Goal: Task Accomplishment & Management: Complete application form

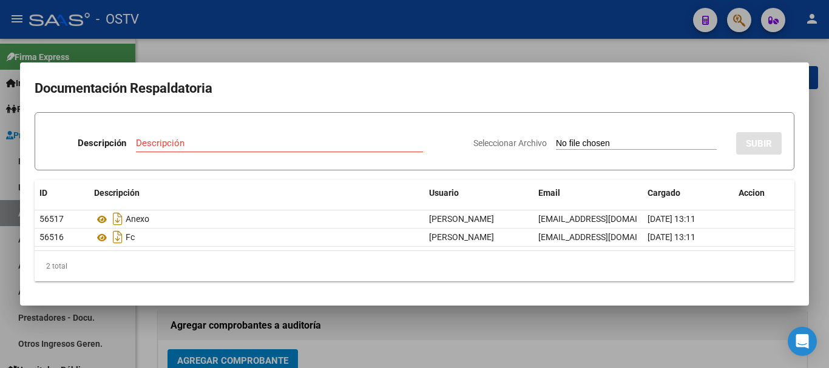
scroll to position [303, 0]
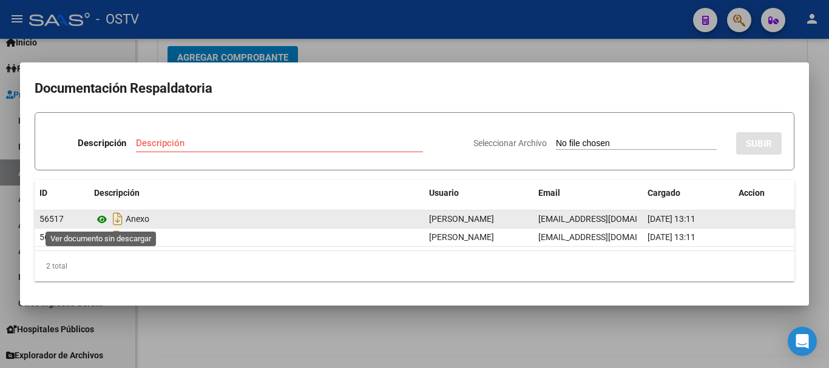
click at [104, 219] on icon at bounding box center [102, 219] width 16 height 15
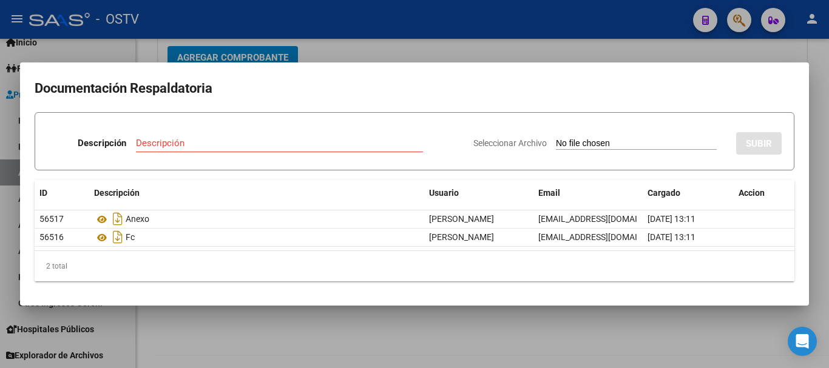
click at [565, 38] on div at bounding box center [414, 184] width 829 height 368
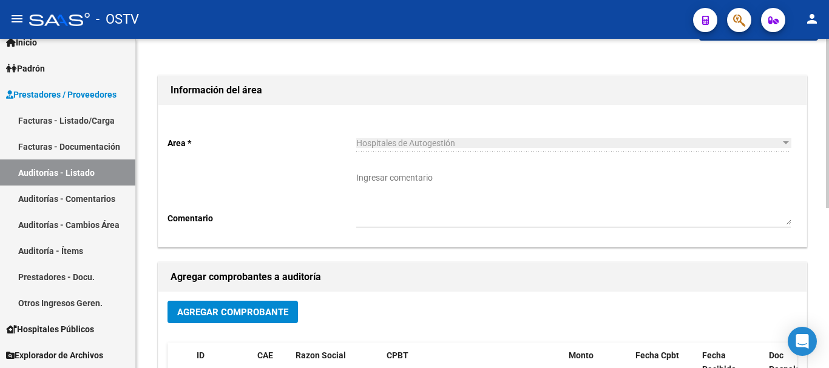
scroll to position [0, 0]
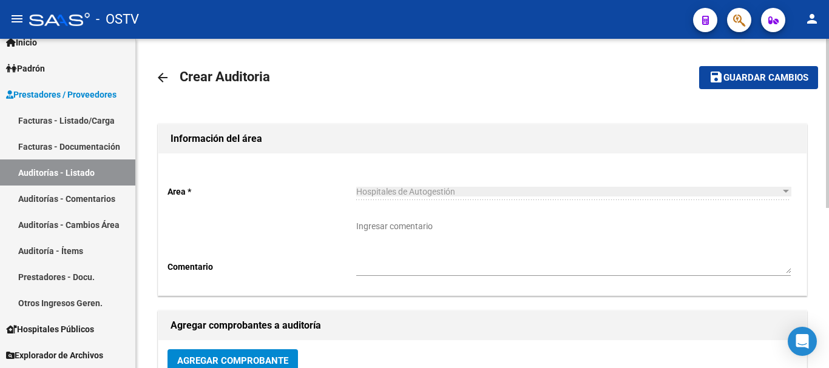
click at [726, 78] on span "Guardar cambios" at bounding box center [765, 78] width 85 height 11
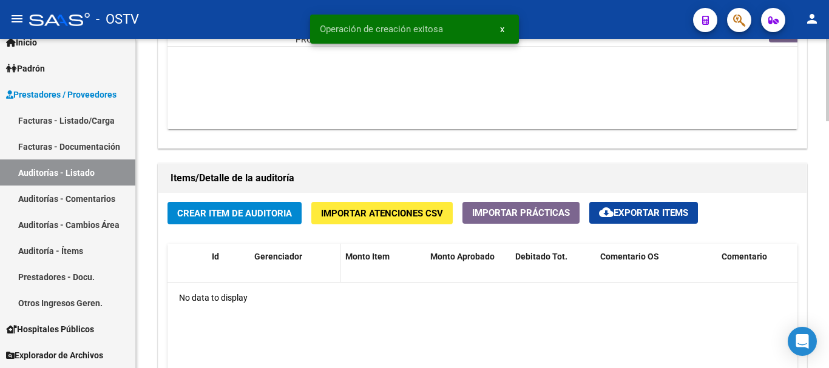
scroll to position [748, 0]
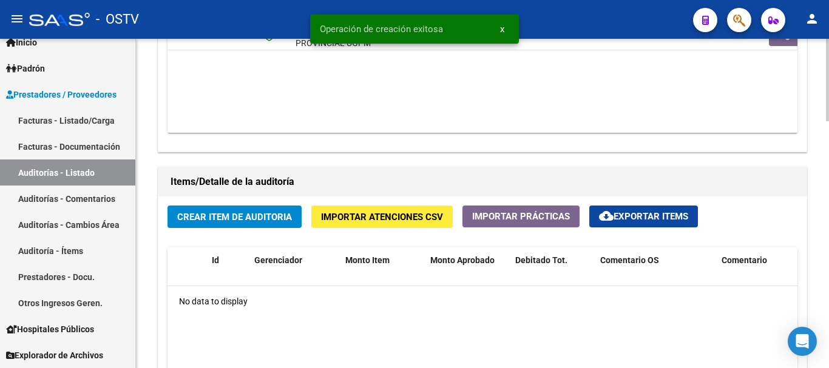
click at [255, 203] on div "Crear Item de Auditoria Importar Atenciones CSV Importar Prácticas cloud_downlo…" at bounding box center [482, 361] width 648 height 328
click at [255, 224] on button "Crear Item de Auditoria" at bounding box center [234, 217] width 134 height 22
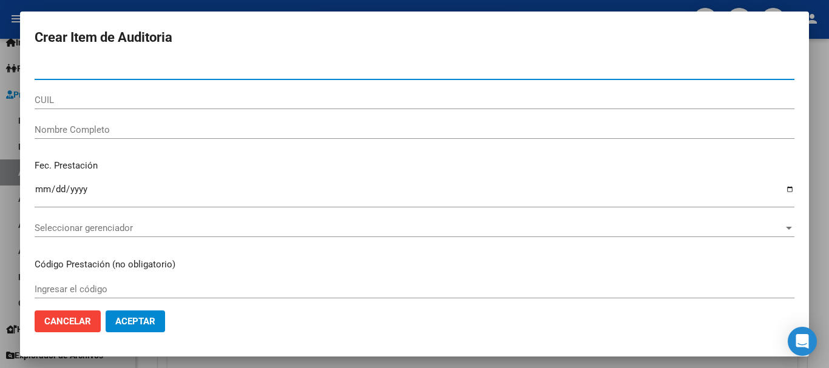
paste input "37890705"
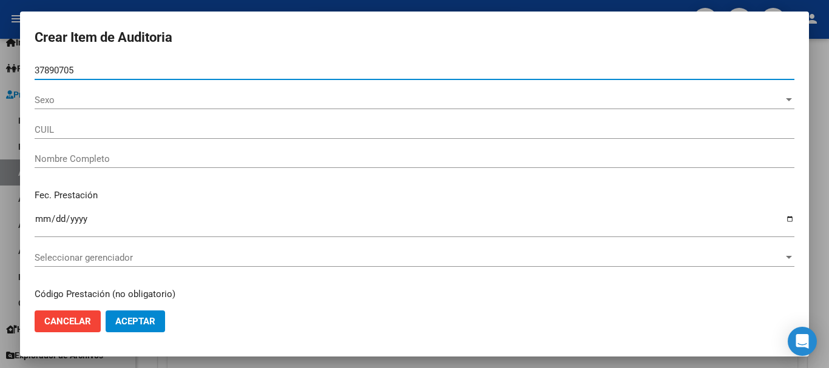
type input "37890705"
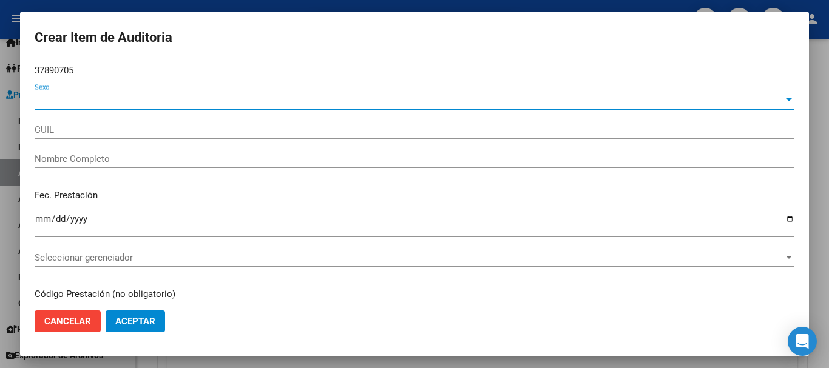
type input "27378907050"
type input "[PERSON_NAME]"
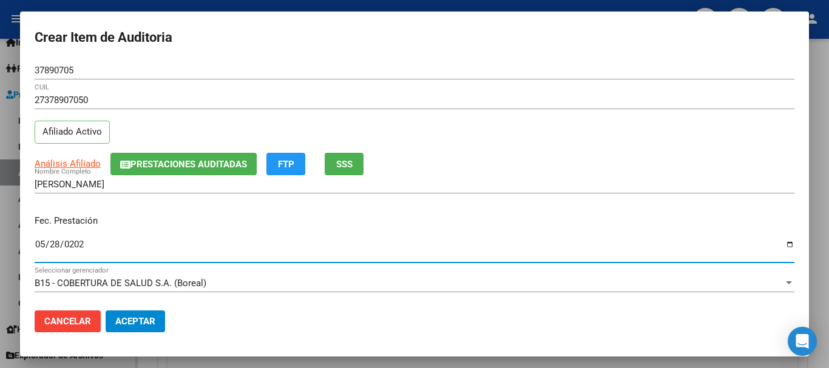
type input "[DATE]"
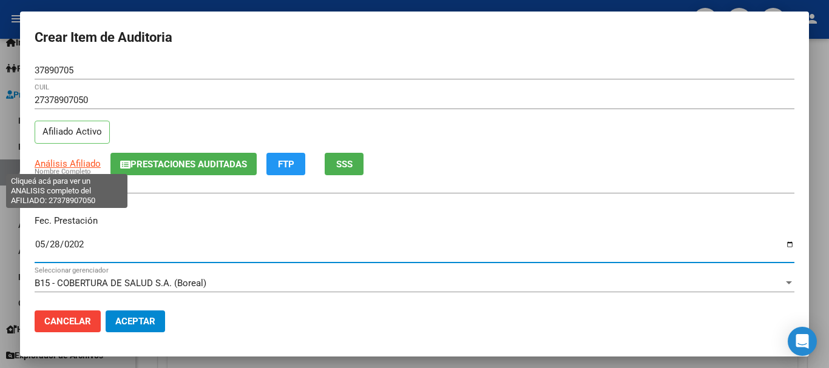
click at [84, 168] on span "Análisis Afiliado" at bounding box center [68, 163] width 66 height 11
type textarea "27378907050"
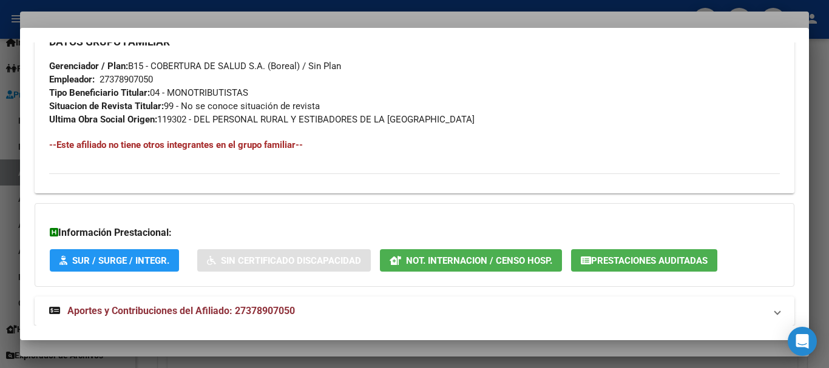
scroll to position [626, 0]
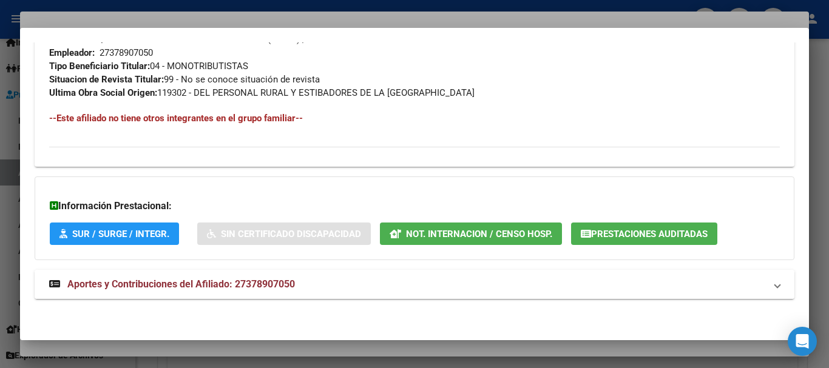
click at [301, 277] on mat-panel-title "Aportes y Contribuciones del Afiliado: 27378907050" at bounding box center [407, 284] width 716 height 15
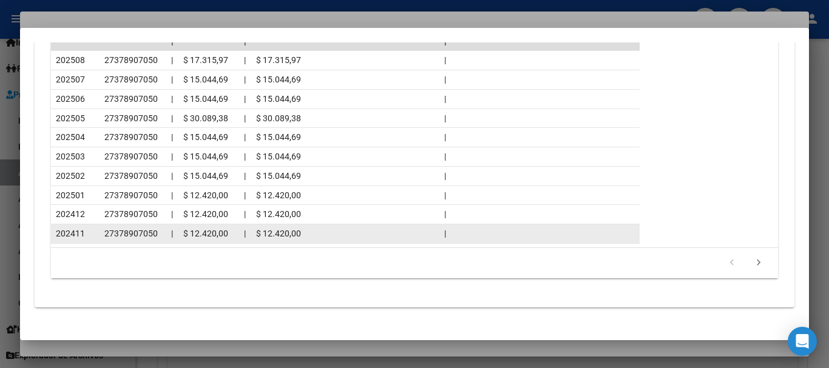
scroll to position [1170, 0]
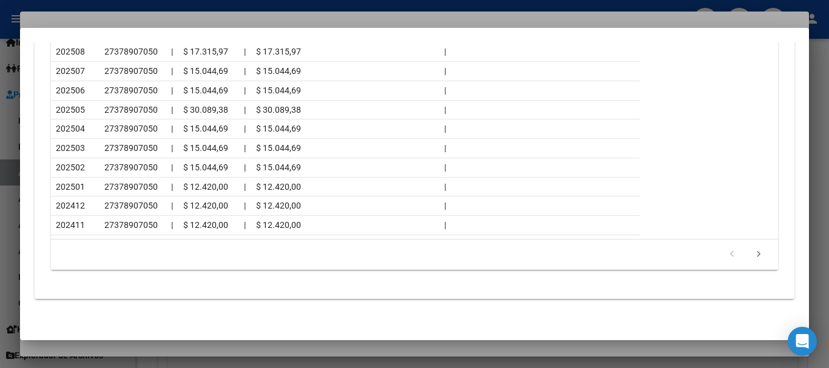
click at [168, 12] on div at bounding box center [414, 184] width 829 height 368
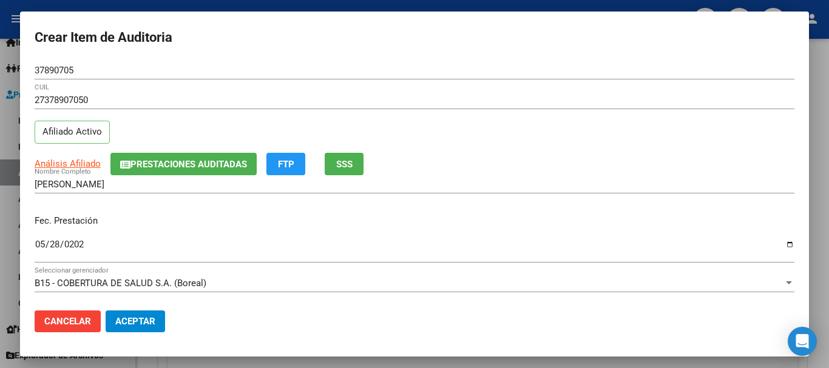
drag, startPoint x: 490, startPoint y: 108, endPoint x: 494, endPoint y: 121, distance: 13.3
click at [491, 112] on div "27378907050 CUIL" at bounding box center [415, 106] width 760 height 30
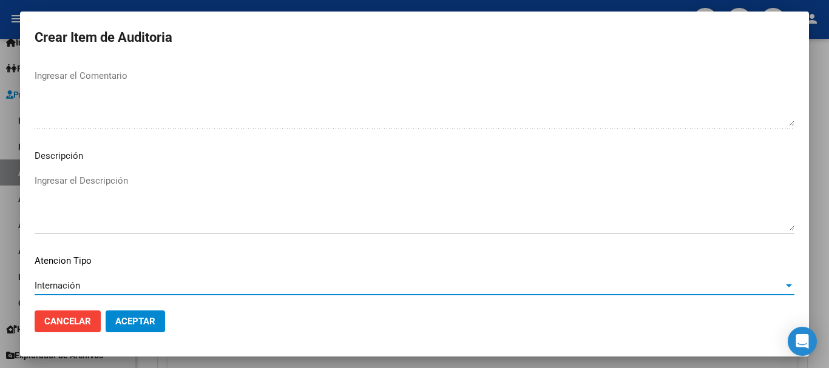
scroll to position [853, 0]
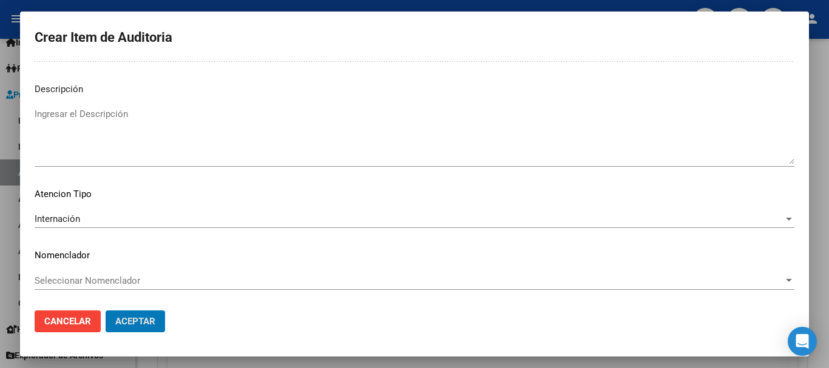
click at [106, 311] on button "Aceptar" at bounding box center [135, 322] width 59 height 22
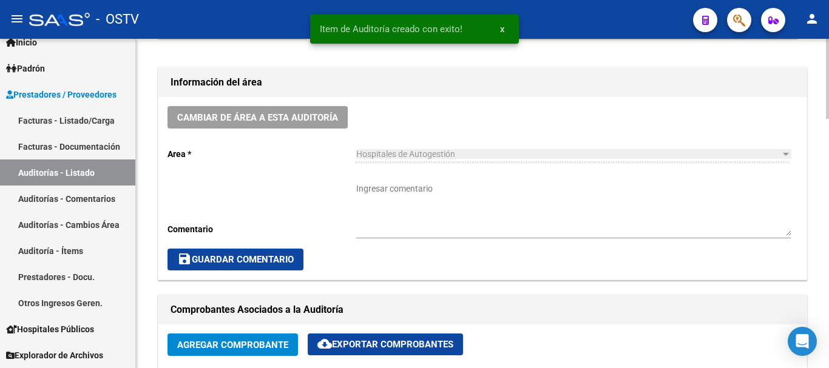
scroll to position [0, 0]
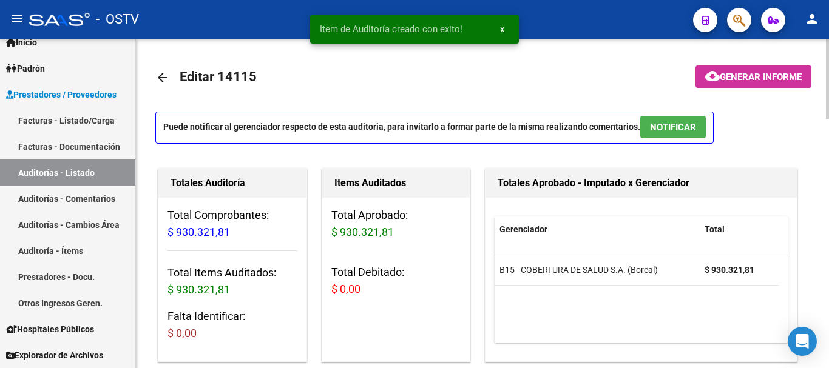
click at [676, 121] on span "NOTIFICAR" at bounding box center [673, 126] width 46 height 11
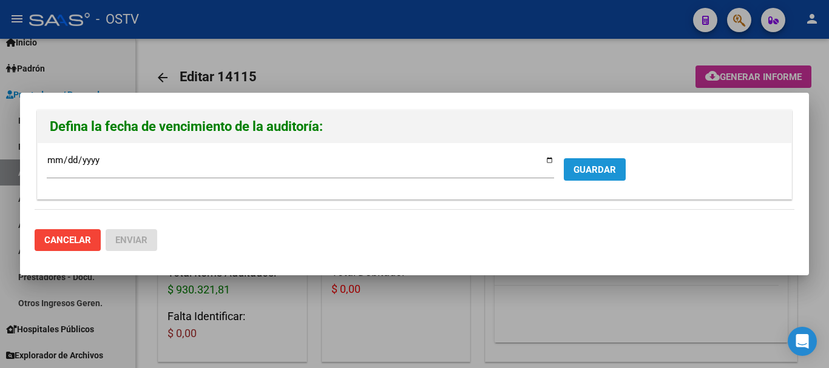
click at [618, 166] on button "GUARDAR" at bounding box center [595, 169] width 62 height 22
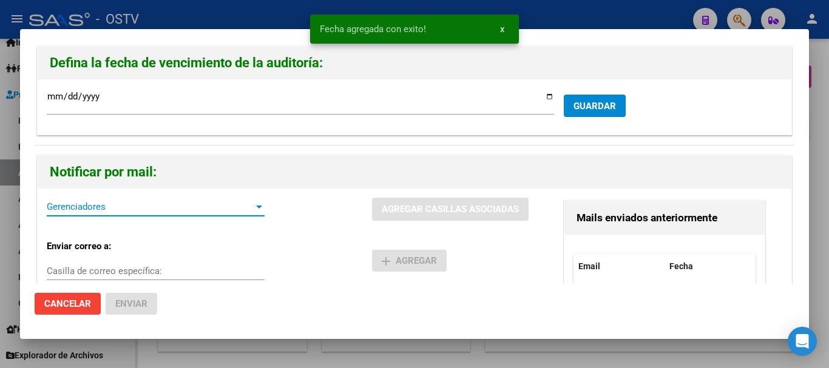
click at [161, 206] on span "Gerenciadores" at bounding box center [150, 206] width 207 height 11
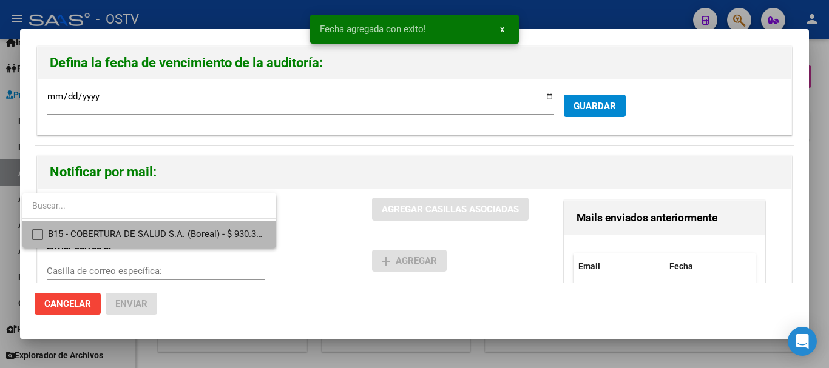
click at [157, 223] on span "B15 - COBERTURA DE SALUD S.A. (Boreal) - $ 930.321,81" at bounding box center [157, 234] width 218 height 27
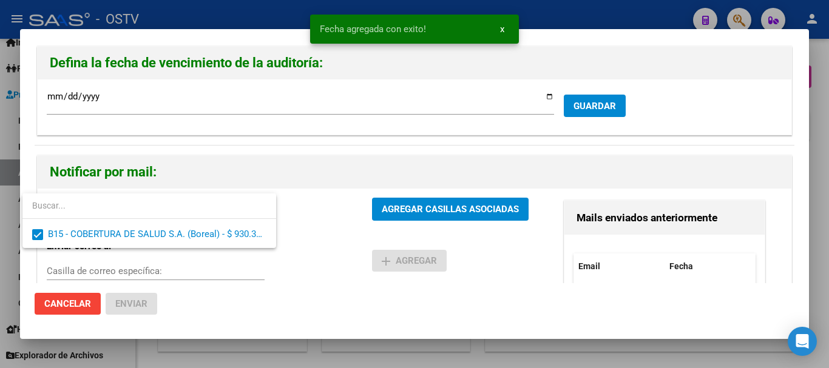
click at [402, 214] on div at bounding box center [414, 184] width 829 height 368
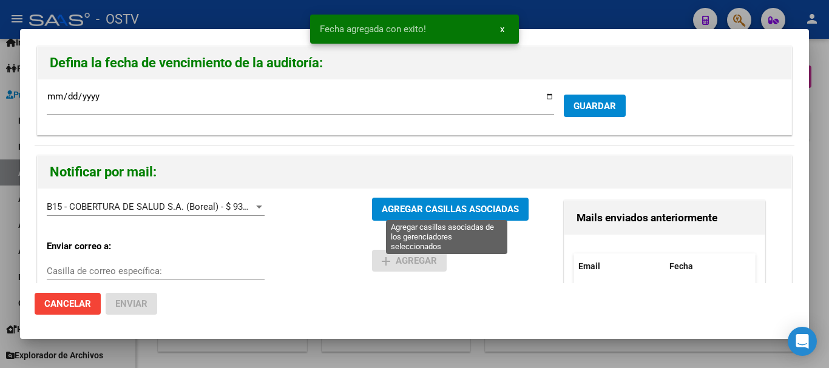
click at [421, 211] on span "AGREGAR CASILLAS ASOCIADAS" at bounding box center [450, 209] width 137 height 11
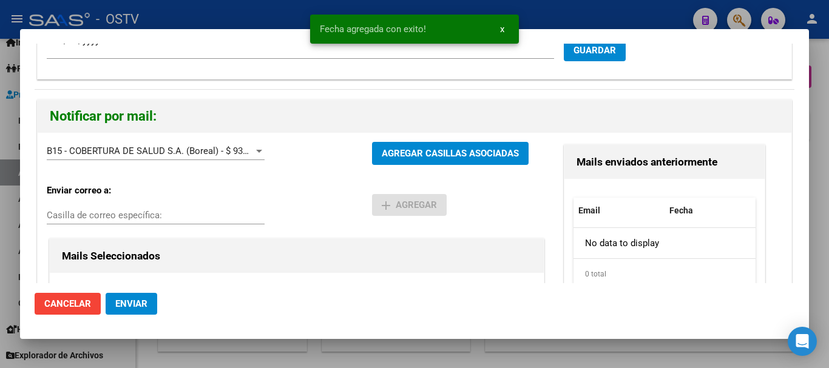
scroll to position [191, 0]
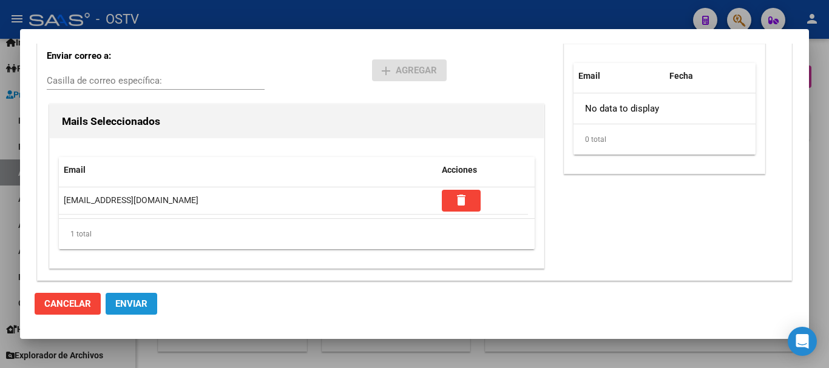
click at [136, 299] on span "Enviar" at bounding box center [131, 304] width 32 height 11
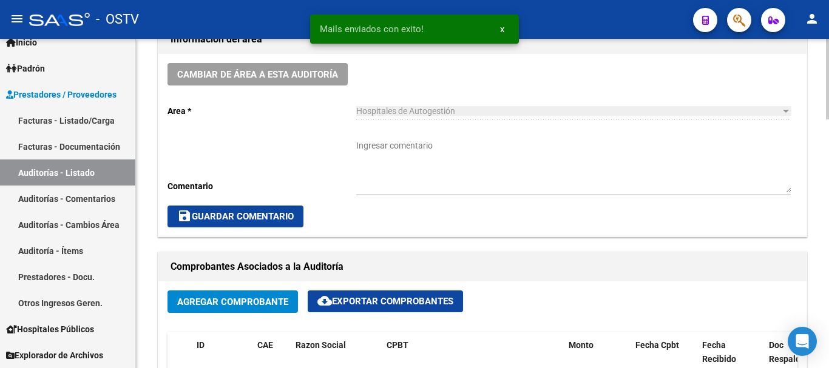
scroll to position [364, 0]
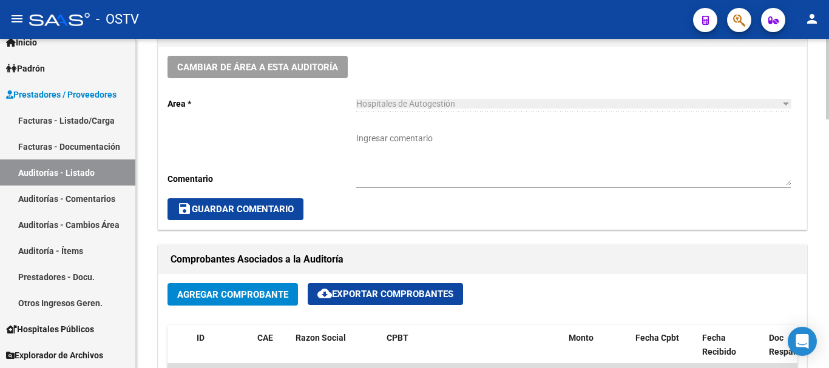
click at [389, 174] on textarea "Ingresar comentario" at bounding box center [573, 158] width 434 height 53
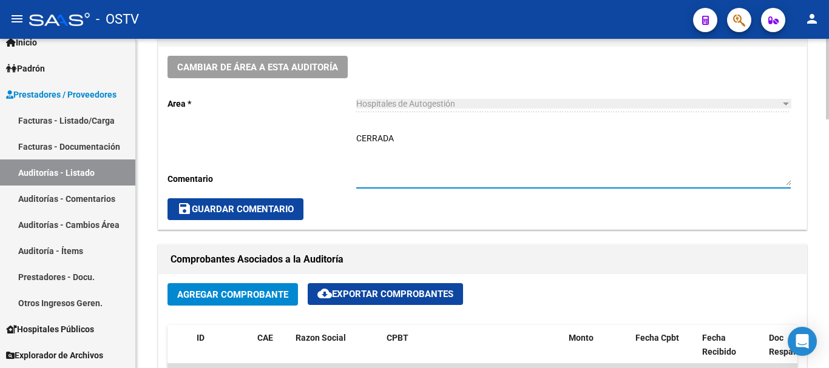
type textarea "CERRADA"
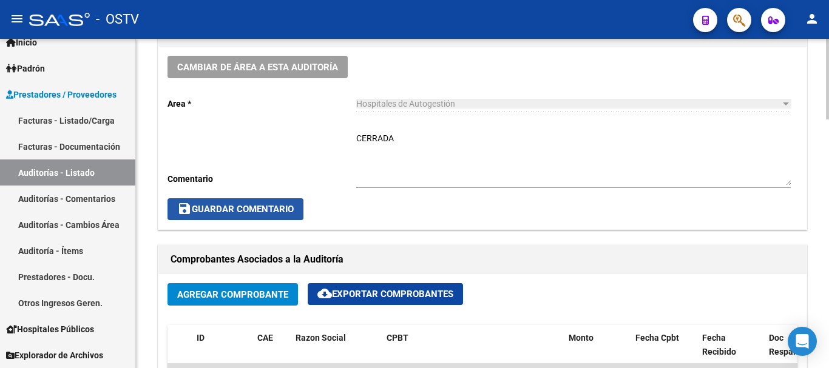
click at [236, 205] on span "save Guardar Comentario" at bounding box center [235, 209] width 116 height 11
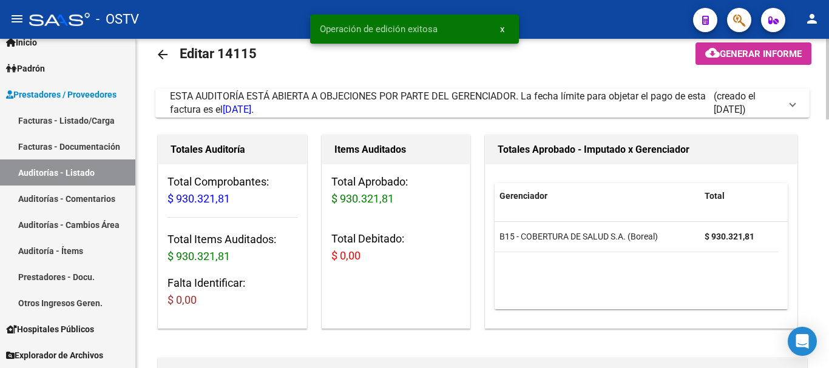
scroll to position [0, 0]
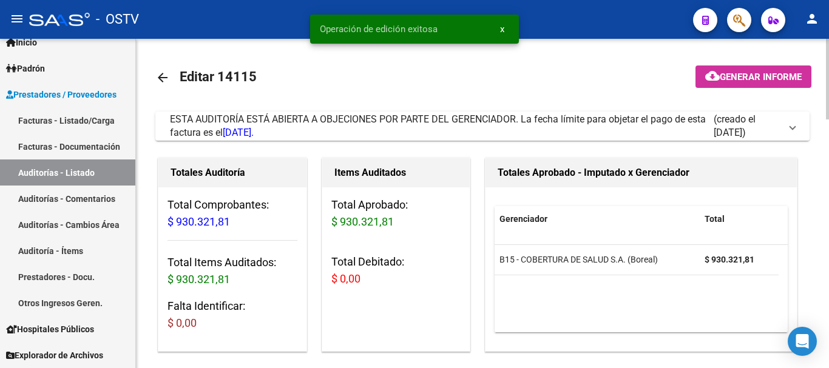
click at [167, 79] on mat-icon "arrow_back" at bounding box center [162, 77] width 15 height 15
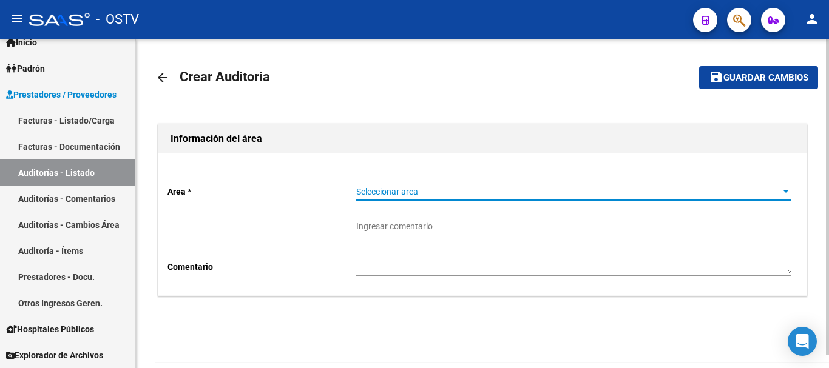
click at [408, 190] on span "Seleccionar area" at bounding box center [567, 192] width 423 height 10
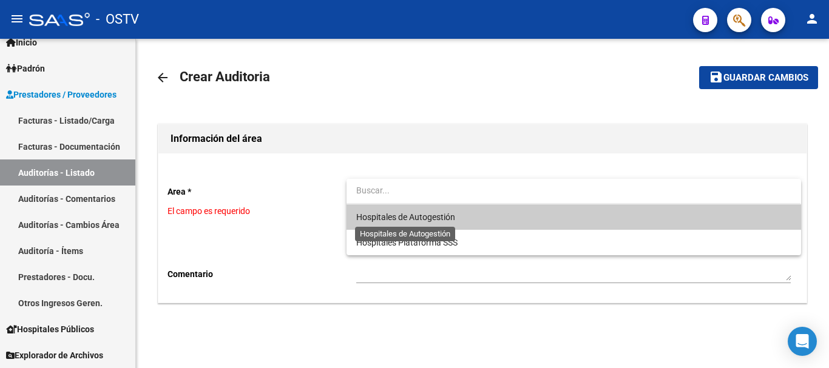
click at [417, 212] on span "Hospitales de Autogestión" at bounding box center [405, 217] width 99 height 10
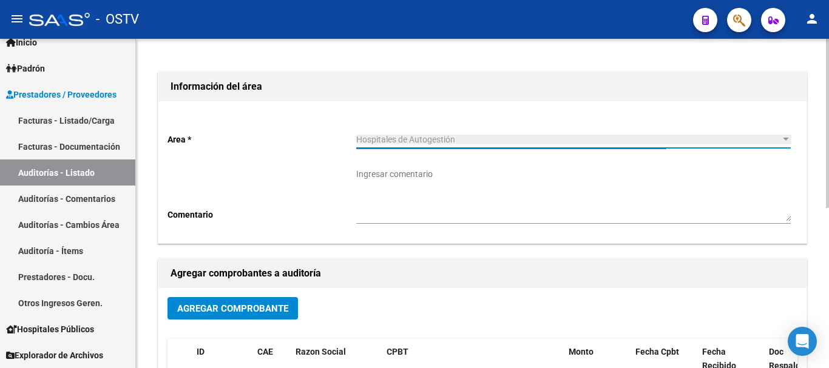
scroll to position [121, 0]
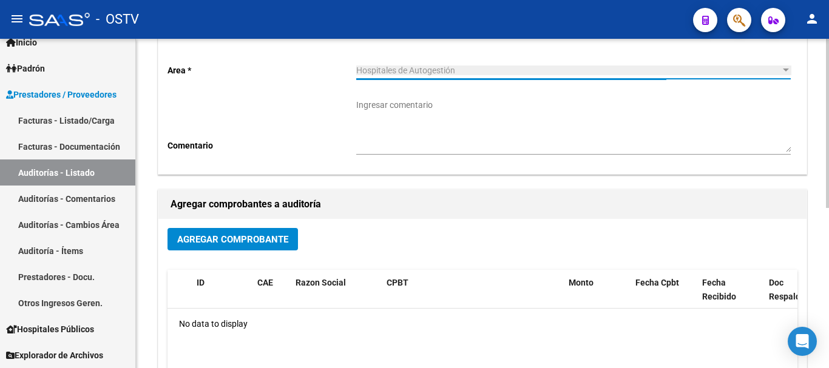
click at [235, 235] on span "Agregar Comprobante" at bounding box center [232, 239] width 111 height 11
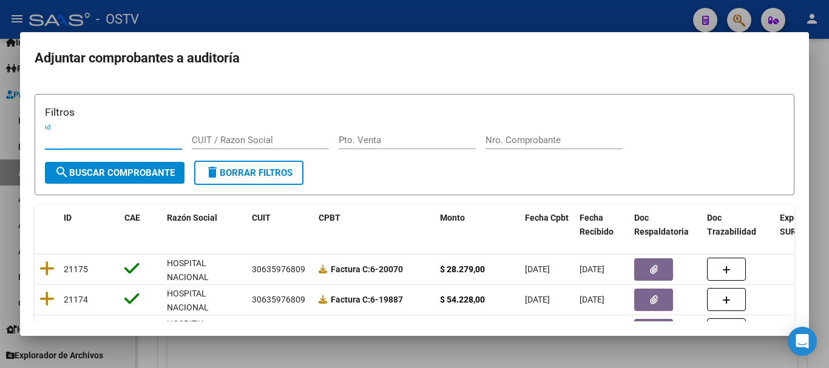
click at [561, 137] on input "Nro. Comprobante" at bounding box center [553, 140] width 137 height 11
paste input "2391"
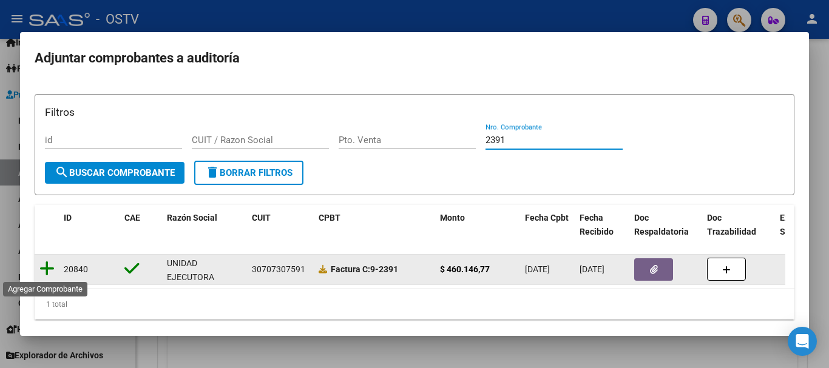
type input "2391"
click at [47, 268] on icon at bounding box center [46, 268] width 15 height 17
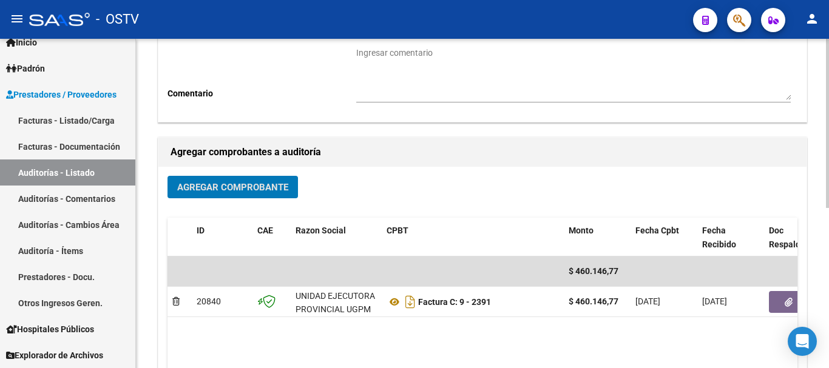
scroll to position [303, 0]
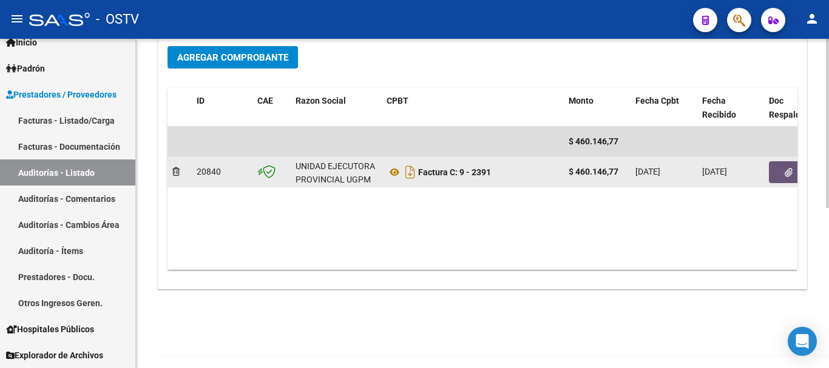
click at [777, 170] on button "button" at bounding box center [788, 172] width 39 height 22
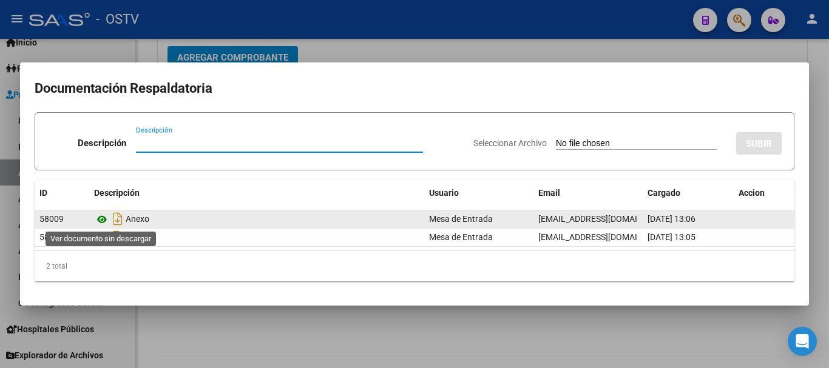
click at [105, 220] on icon at bounding box center [102, 219] width 16 height 15
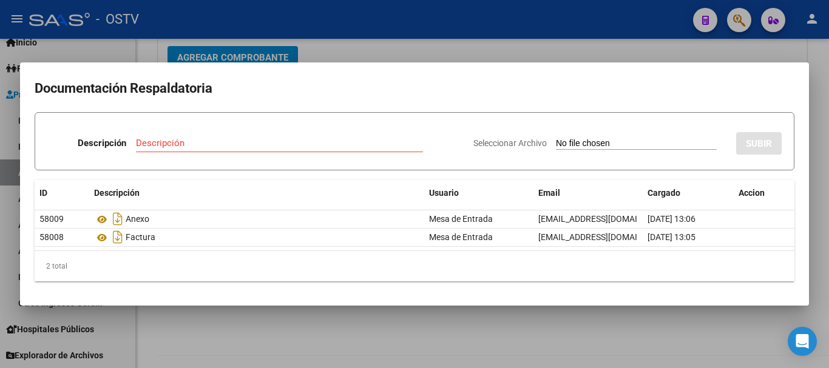
click at [449, 29] on div at bounding box center [414, 184] width 829 height 368
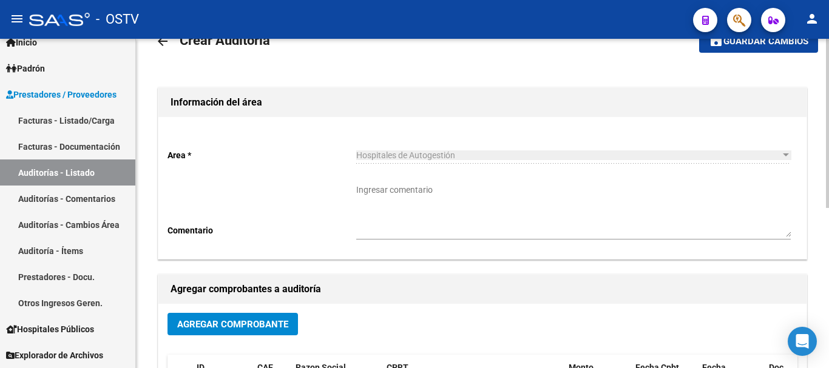
scroll to position [0, 0]
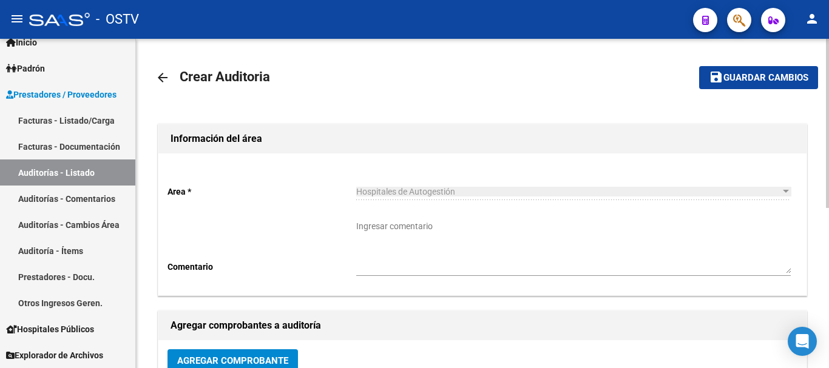
click at [752, 83] on span "Guardar cambios" at bounding box center [765, 78] width 85 height 11
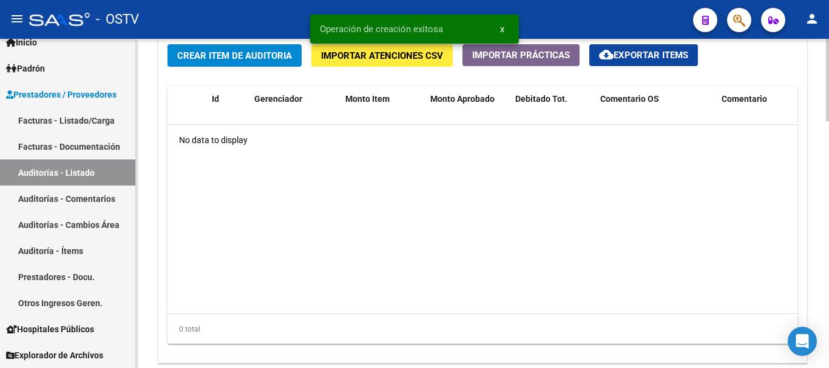
scroll to position [910, 0]
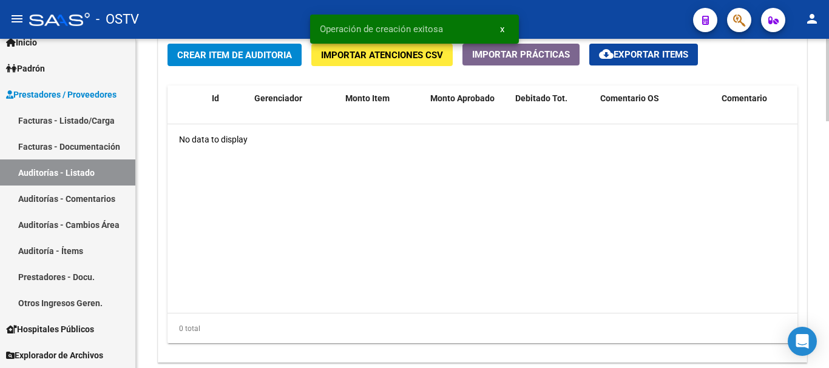
click at [268, 53] on span "Crear Item de Auditoria" at bounding box center [234, 55] width 115 height 11
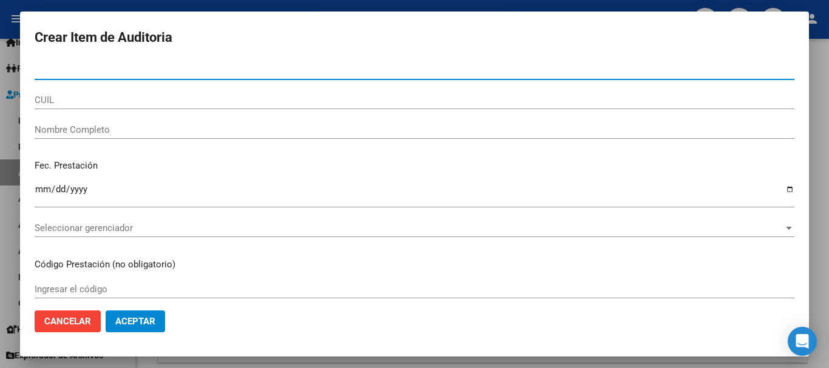
paste input "20939028"
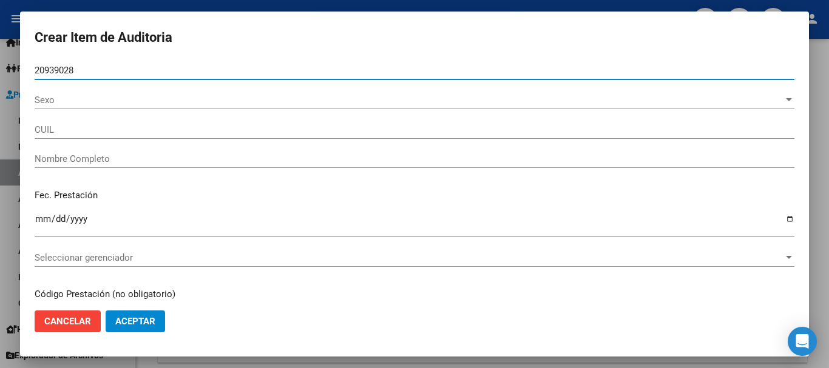
type input "20939028"
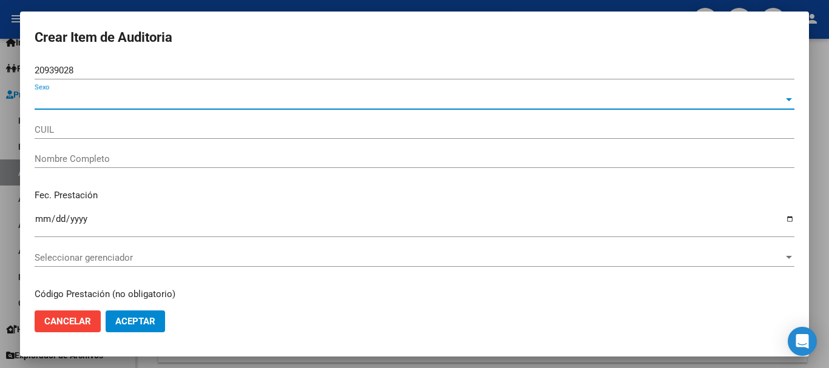
type input "20209390281"
type input "[PERSON_NAME] [PERSON_NAME]"
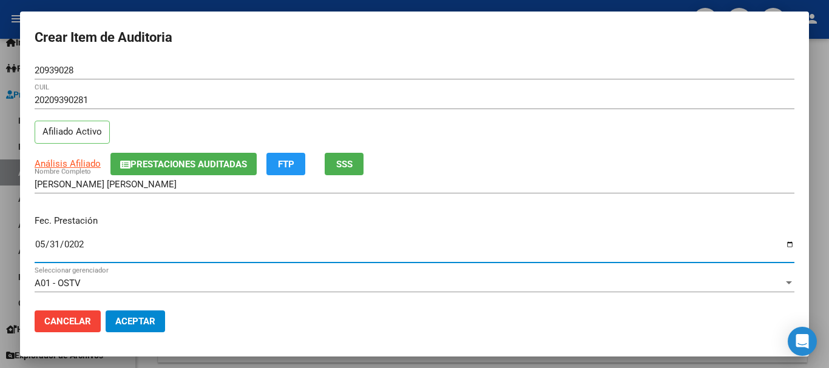
type input "[DATE]"
click at [66, 170] on div "Análisis Afiliado Prestaciones Auditadas FTP SSS" at bounding box center [415, 164] width 760 height 22
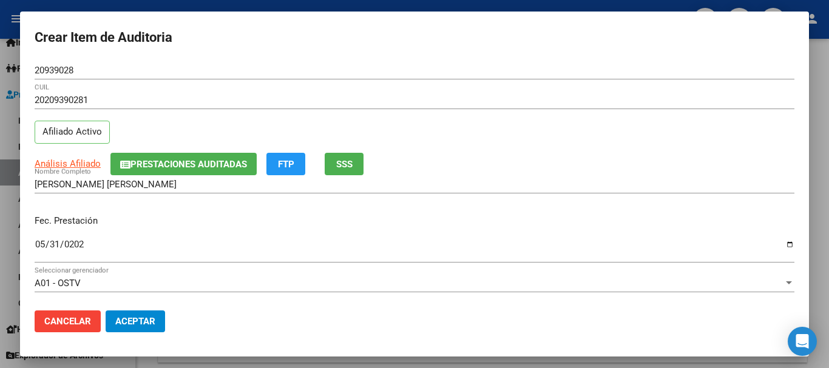
click at [66, 167] on span "Análisis Afiliado" at bounding box center [68, 163] width 66 height 11
copy span "Afiliado"
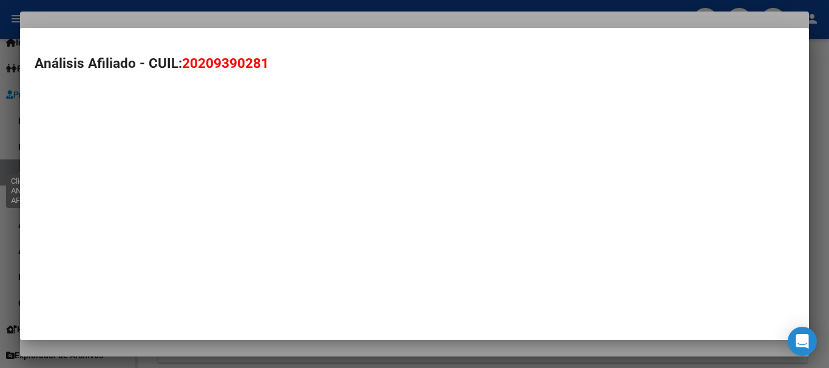
type textarea "20209390281"
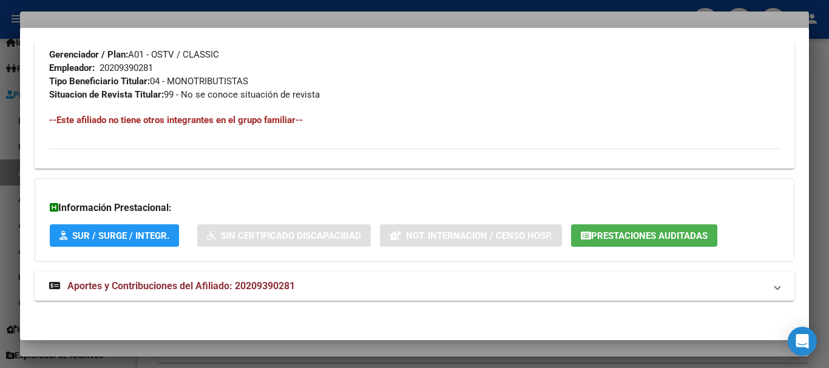
scroll to position [639, 0]
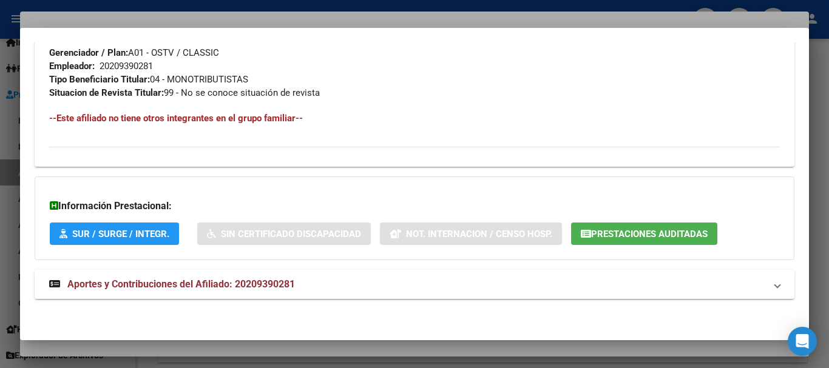
click at [294, 274] on mat-expansion-panel-header "Aportes y Contribuciones del Afiliado: 20209390281" at bounding box center [415, 284] width 760 height 29
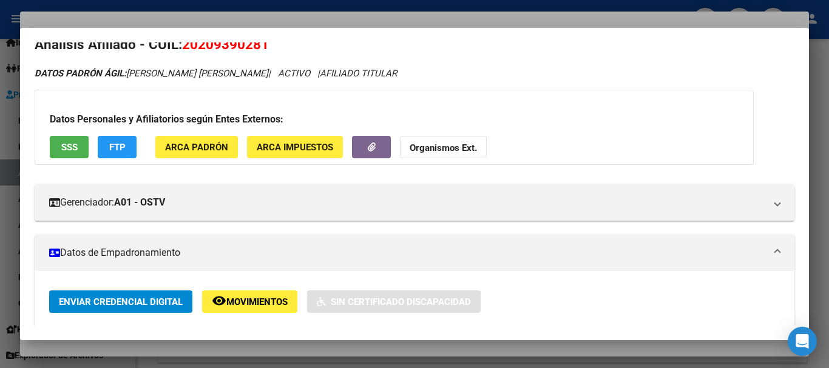
scroll to position [0, 0]
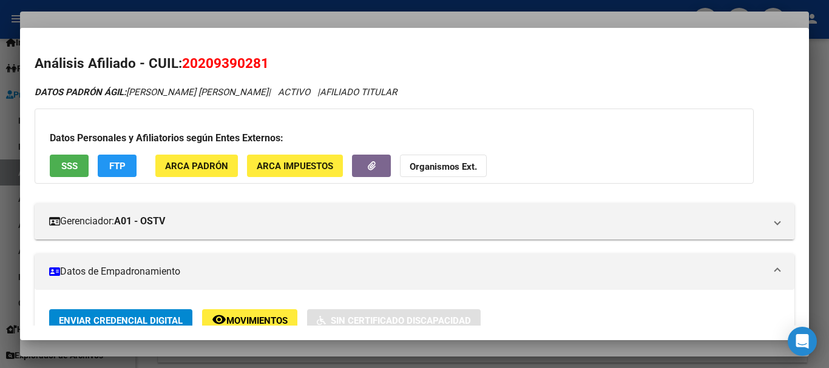
click at [464, 158] on button "Organismos Ext." at bounding box center [443, 166] width 87 height 22
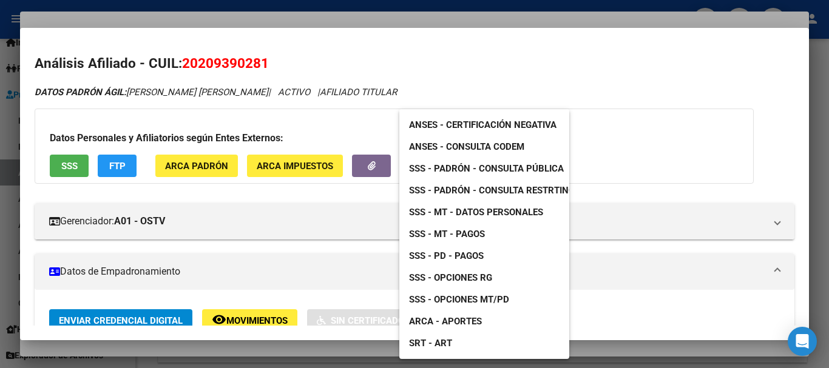
click at [518, 163] on span "SSS - Padrón - Consulta Pública" at bounding box center [486, 168] width 155 height 11
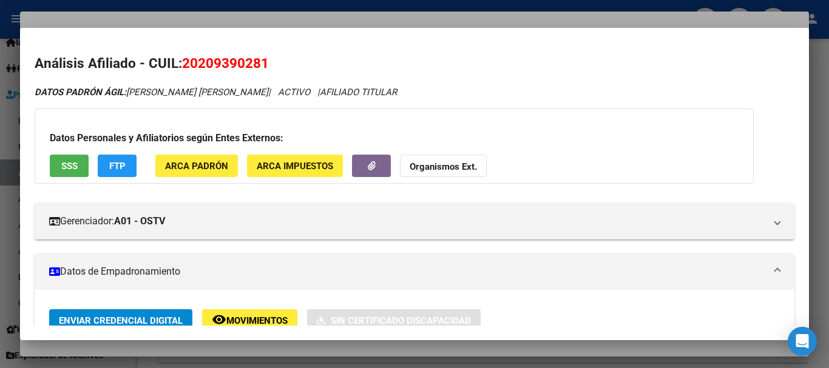
click at [447, 166] on strong "Organismos Ext." at bounding box center [443, 166] width 67 height 11
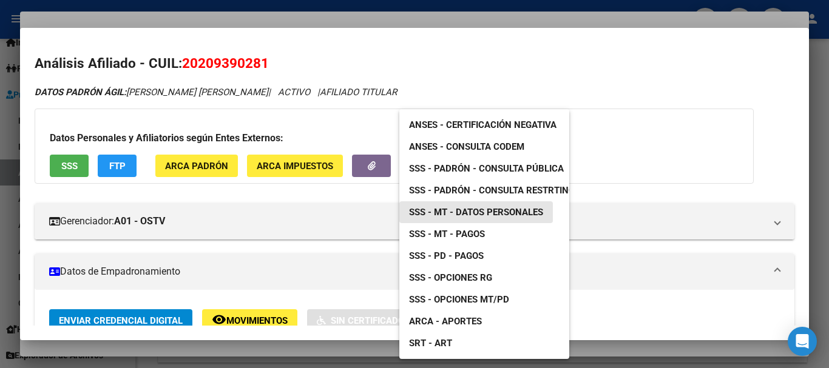
click at [495, 218] on link "SSS - MT - Datos Personales" at bounding box center [476, 212] width 154 height 22
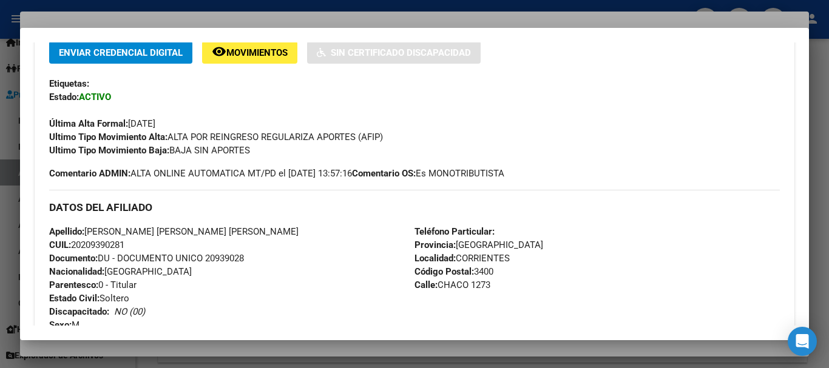
scroll to position [207, 0]
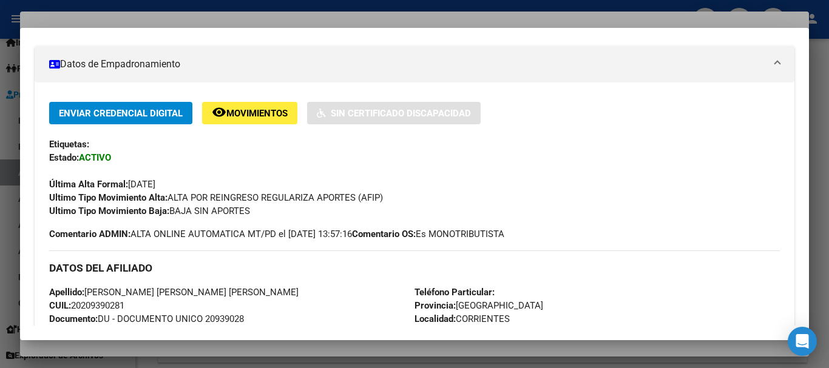
click at [243, 15] on div at bounding box center [414, 184] width 829 height 368
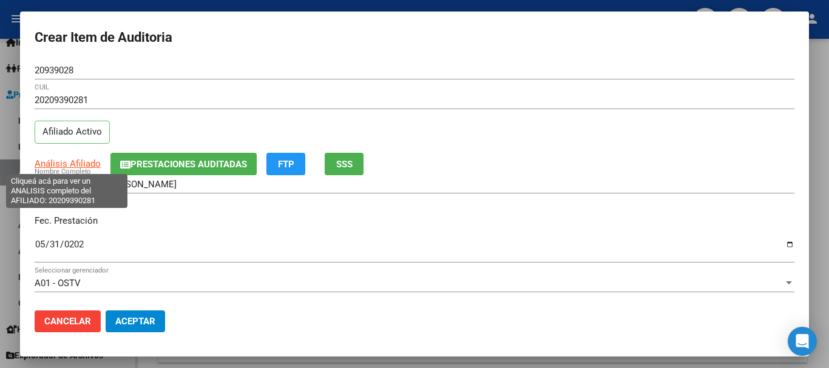
click at [78, 159] on span "Análisis Afiliado" at bounding box center [68, 163] width 66 height 11
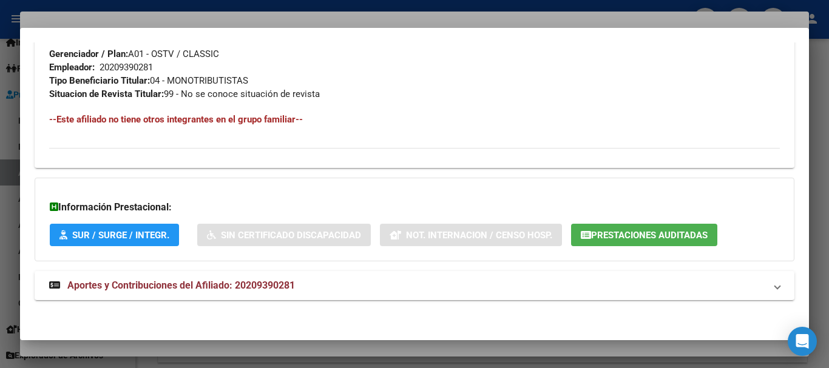
scroll to position [639, 0]
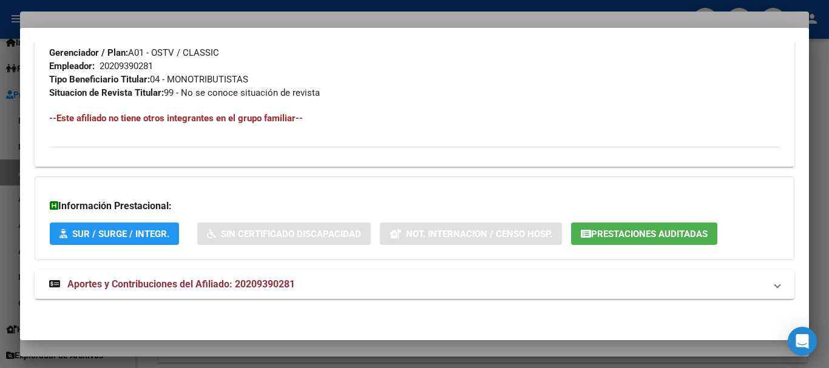
click at [643, 233] on span "Prestaciones Auditadas" at bounding box center [649, 234] width 116 height 11
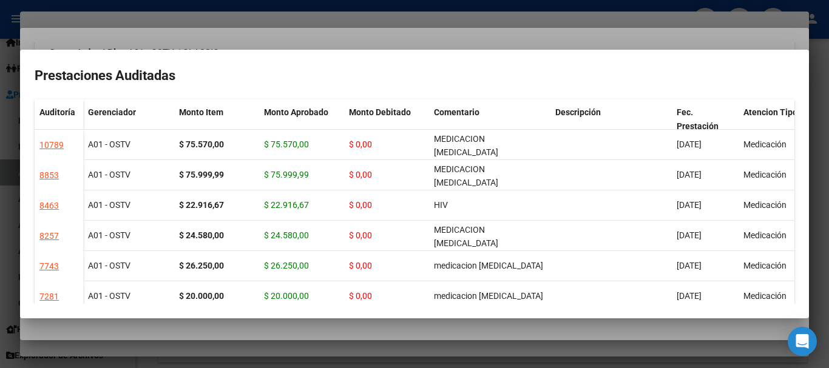
click at [565, 41] on div at bounding box center [414, 184] width 829 height 368
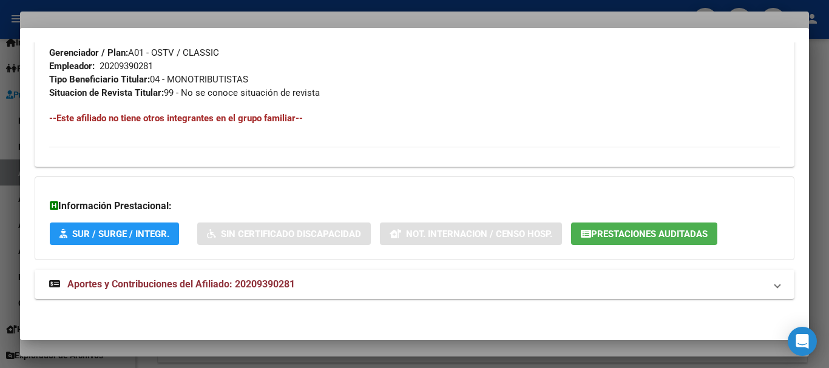
click at [538, 21] on div at bounding box center [414, 184] width 829 height 368
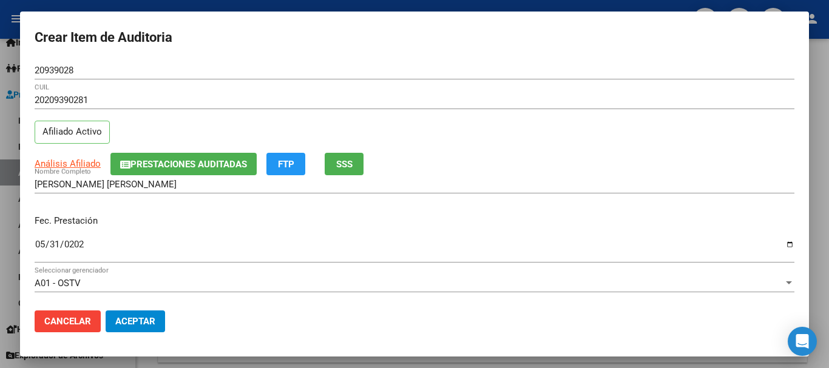
click at [643, 79] on div "20939028 Nro Documento" at bounding box center [415, 70] width 760 height 18
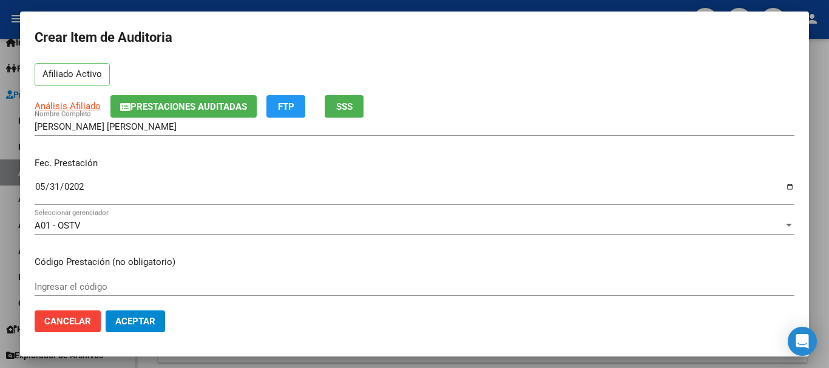
scroll to position [0, 0]
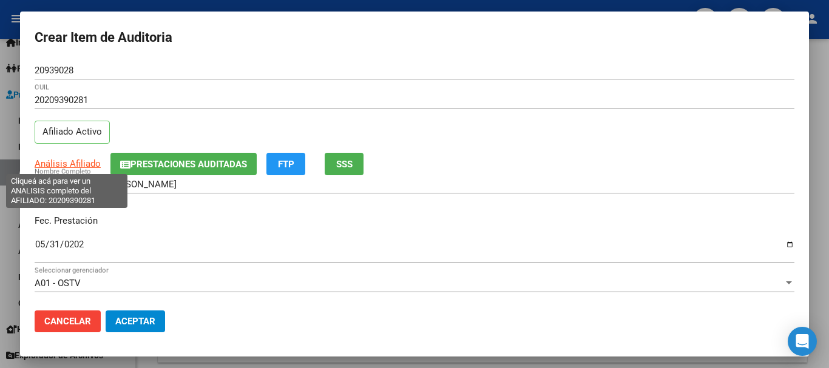
click at [66, 166] on span "Análisis Afiliado" at bounding box center [68, 163] width 66 height 11
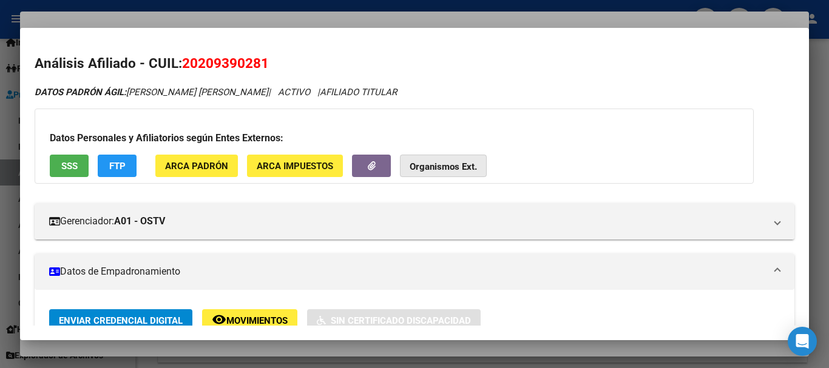
click at [442, 167] on strong "Organismos Ext." at bounding box center [443, 166] width 67 height 11
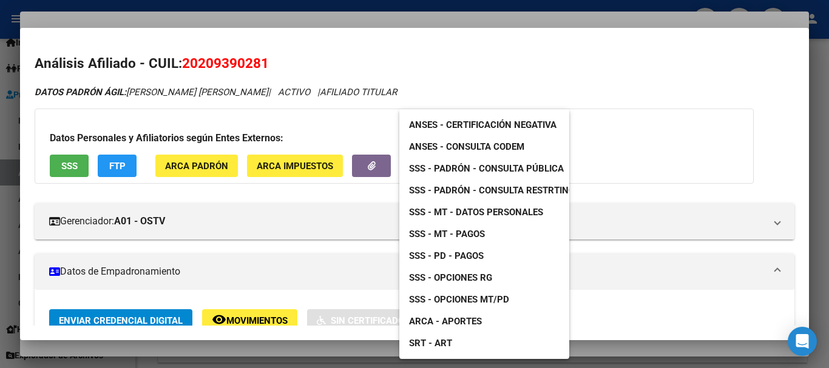
click at [500, 212] on span "SSS - MT - Datos Personales" at bounding box center [476, 212] width 134 height 11
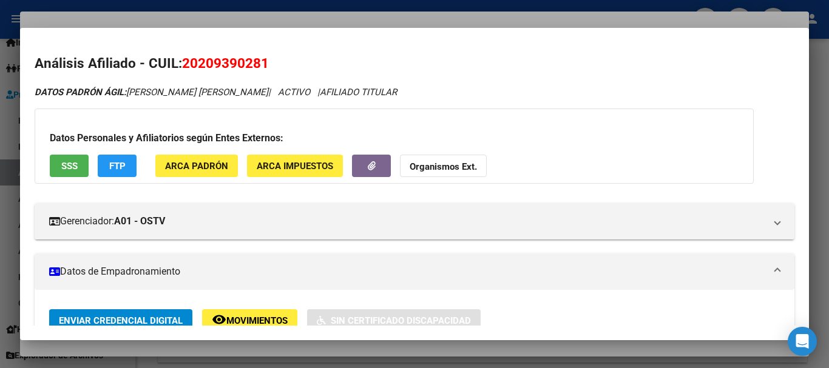
click at [427, 164] on strong "Organismos Ext." at bounding box center [443, 166] width 67 height 11
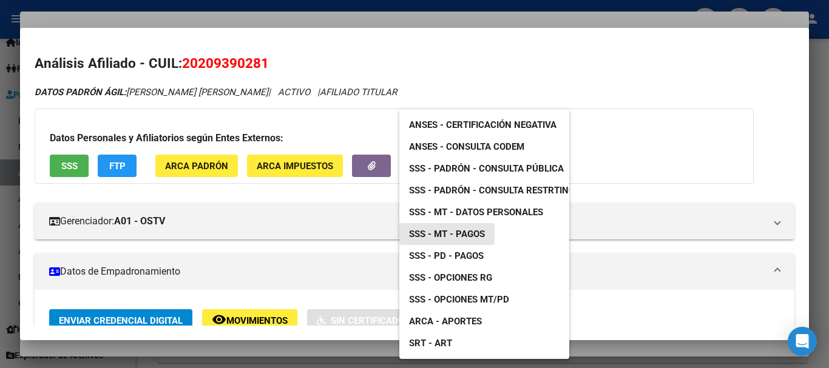
click at [473, 233] on span "SSS - MT - Pagos" at bounding box center [447, 234] width 76 height 11
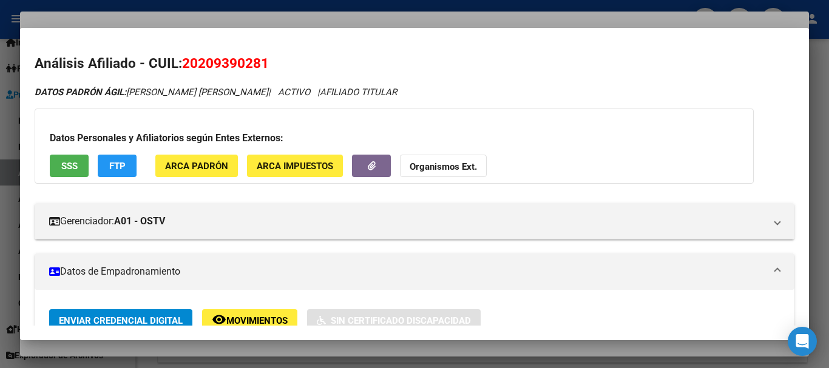
click at [70, 170] on span "SSS" at bounding box center [69, 166] width 16 height 11
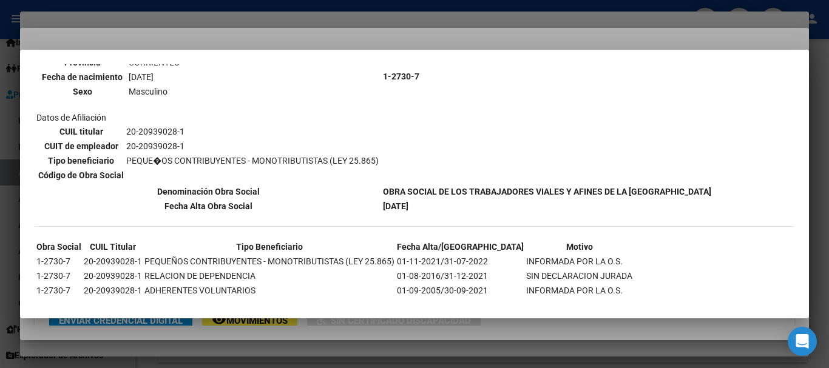
scroll to position [177, 0]
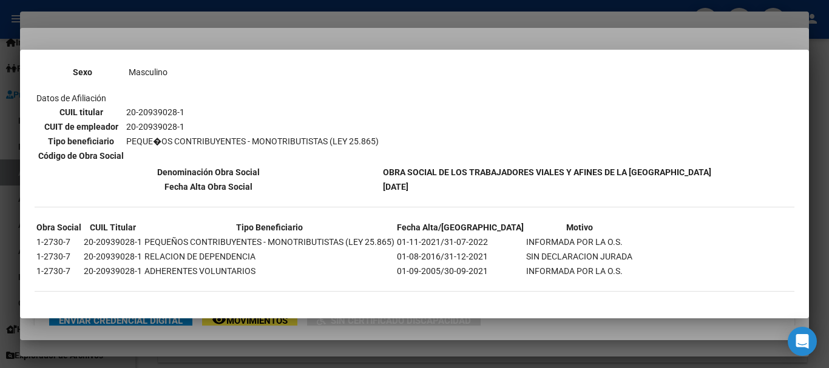
click at [314, 28] on div at bounding box center [414, 184] width 829 height 368
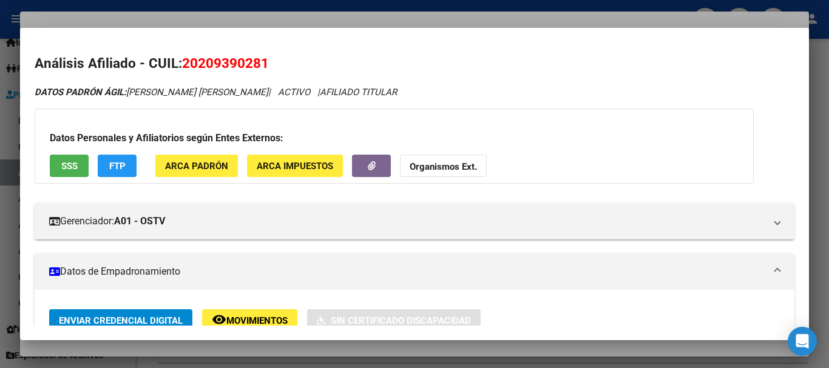
click at [373, 19] on div at bounding box center [414, 184] width 829 height 368
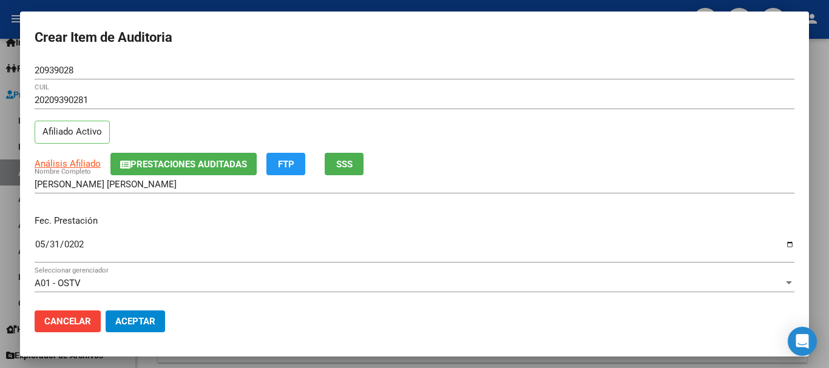
click at [534, 89] on div "20939028 Nro Documento" at bounding box center [415, 76] width 760 height 30
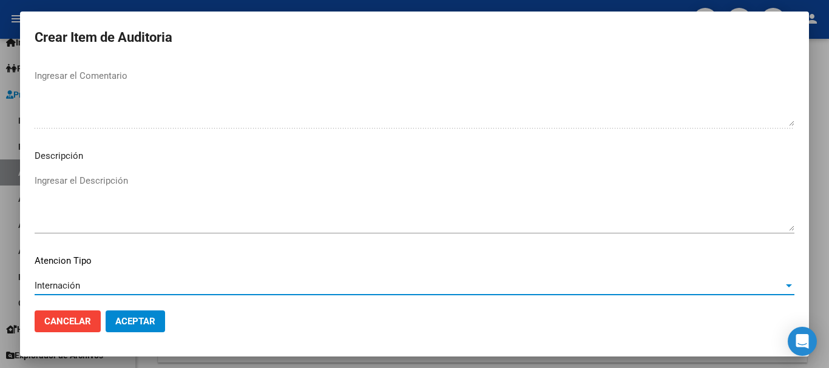
scroll to position [853, 0]
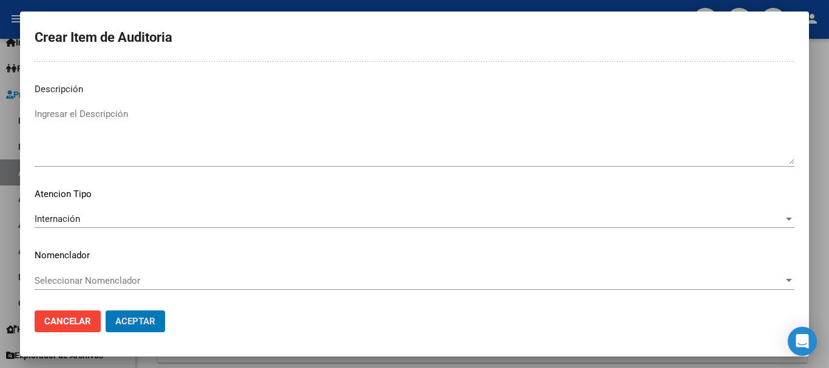
click at [106, 311] on button "Aceptar" at bounding box center [135, 322] width 59 height 22
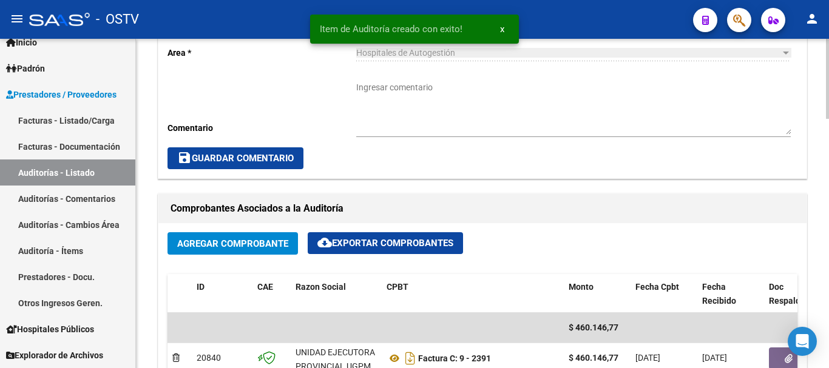
scroll to position [1, 0]
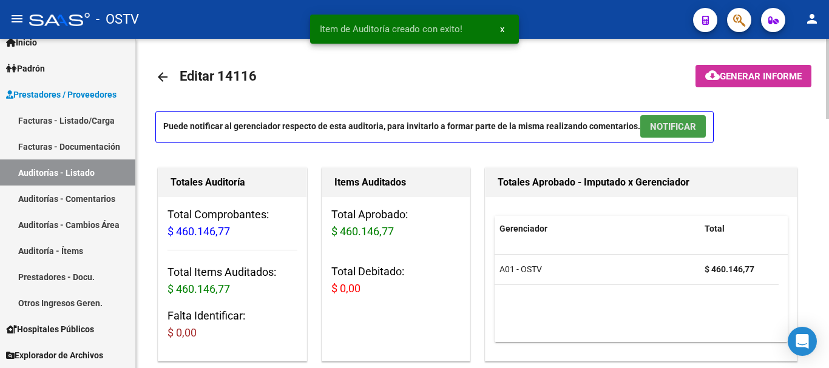
click at [654, 128] on span "NOTIFICAR" at bounding box center [673, 126] width 46 height 11
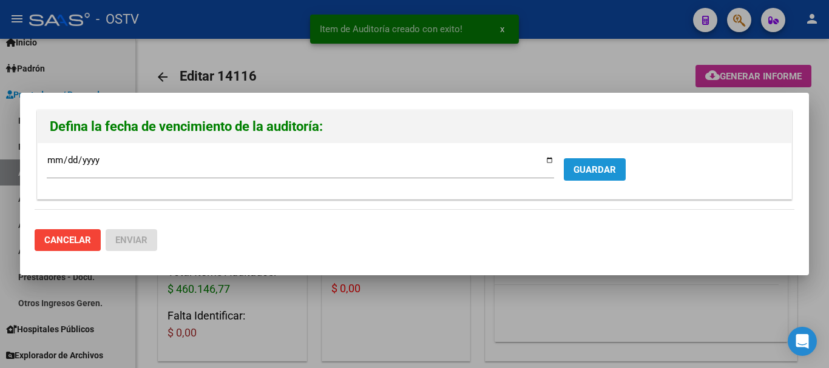
click at [591, 172] on span "GUARDAR" at bounding box center [594, 169] width 42 height 11
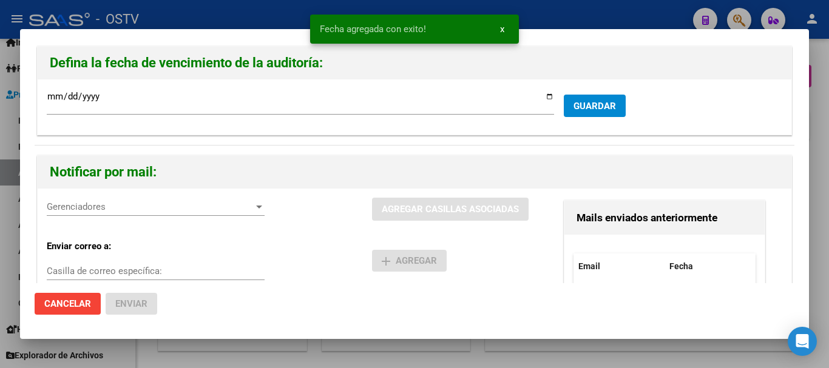
click at [181, 208] on span "Gerenciadores" at bounding box center [150, 206] width 207 height 11
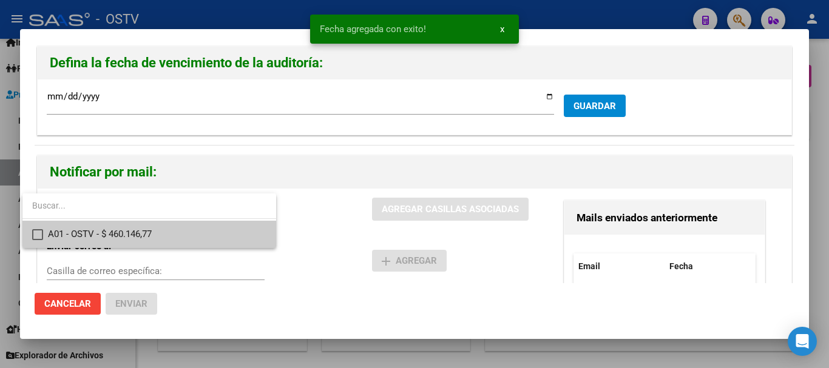
click at [174, 226] on span "A01 - OSTV - $ 460.146,77" at bounding box center [157, 234] width 218 height 27
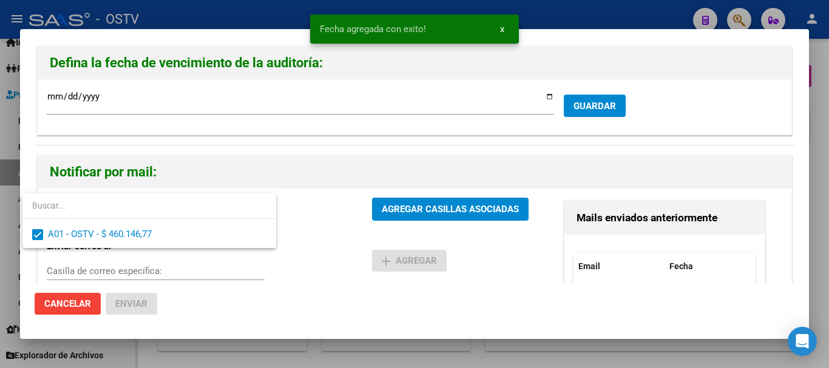
click at [491, 199] on div at bounding box center [414, 184] width 829 height 368
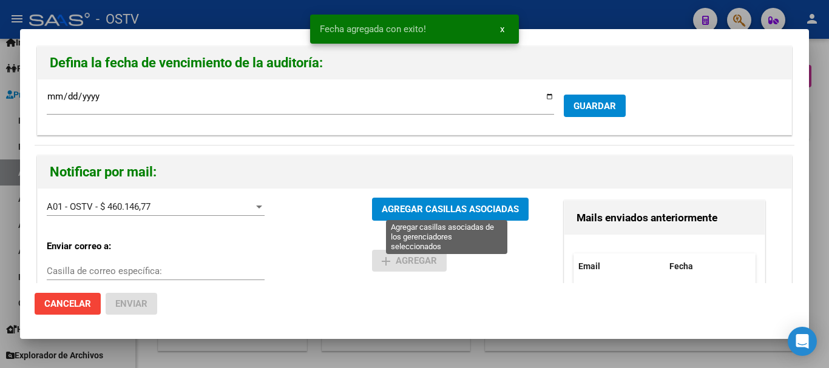
click at [432, 213] on span "AGREGAR CASILLAS ASOCIADAS" at bounding box center [450, 209] width 137 height 11
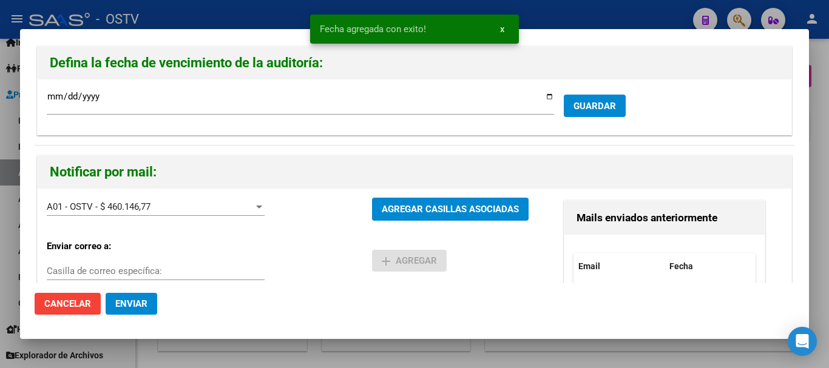
click at [148, 305] on button "Enviar" at bounding box center [132, 304] width 52 height 22
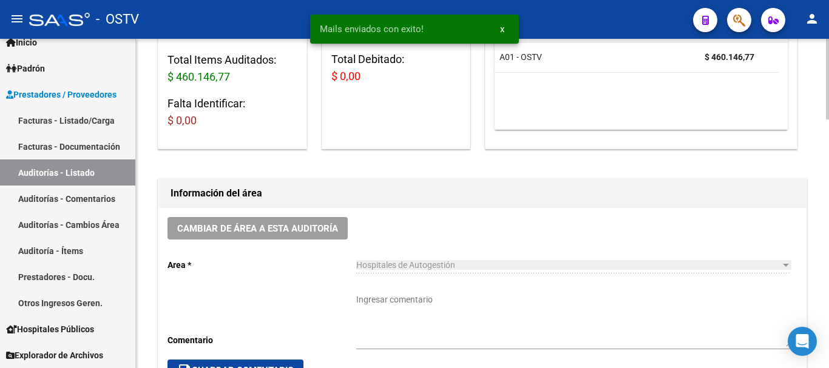
scroll to position [243, 0]
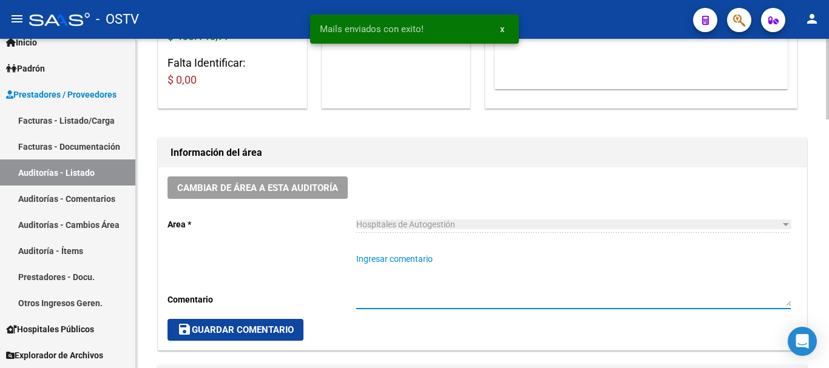
click at [403, 271] on textarea "Ingresar comentario" at bounding box center [573, 279] width 434 height 53
type textarea "CERRADA"
click at [291, 323] on button "save Guardar Comentario" at bounding box center [235, 330] width 136 height 22
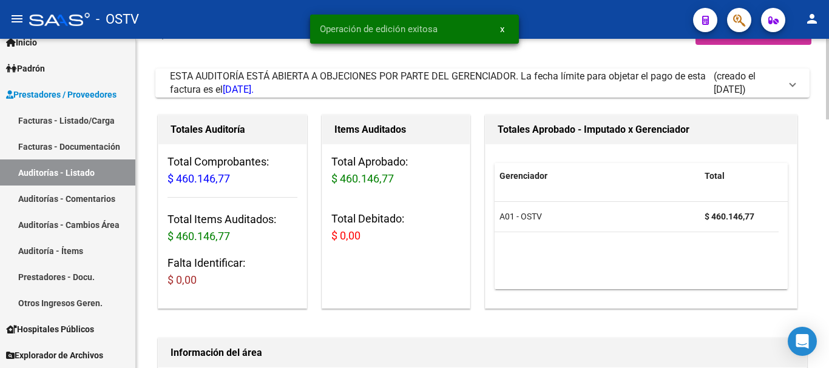
scroll to position [0, 0]
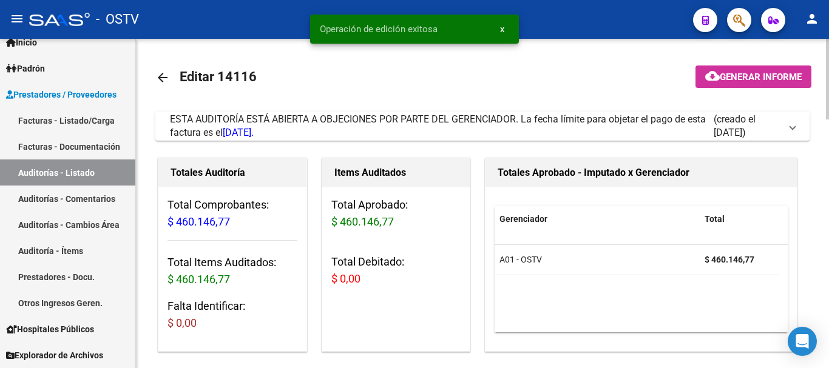
click at [161, 75] on mat-icon "arrow_back" at bounding box center [162, 77] width 15 height 15
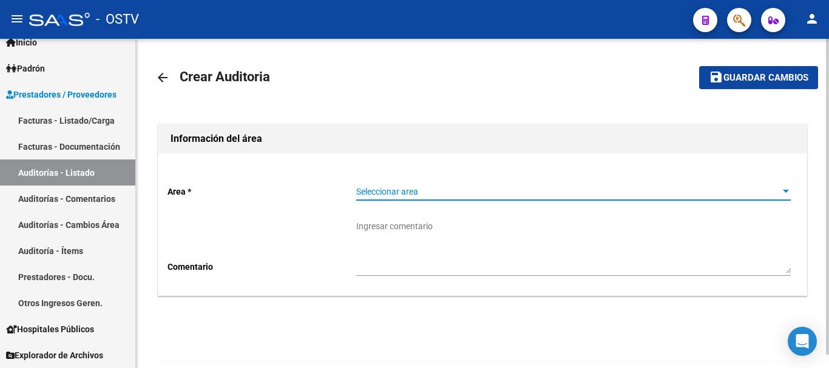
click at [431, 191] on span "Seleccionar area" at bounding box center [567, 192] width 423 height 10
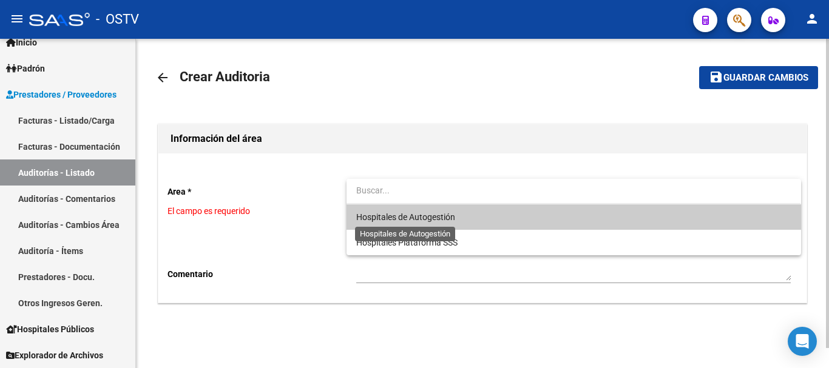
click at [373, 219] on span "Hospitales de Autogestión" at bounding box center [405, 217] width 99 height 10
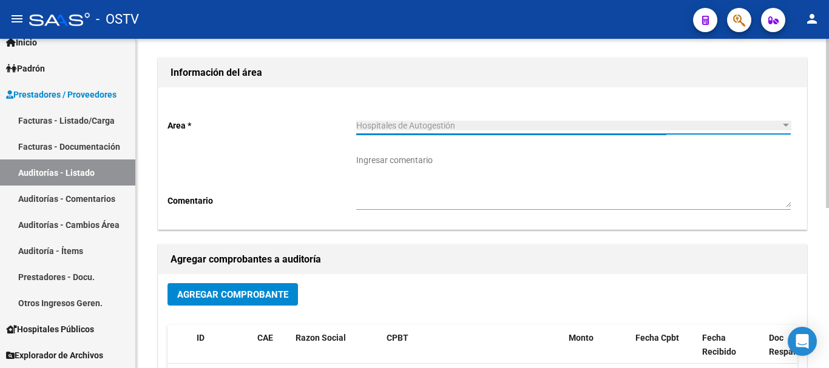
scroll to position [121, 0]
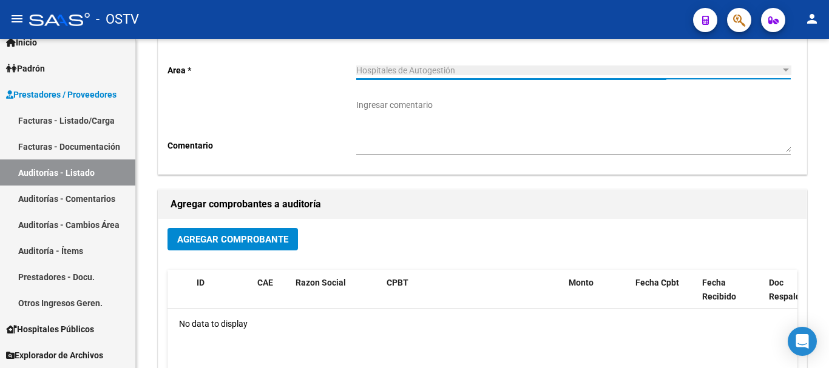
click at [225, 240] on span "Agregar Comprobante" at bounding box center [232, 239] width 111 height 11
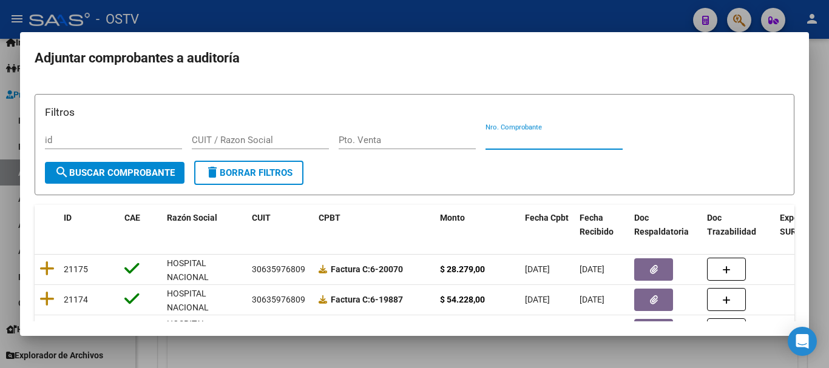
click at [563, 137] on input "Nro. Comprobante" at bounding box center [553, 140] width 137 height 11
paste input "20225"
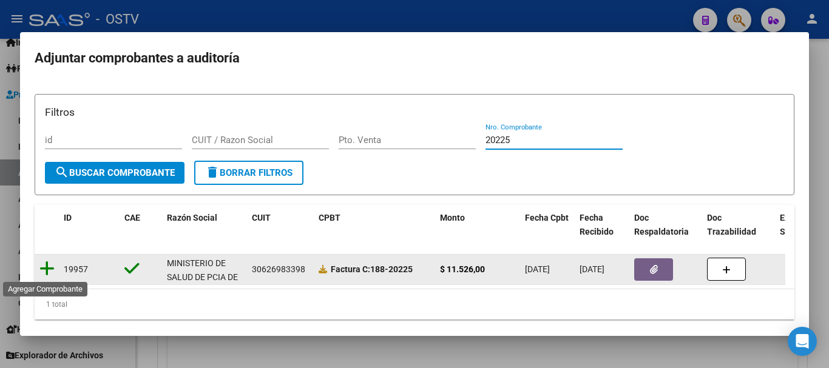
type input "20225"
click at [42, 268] on icon at bounding box center [46, 268] width 15 height 17
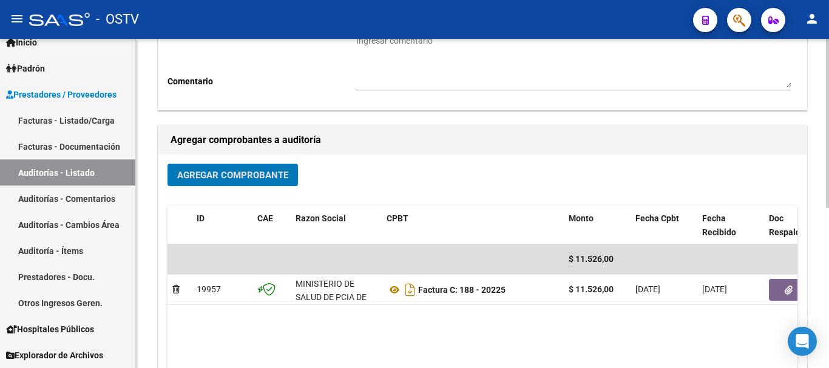
scroll to position [303, 0]
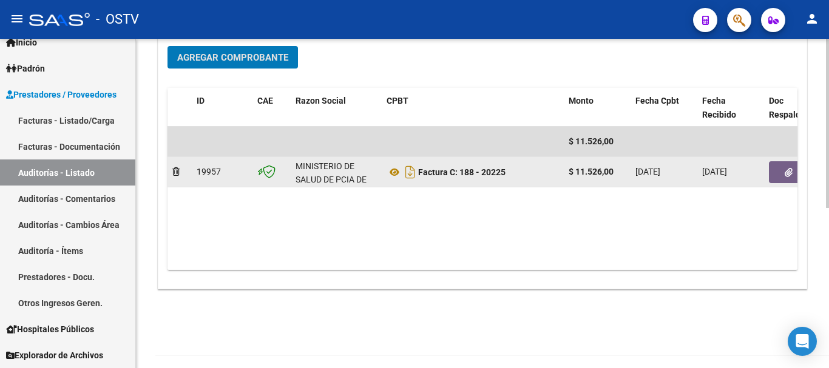
click at [783, 161] on button "button" at bounding box center [788, 172] width 39 height 22
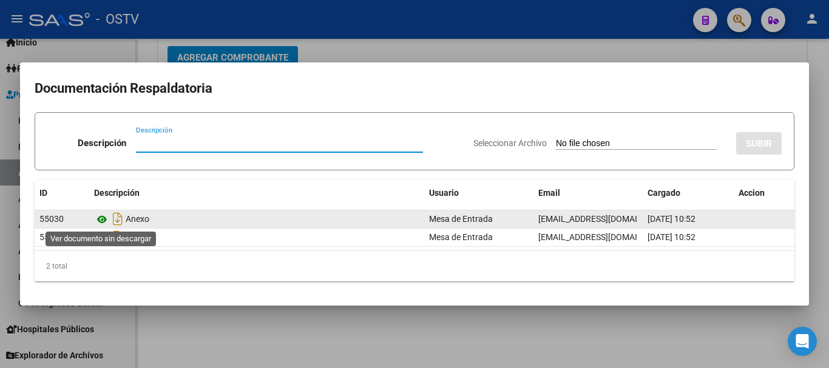
click at [100, 221] on icon at bounding box center [102, 219] width 16 height 15
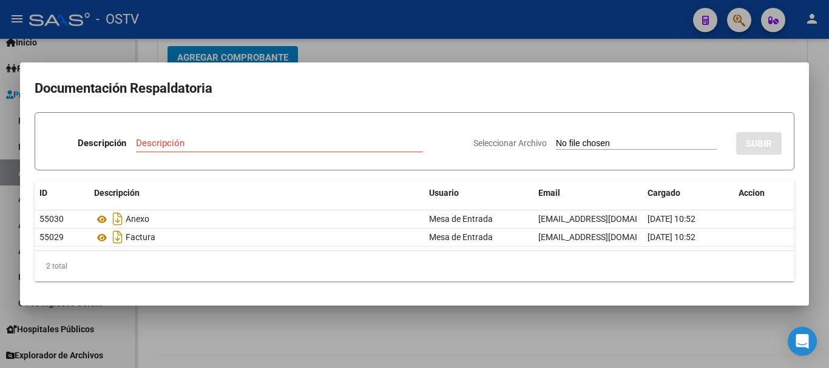
click at [358, 41] on div at bounding box center [414, 184] width 829 height 368
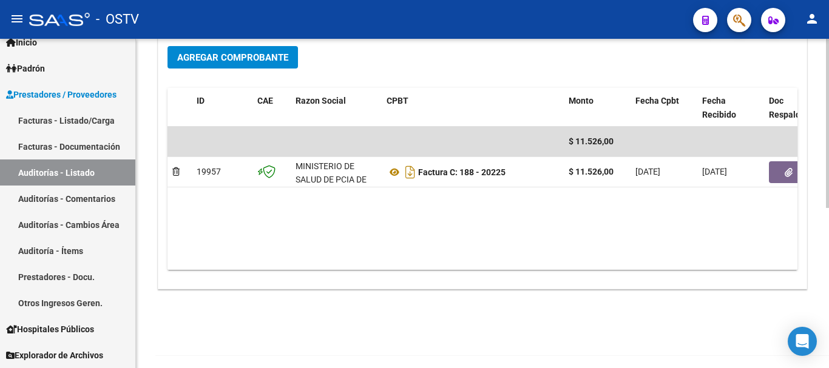
scroll to position [0, 0]
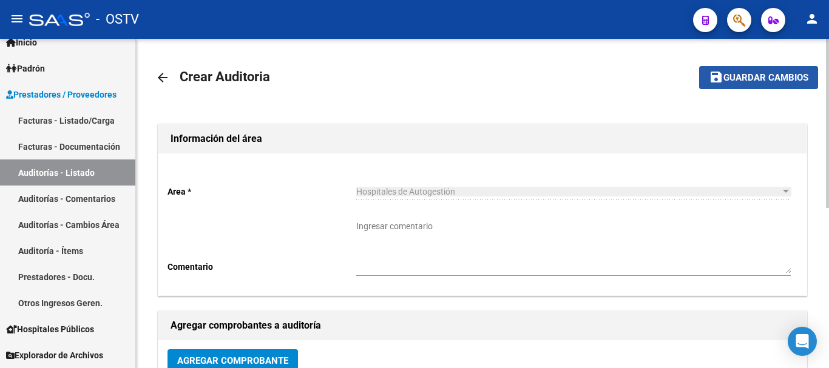
click at [759, 76] on span "Guardar cambios" at bounding box center [765, 78] width 85 height 11
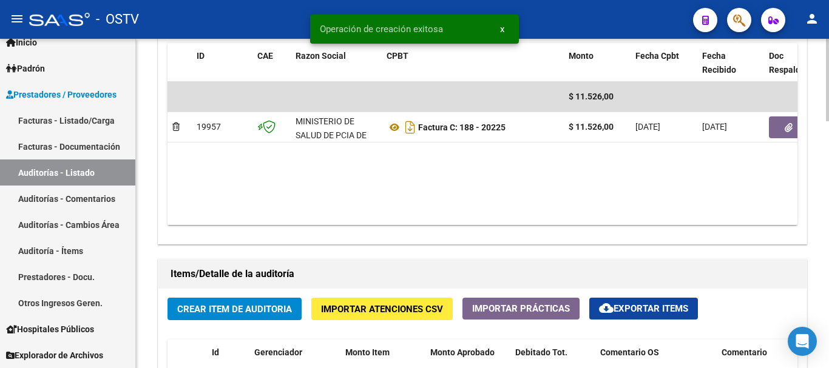
scroll to position [667, 0]
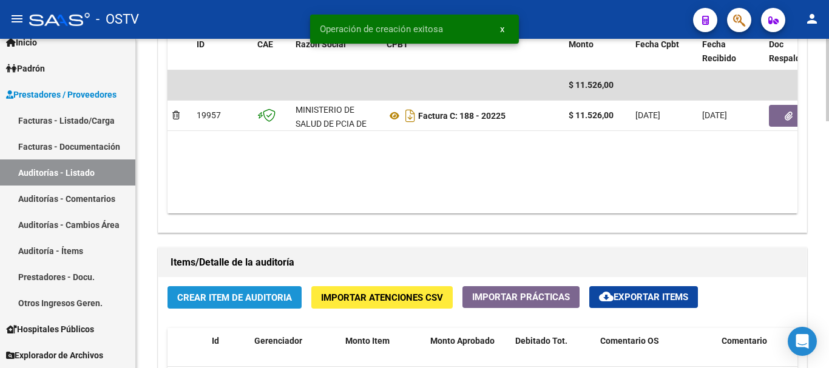
click at [267, 301] on span "Crear Item de Auditoria" at bounding box center [234, 297] width 115 height 11
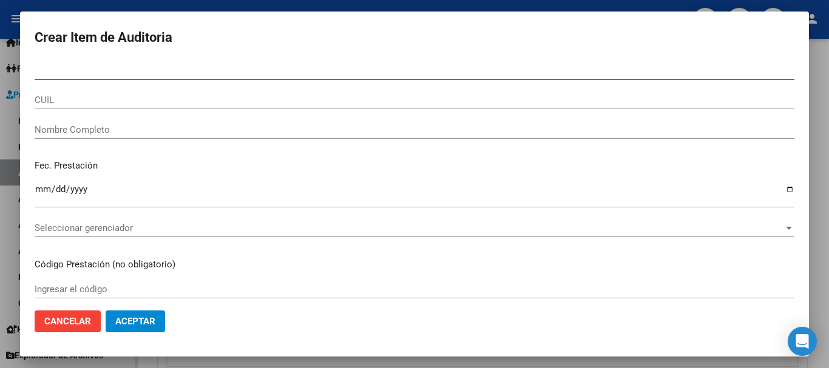
type input "32717409"
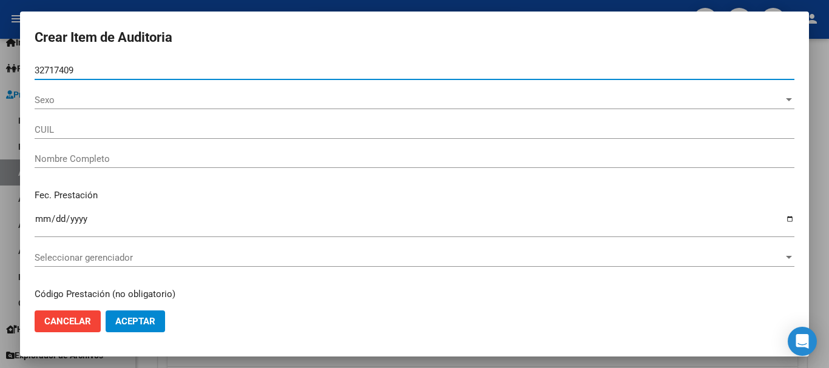
type input "20327174097"
type input "[PERSON_NAME] [PERSON_NAME]"
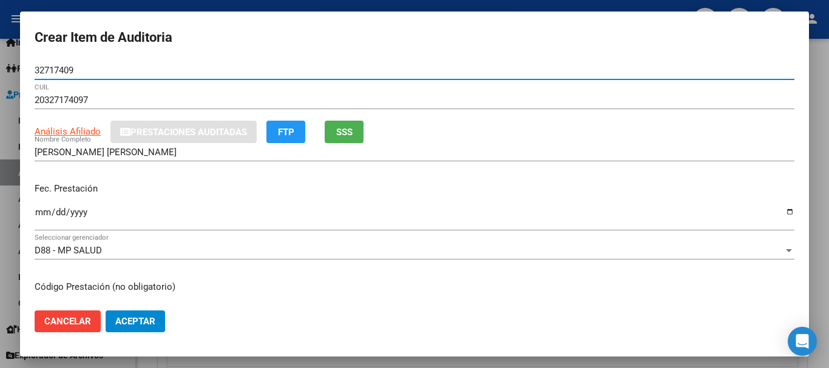
type input "32717409"
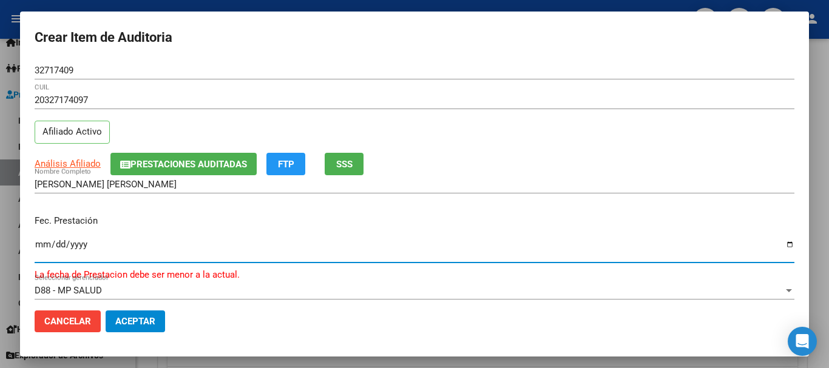
type input "[DATE]"
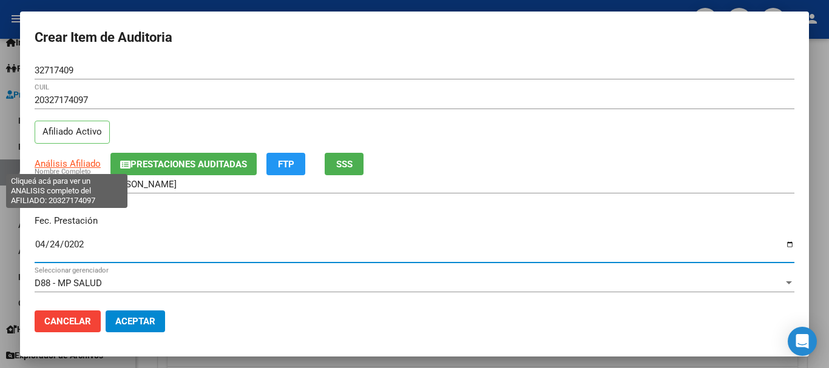
click at [67, 167] on span "Análisis Afiliado" at bounding box center [68, 163] width 66 height 11
type textarea "20327174097"
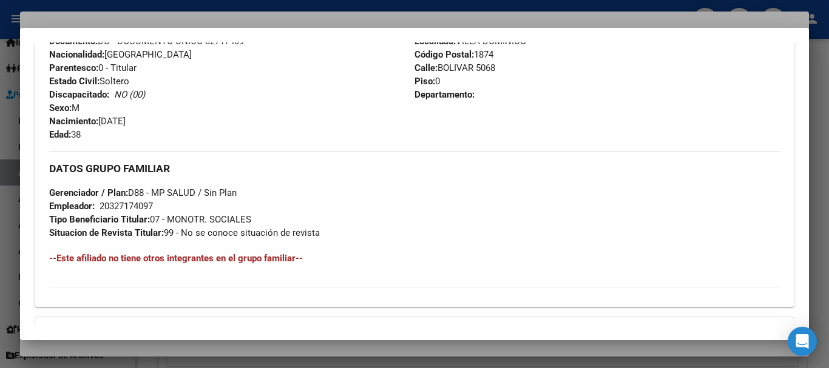
scroll to position [626, 0]
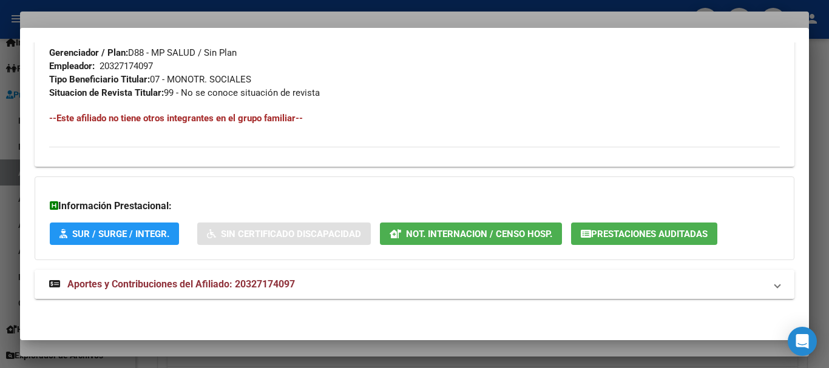
click at [308, 276] on mat-expansion-panel-header "Aportes y Contribuciones del Afiliado: 20327174097" at bounding box center [415, 284] width 760 height 29
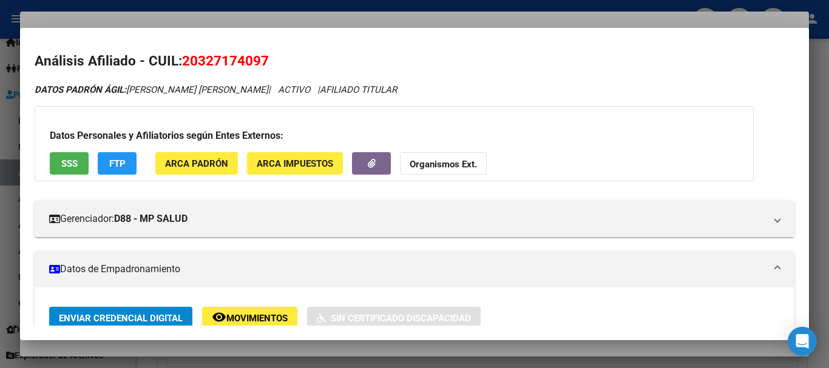
scroll to position [0, 0]
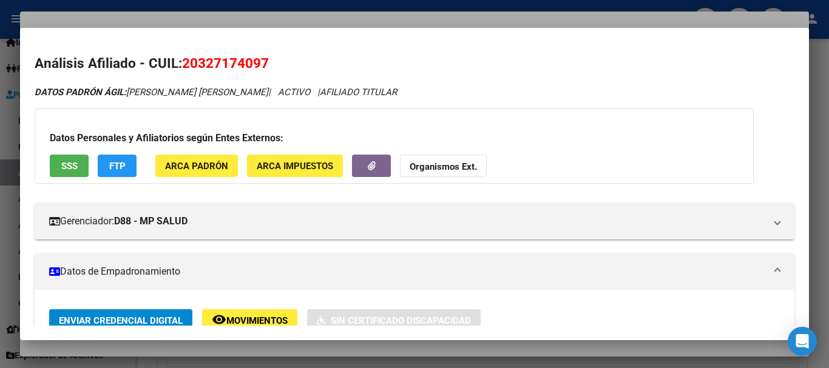
click at [459, 166] on strong "Organismos Ext." at bounding box center [443, 166] width 67 height 11
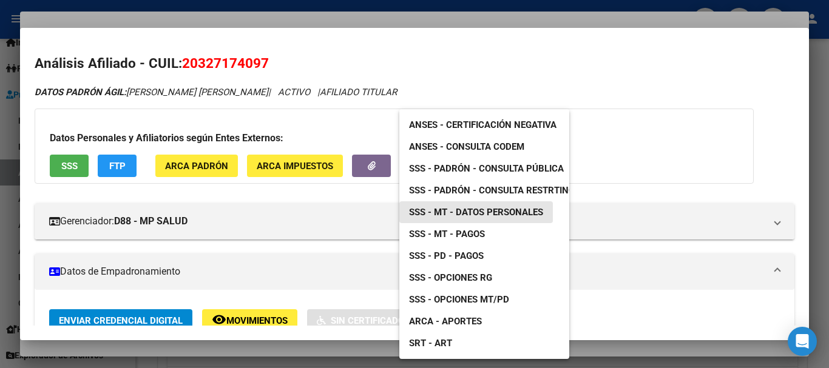
click at [505, 215] on span "SSS - MT - Datos Personales" at bounding box center [476, 212] width 134 height 11
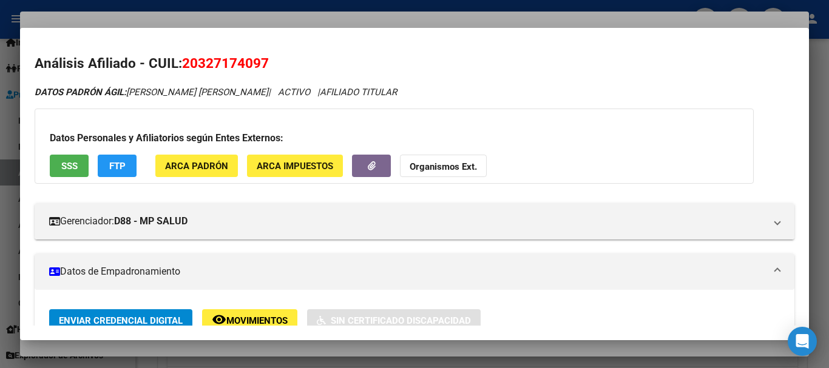
click at [425, 166] on strong "Organismos Ext." at bounding box center [443, 166] width 67 height 11
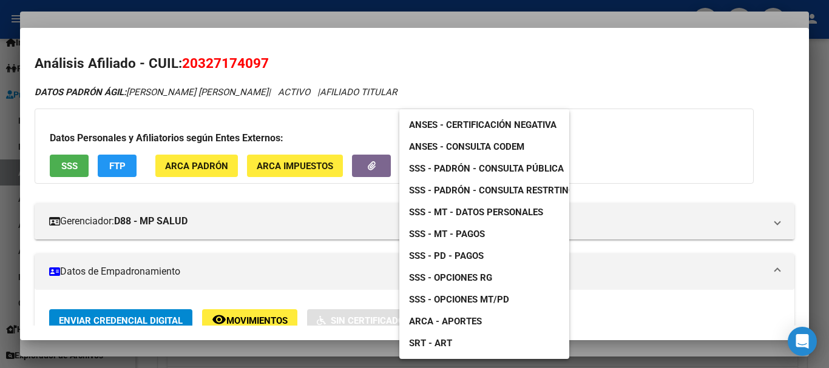
click at [416, 72] on div at bounding box center [414, 184] width 829 height 368
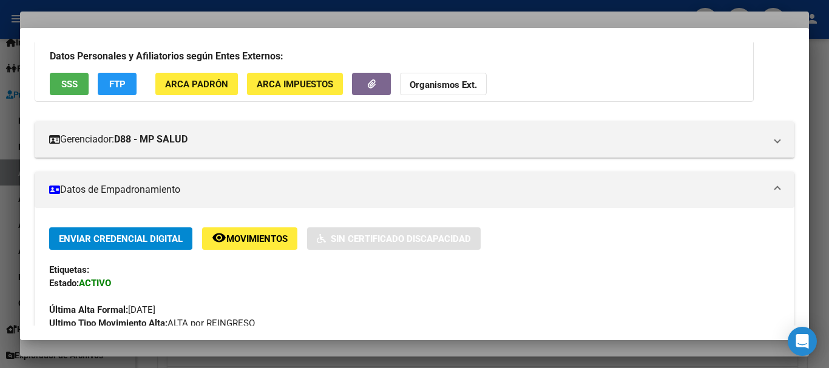
scroll to position [243, 0]
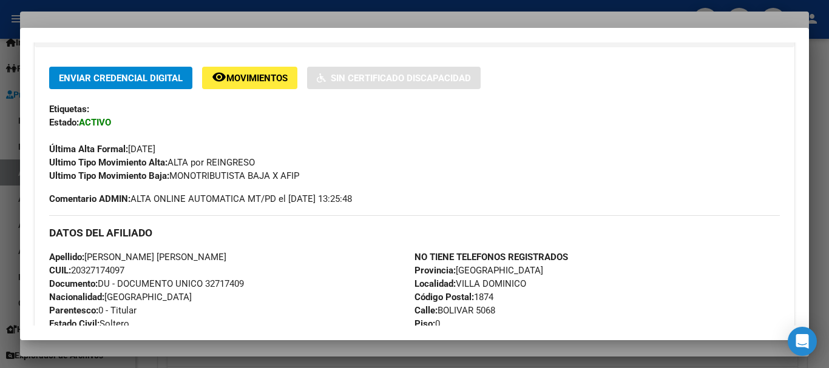
click at [264, 13] on div at bounding box center [414, 184] width 829 height 368
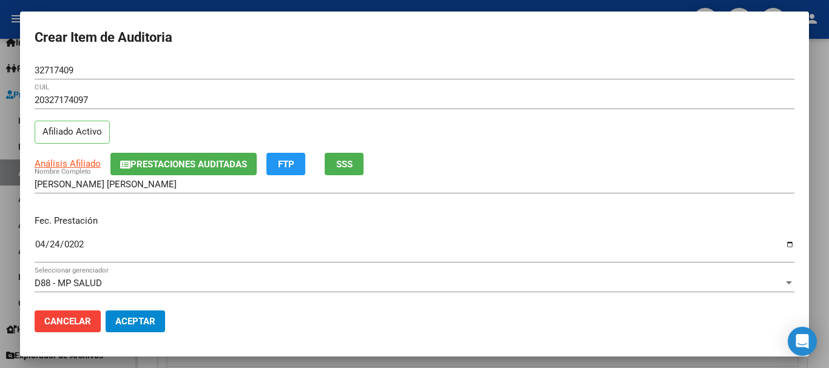
click at [539, 156] on div "Análisis Afiliado Prestaciones Auditadas FTP SSS" at bounding box center [415, 164] width 760 height 22
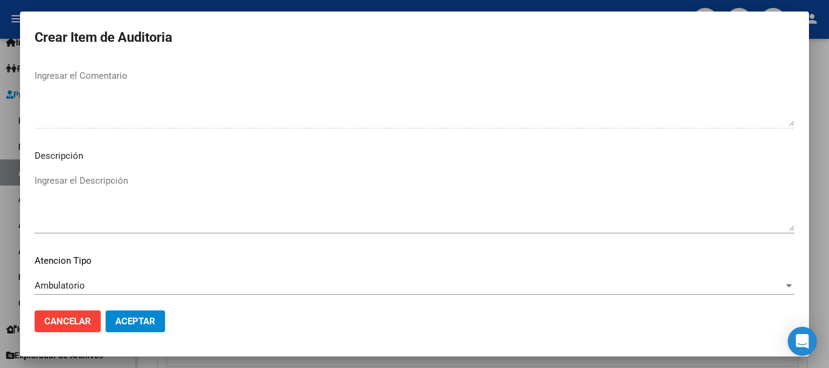
scroll to position [853, 0]
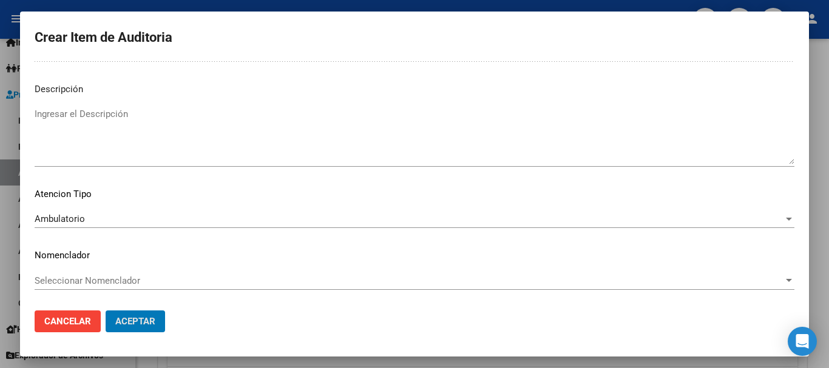
click at [106, 311] on button "Aceptar" at bounding box center [135, 322] width 59 height 22
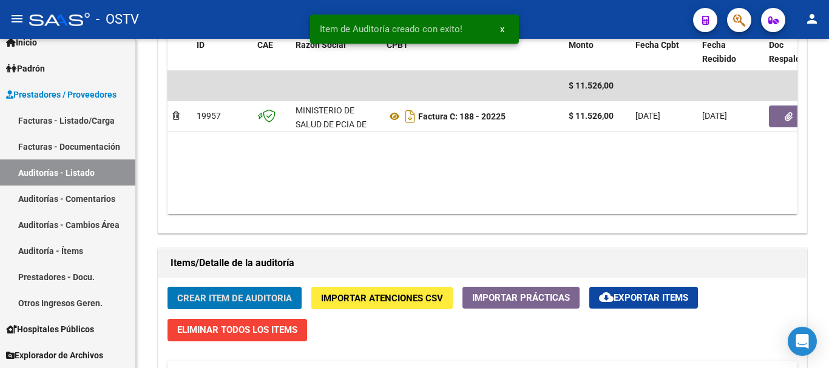
scroll to position [668, 0]
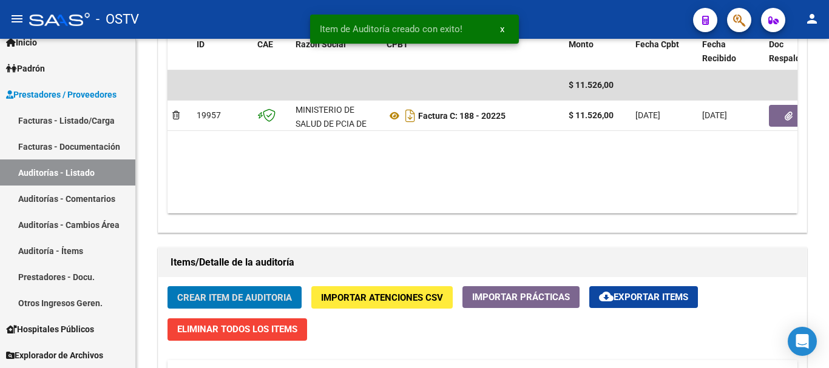
click at [167, 286] on button "Crear Item de Auditoria" at bounding box center [234, 297] width 134 height 22
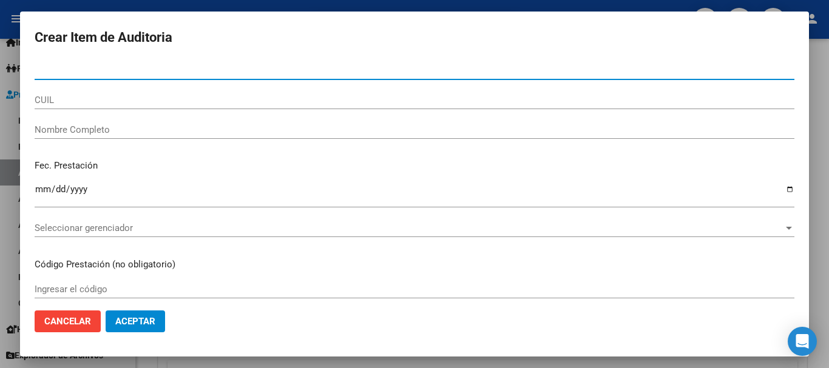
click at [828, 169] on div at bounding box center [414, 184] width 829 height 368
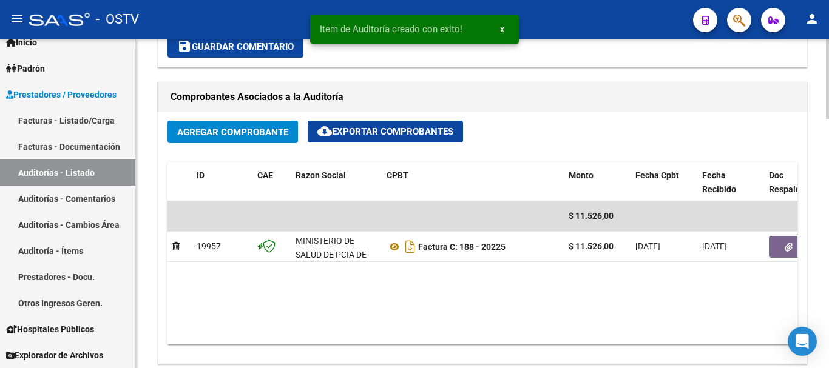
scroll to position [365, 0]
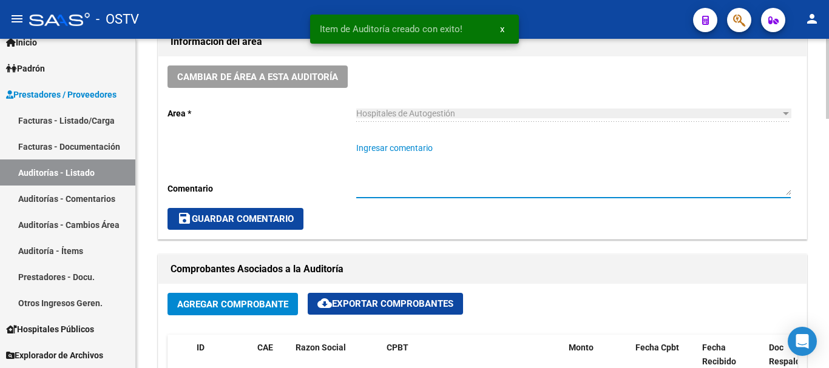
click at [454, 180] on textarea "Ingresar comentario" at bounding box center [573, 168] width 434 height 53
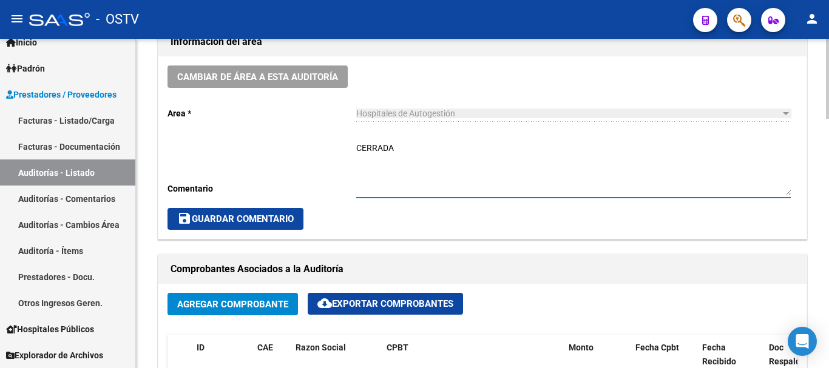
type textarea "CERRADA"
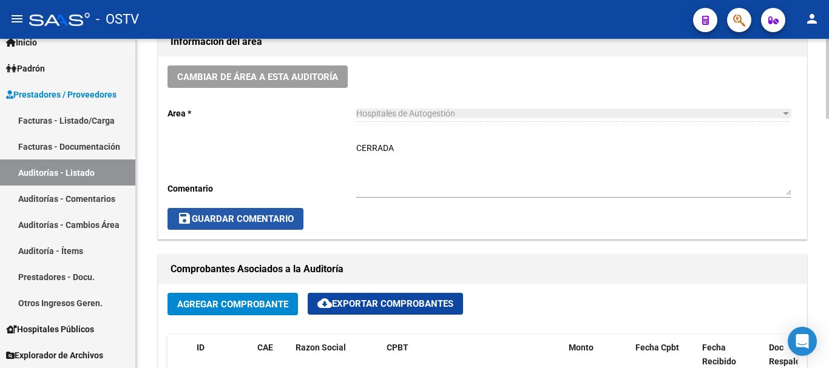
click at [280, 212] on button "save Guardar Comentario" at bounding box center [235, 219] width 136 height 22
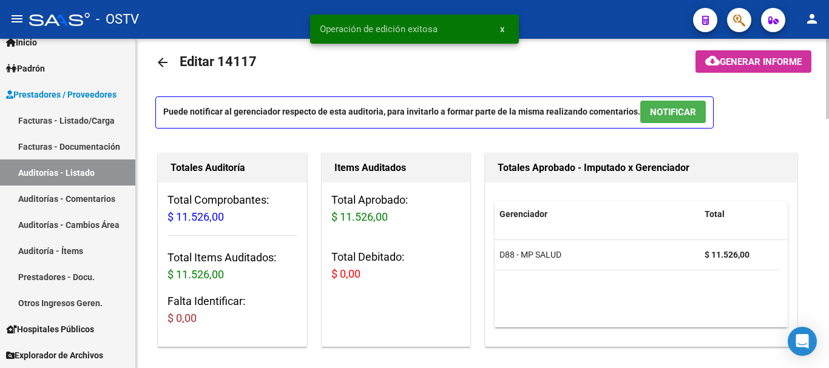
scroll to position [0, 0]
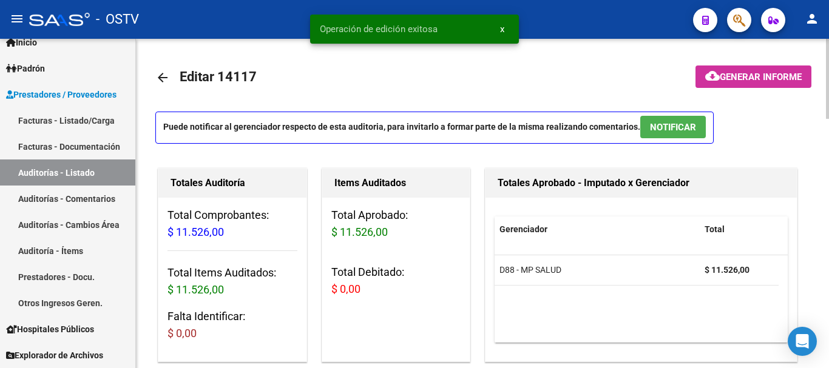
click at [163, 72] on mat-icon "arrow_back" at bounding box center [162, 77] width 15 height 15
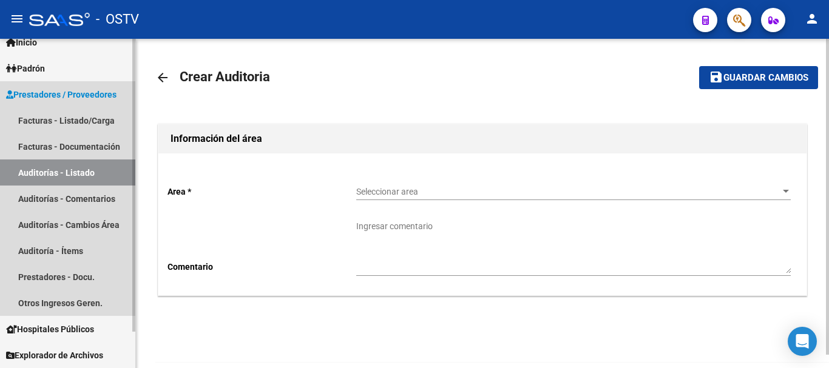
click at [76, 173] on link "Auditorías - Listado" at bounding box center [67, 173] width 135 height 26
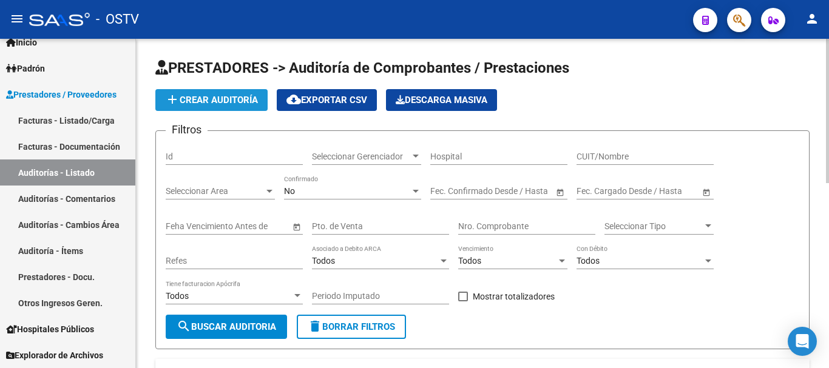
click at [226, 100] on span "add Crear Auditoría" at bounding box center [211, 100] width 93 height 11
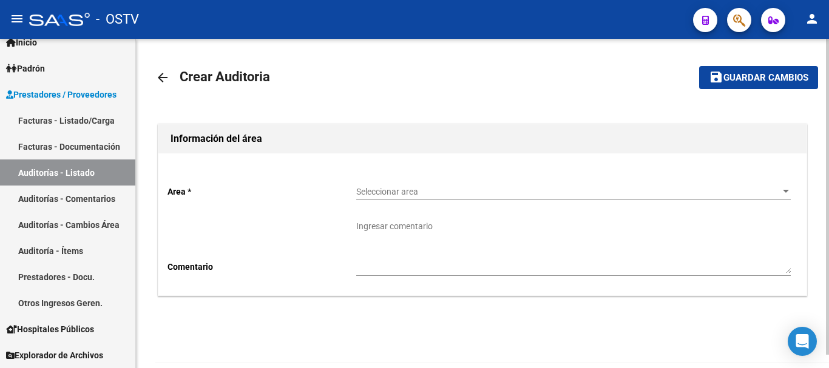
click at [476, 193] on span "Seleccionar area" at bounding box center [567, 192] width 423 height 10
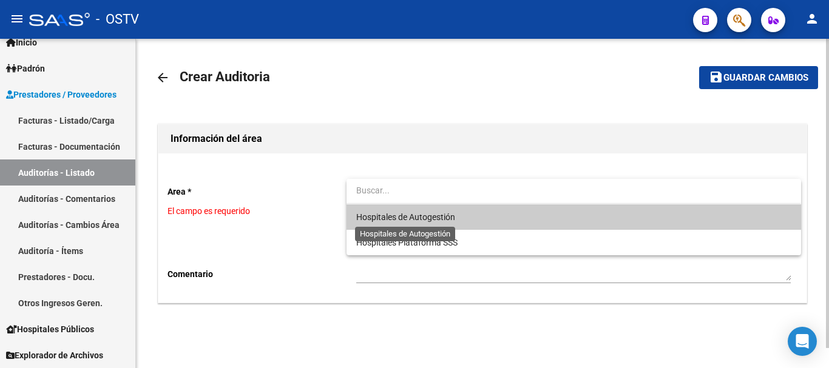
drag, startPoint x: 425, startPoint y: 212, endPoint x: 422, endPoint y: 221, distance: 9.6
click at [425, 213] on span "Hospitales de Autogestión" at bounding box center [405, 217] width 99 height 10
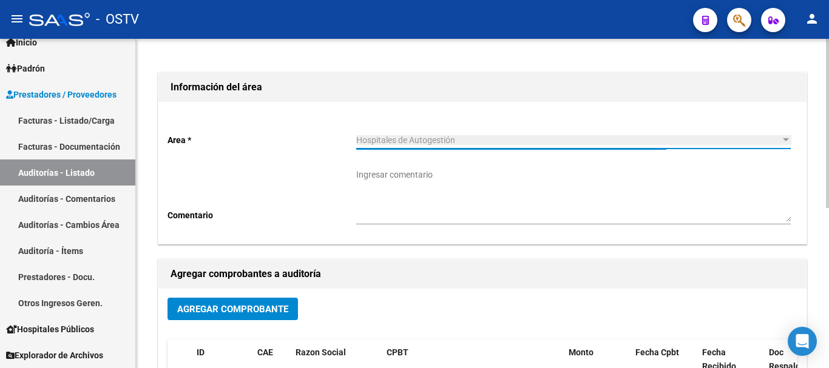
scroll to position [121, 0]
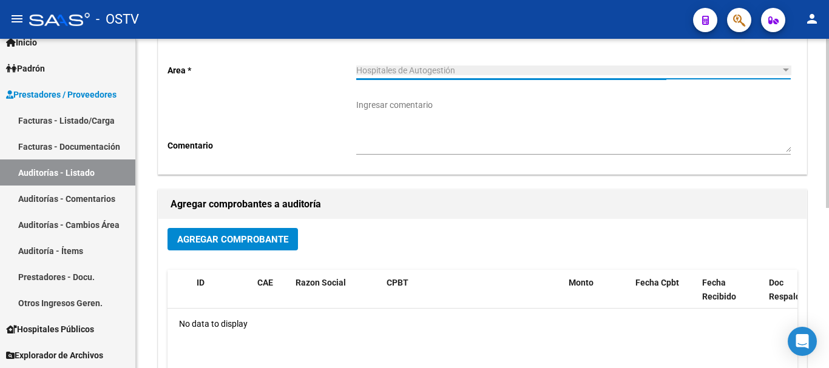
click at [241, 245] on span "Agregar Comprobante" at bounding box center [232, 239] width 111 height 11
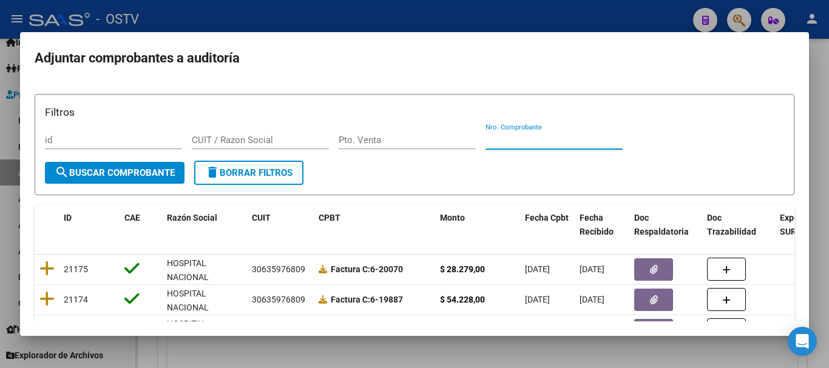
click at [569, 142] on input "Nro. Comprobante" at bounding box center [553, 140] width 137 height 11
paste input "6859"
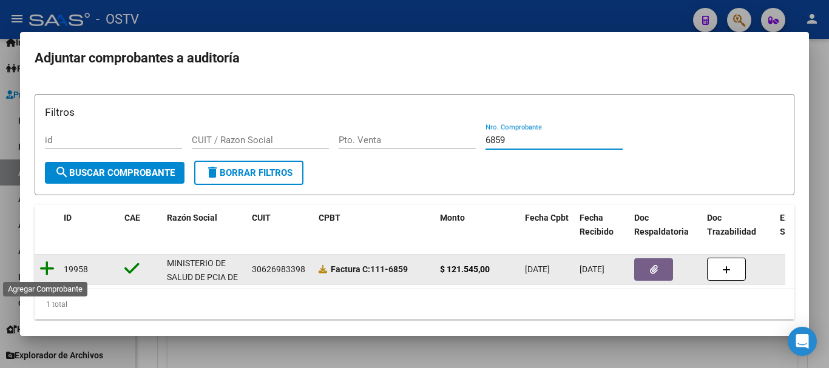
type input "6859"
click at [45, 266] on icon at bounding box center [46, 268] width 15 height 17
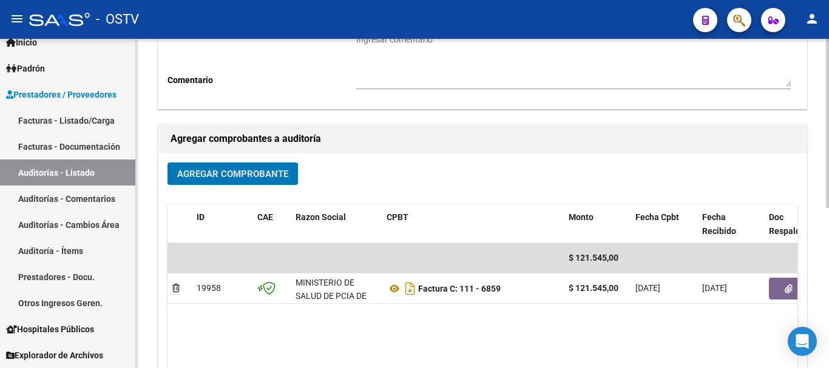
scroll to position [311, 0]
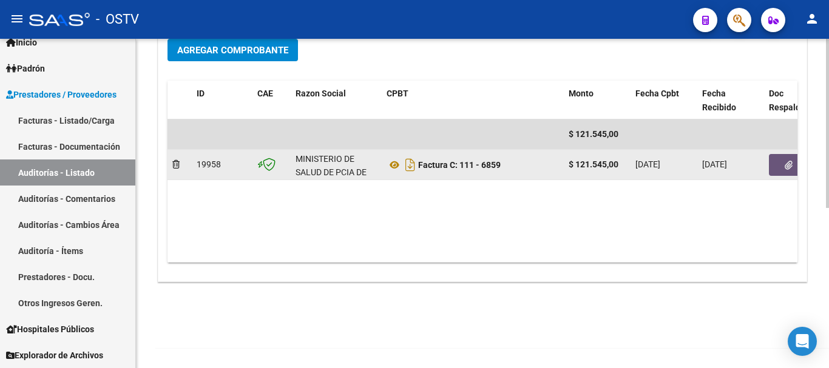
click at [785, 172] on button "button" at bounding box center [788, 165] width 39 height 22
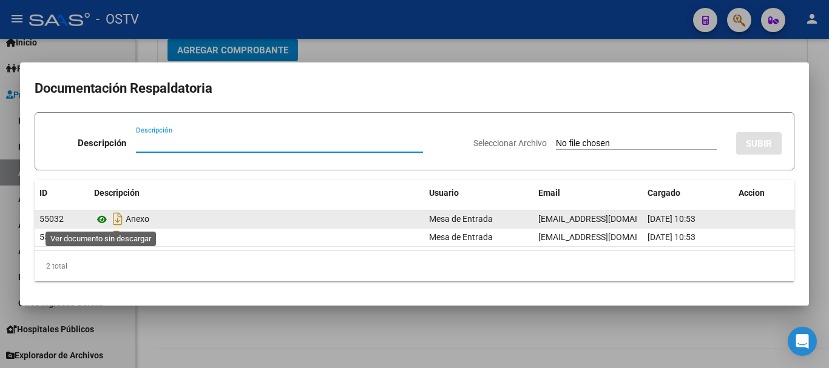
click at [103, 220] on icon at bounding box center [102, 219] width 16 height 15
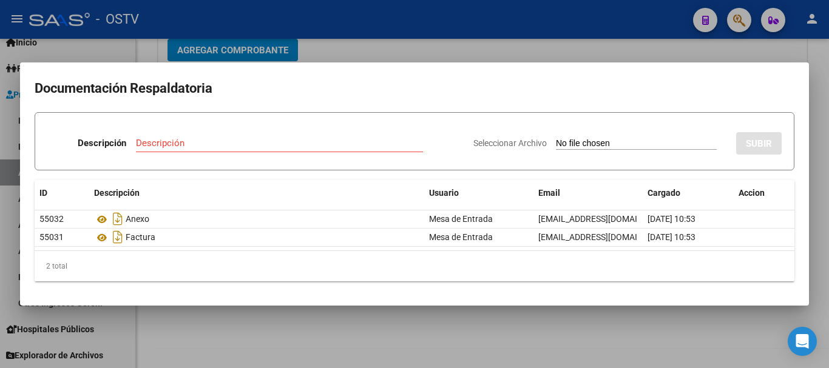
click at [432, 46] on div at bounding box center [414, 184] width 829 height 368
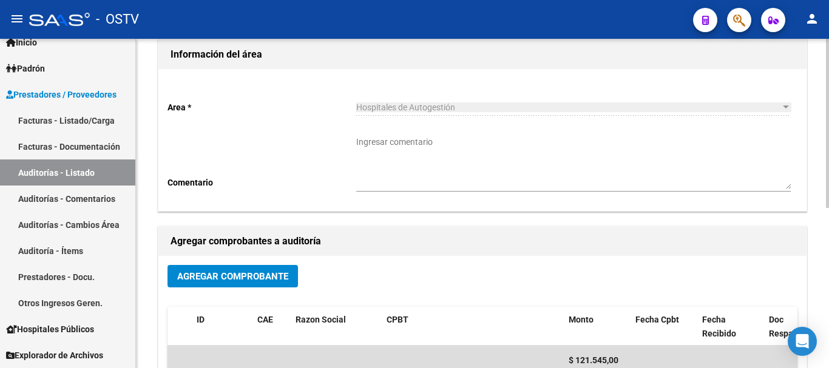
scroll to position [0, 0]
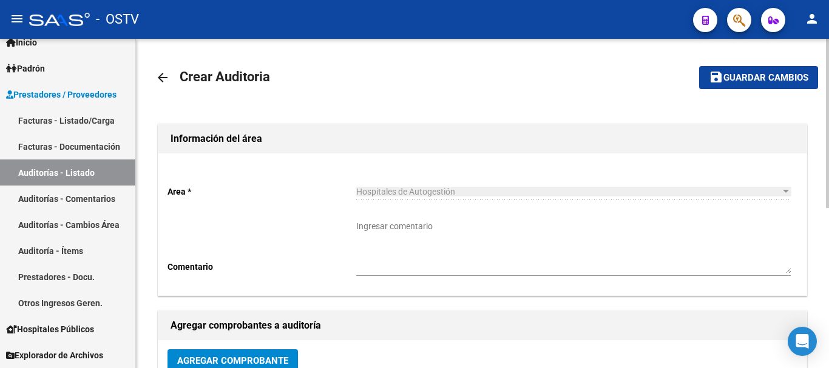
click at [729, 77] on span "Guardar cambios" at bounding box center [765, 78] width 85 height 11
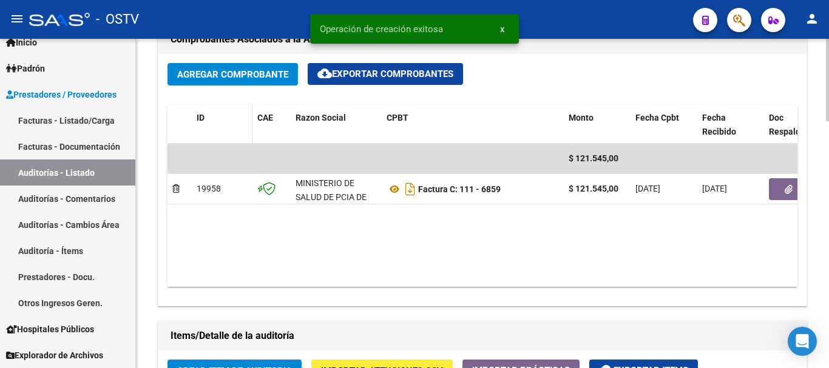
scroll to position [607, 0]
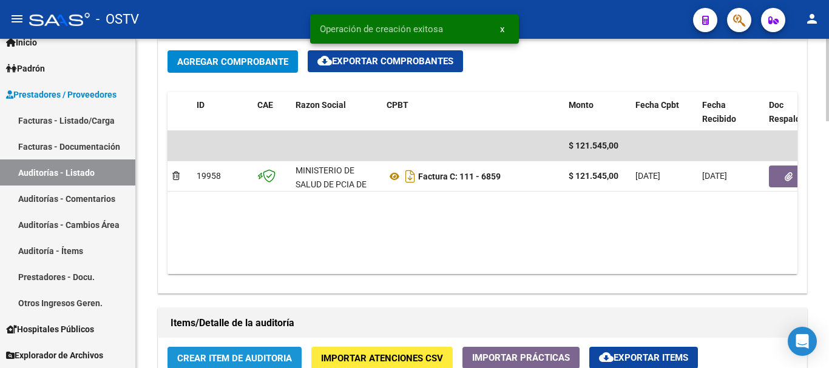
click at [238, 354] on span "Crear Item de Auditoria" at bounding box center [234, 358] width 115 height 11
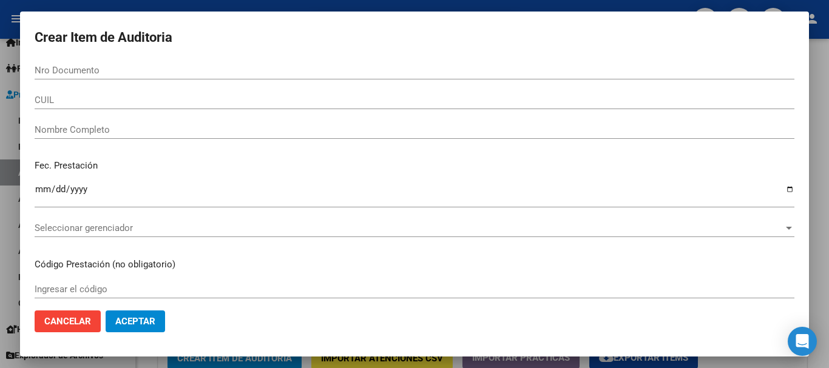
paste input "31135842"
type input "31135842"
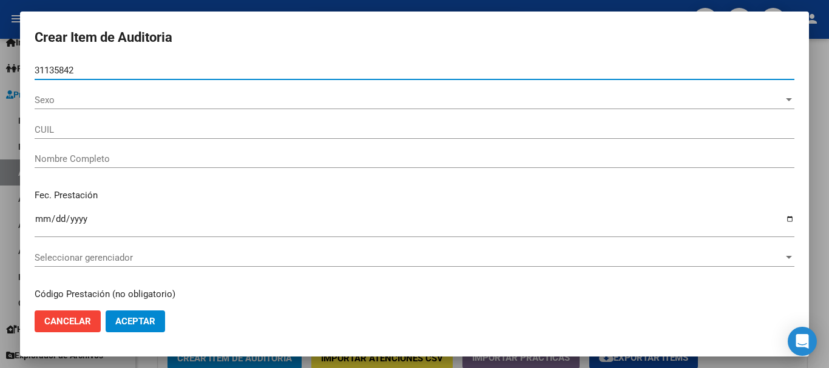
type input "20311358422"
type input "[PERSON_NAME] [PERSON_NAME]"
type input "31135842"
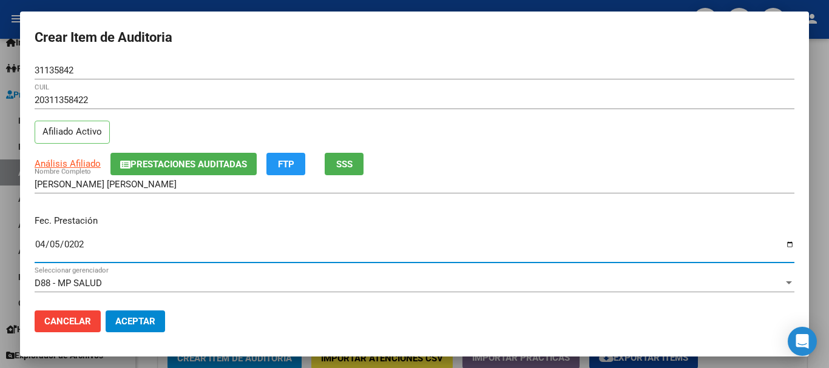
type input "[DATE]"
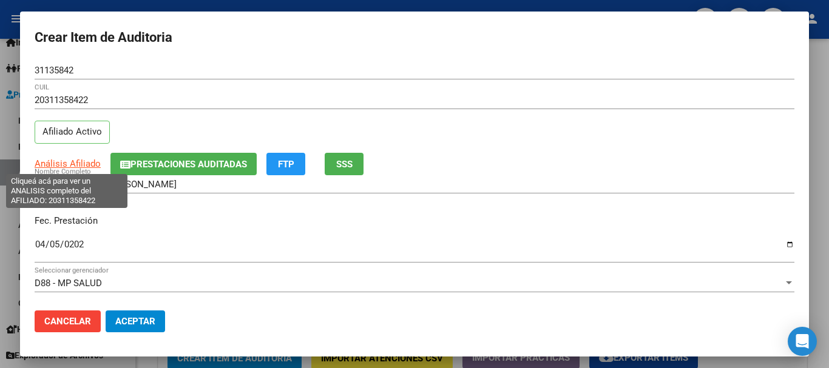
click at [73, 163] on span "Análisis Afiliado" at bounding box center [68, 163] width 66 height 11
type textarea "20311358422"
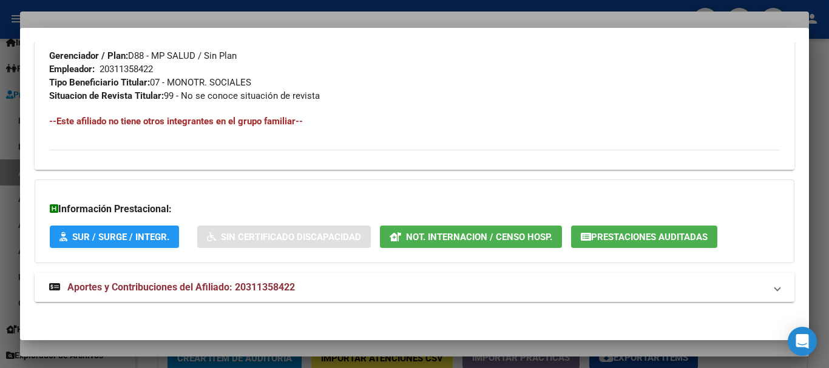
scroll to position [626, 0]
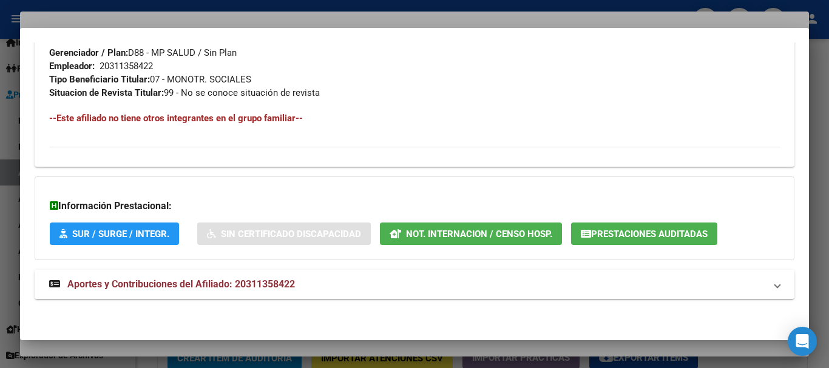
click at [294, 273] on mat-expansion-panel-header "Aportes y Contribuciones del Afiliado: 20311358422" at bounding box center [415, 284] width 760 height 29
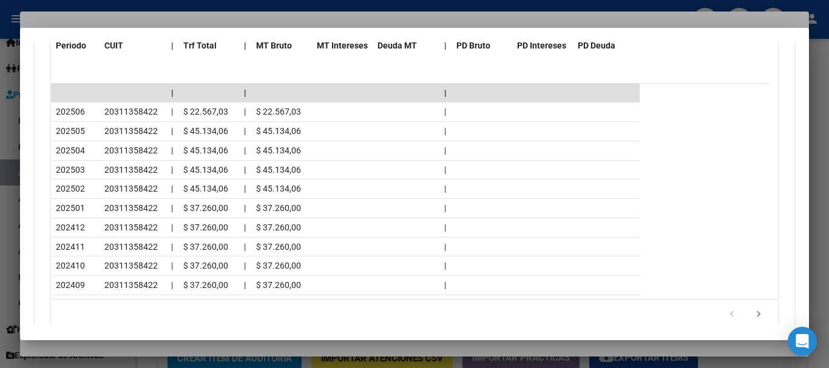
scroll to position [1111, 0]
click at [330, 17] on div at bounding box center [414, 184] width 829 height 368
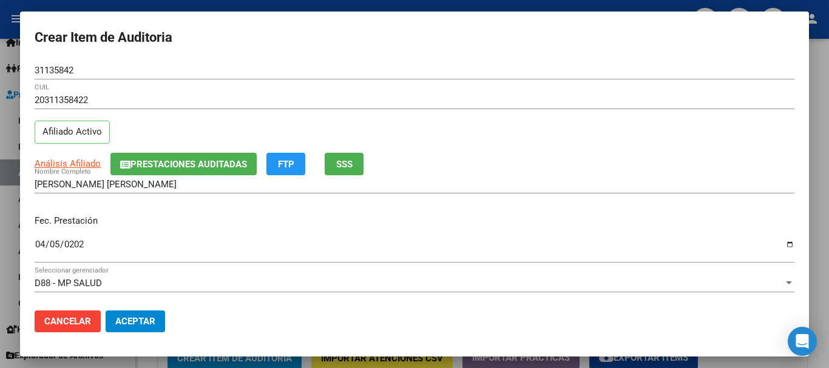
drag, startPoint x: 527, startPoint y: 70, endPoint x: 541, endPoint y: 81, distance: 17.2
click at [529, 70] on input "31135842" at bounding box center [415, 70] width 760 height 11
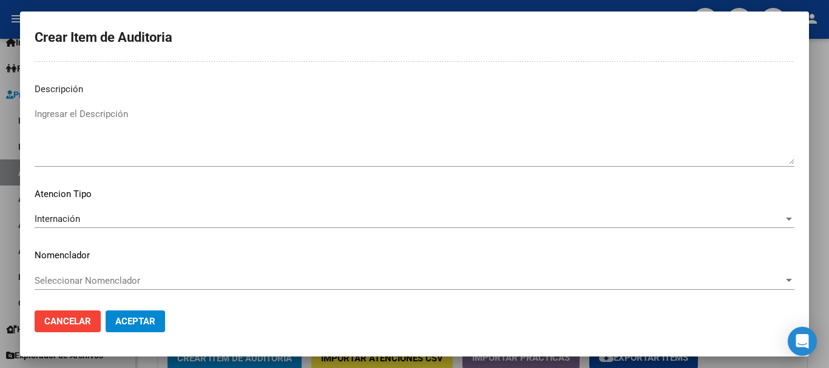
scroll to position [0, 0]
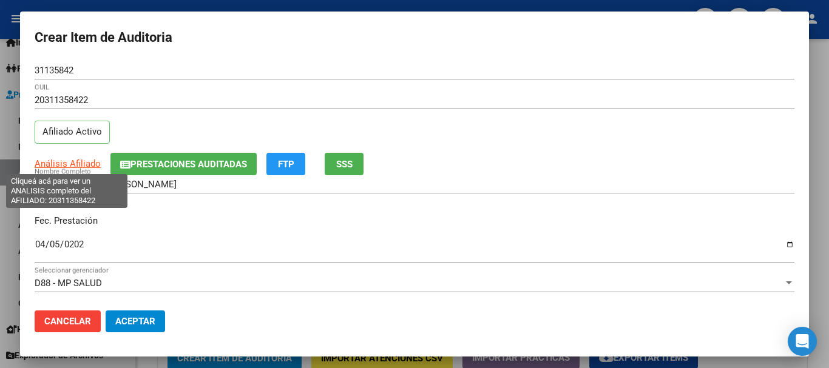
click at [55, 164] on span "Análisis Afiliado" at bounding box center [68, 163] width 66 height 11
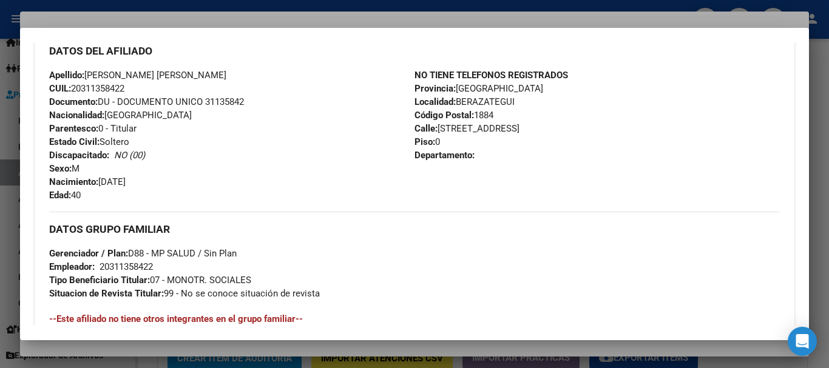
scroll to position [626, 0]
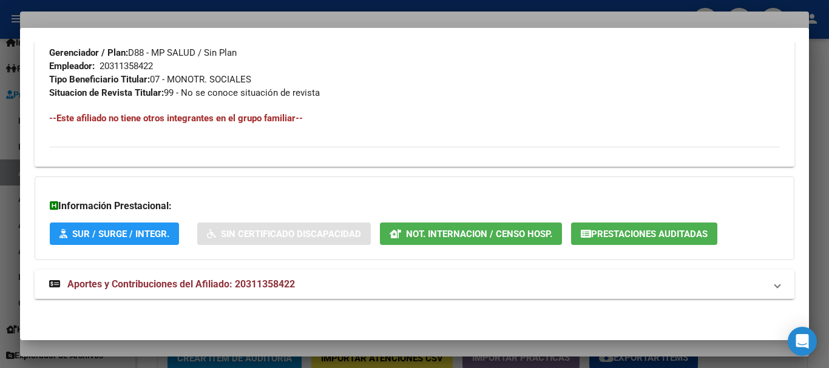
click at [313, 285] on mat-panel-title "Aportes y Contribuciones del Afiliado: 20311358422" at bounding box center [407, 284] width 716 height 15
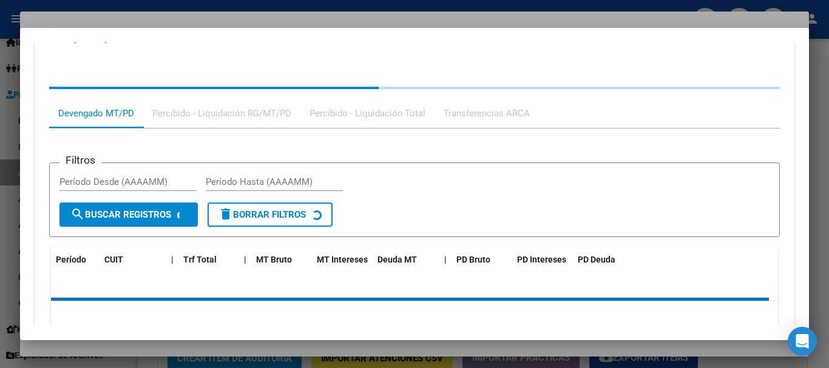
scroll to position [958, 0]
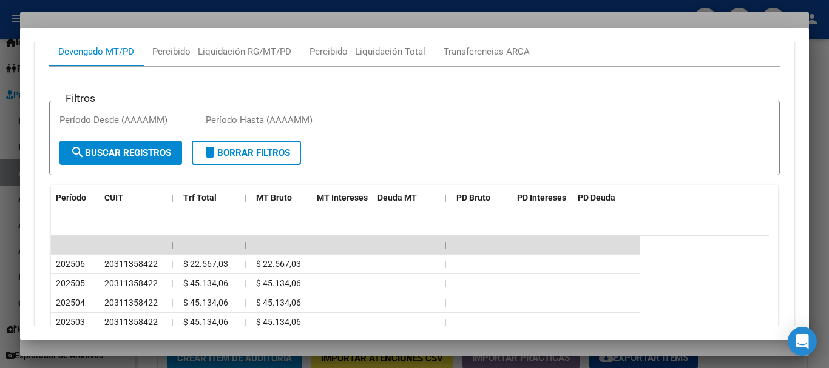
click at [225, 21] on div at bounding box center [414, 184] width 829 height 368
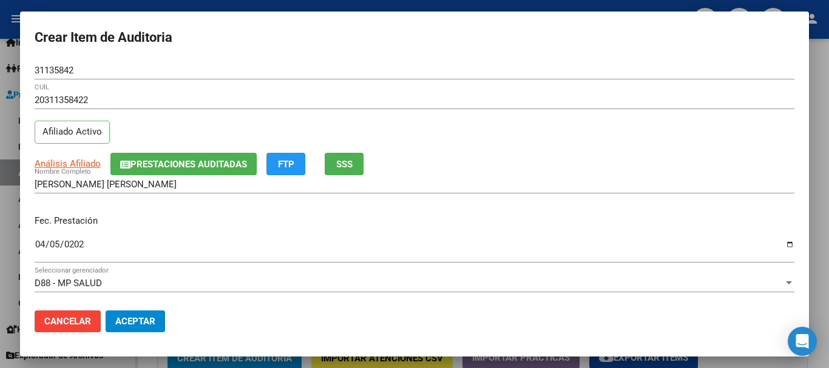
click at [572, 164] on div "Análisis Afiliado Prestaciones Auditadas FTP SSS" at bounding box center [415, 164] width 760 height 22
click at [139, 323] on span "Aceptar" at bounding box center [135, 321] width 40 height 11
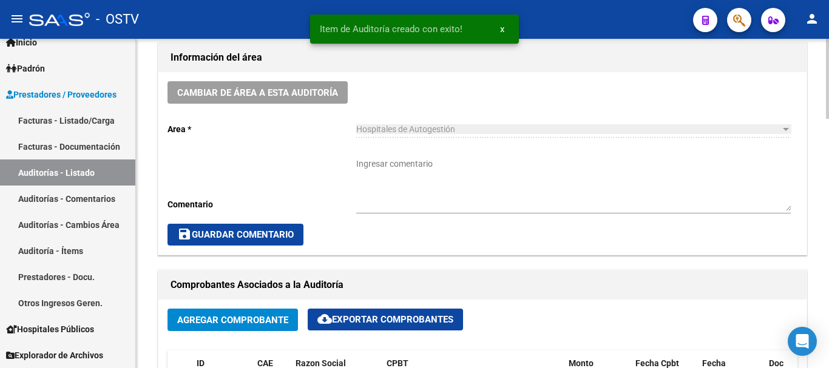
scroll to position [305, 0]
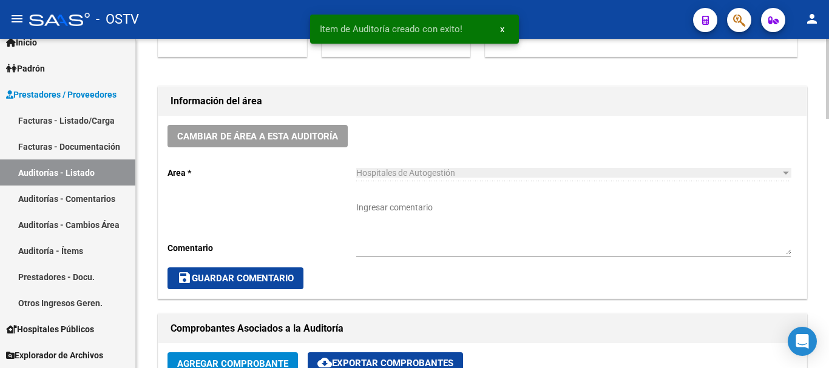
click at [474, 232] on textarea "Ingresar comentario" at bounding box center [573, 227] width 434 height 53
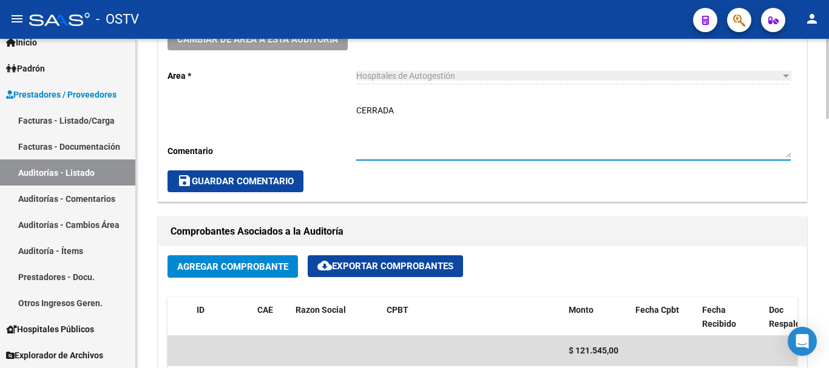
type textarea "CERRADA"
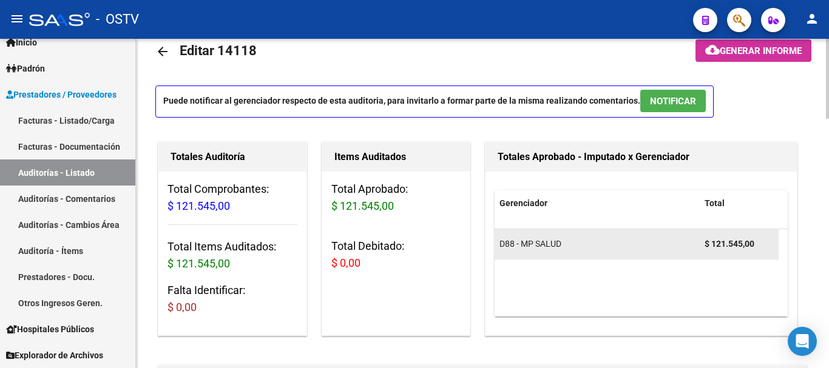
scroll to position [2, 0]
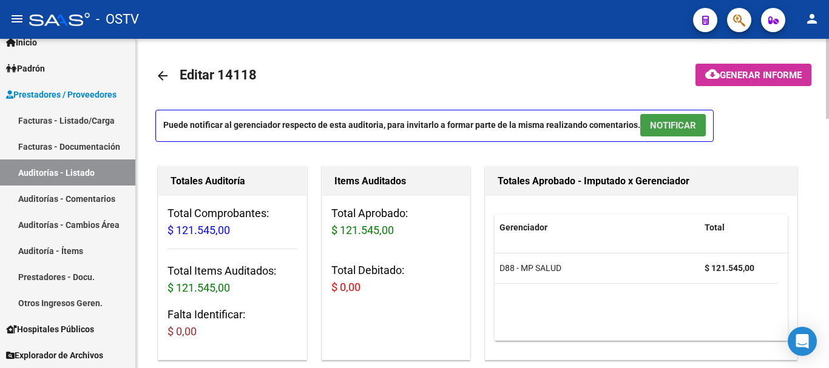
click at [667, 123] on span "NOTIFICAR" at bounding box center [673, 125] width 46 height 11
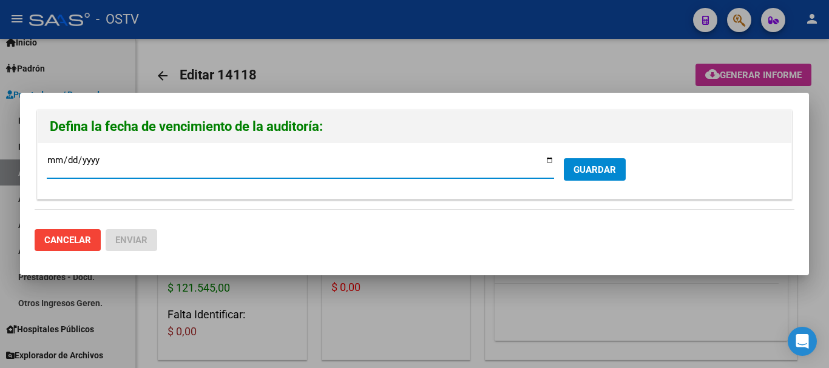
click at [589, 167] on span "GUARDAR" at bounding box center [594, 169] width 42 height 11
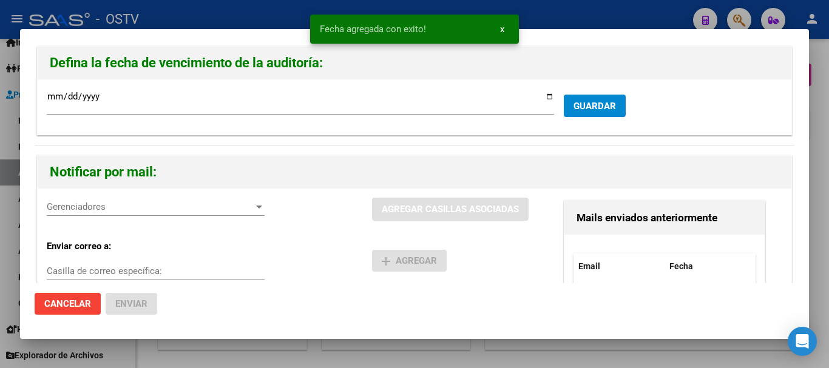
click at [175, 214] on div "Gerenciadores Gerenciadores" at bounding box center [156, 207] width 218 height 18
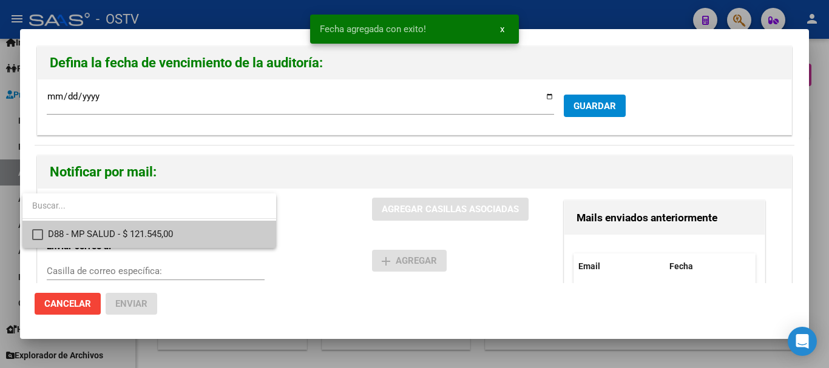
click at [164, 227] on span "D88 - MP SALUD - $ 121.545,00" at bounding box center [157, 234] width 218 height 27
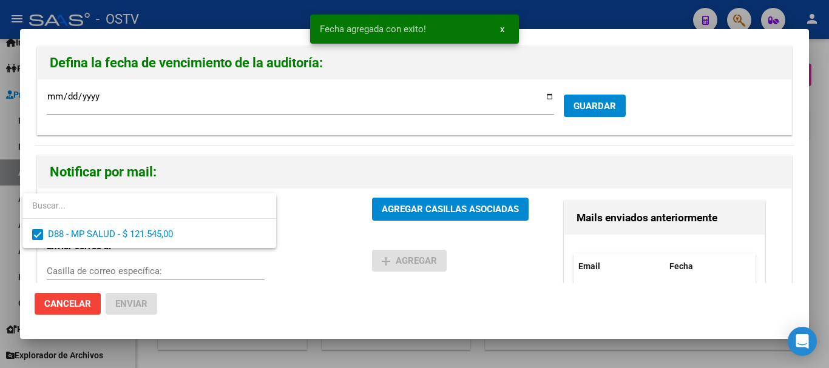
click at [445, 216] on div at bounding box center [414, 184] width 829 height 368
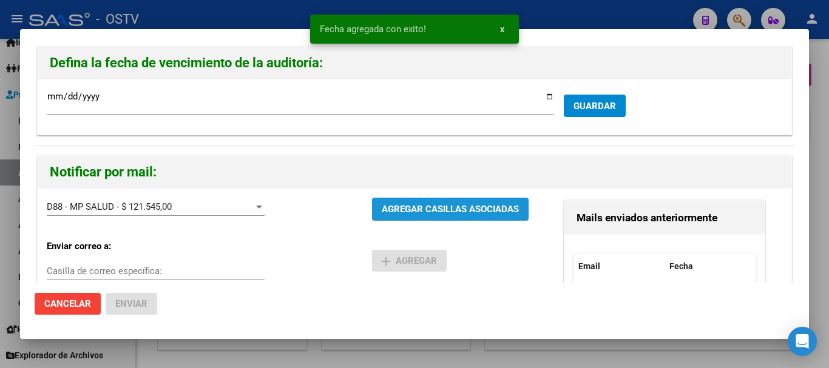
click at [448, 215] on button "AGREGAR CASILLAS ASOCIADAS" at bounding box center [450, 209] width 157 height 22
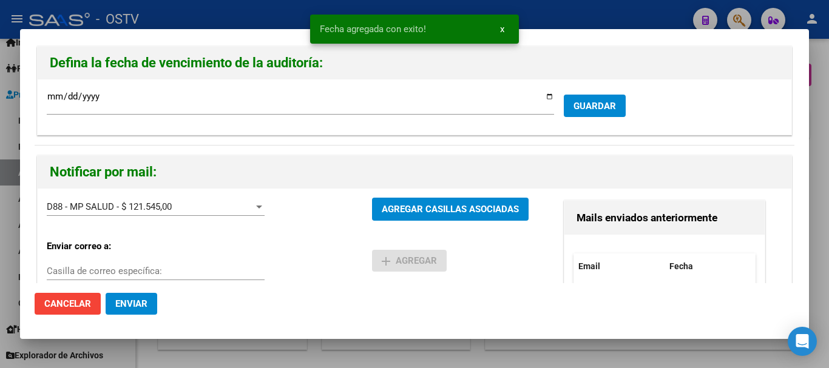
click at [132, 301] on span "Enviar" at bounding box center [131, 304] width 32 height 11
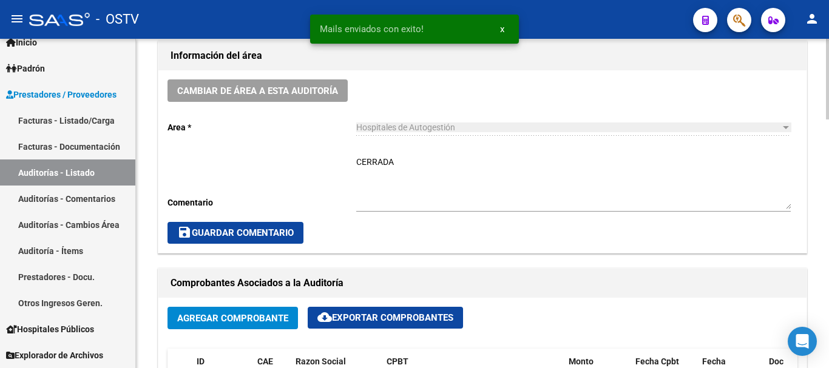
scroll to position [366, 0]
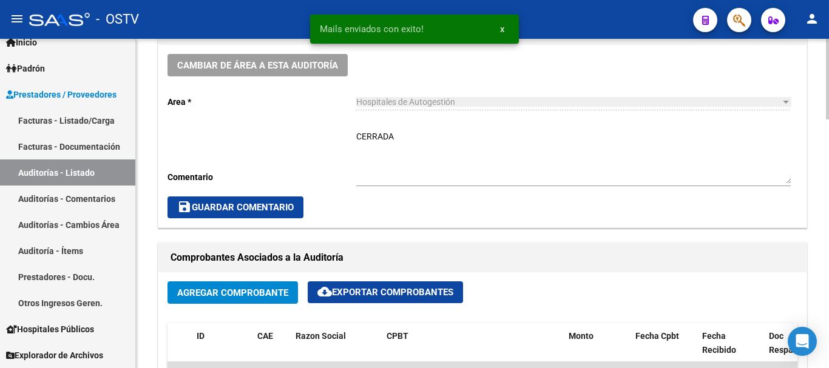
click at [248, 203] on span "save Guardar Comentario" at bounding box center [235, 207] width 116 height 11
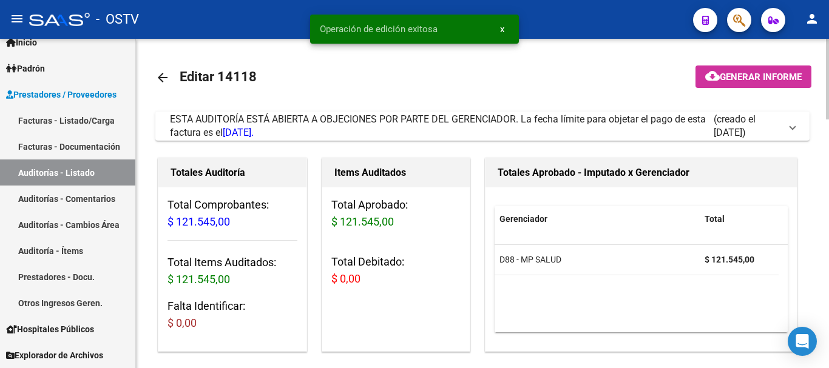
click at [167, 76] on mat-icon "arrow_back" at bounding box center [162, 77] width 15 height 15
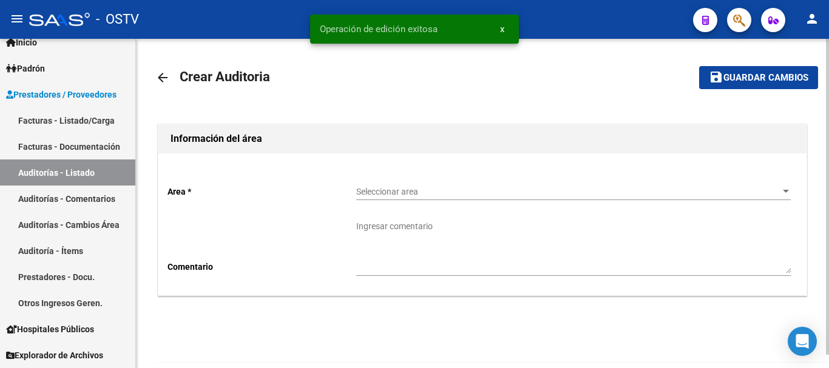
click at [484, 192] on span "Seleccionar area" at bounding box center [567, 192] width 423 height 10
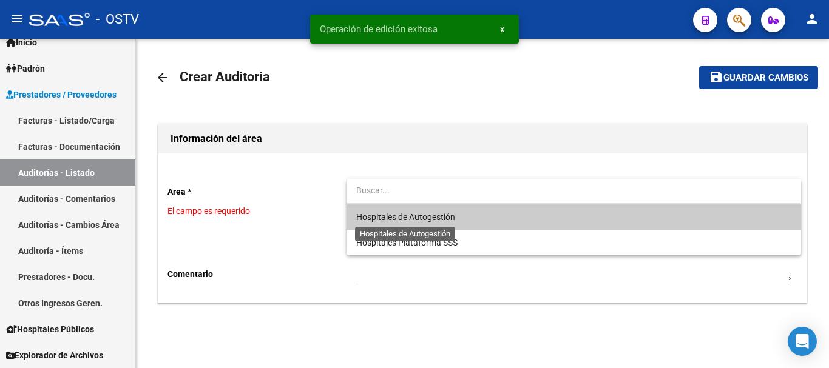
click at [431, 212] on span "Hospitales de Autogestión" at bounding box center [405, 217] width 99 height 10
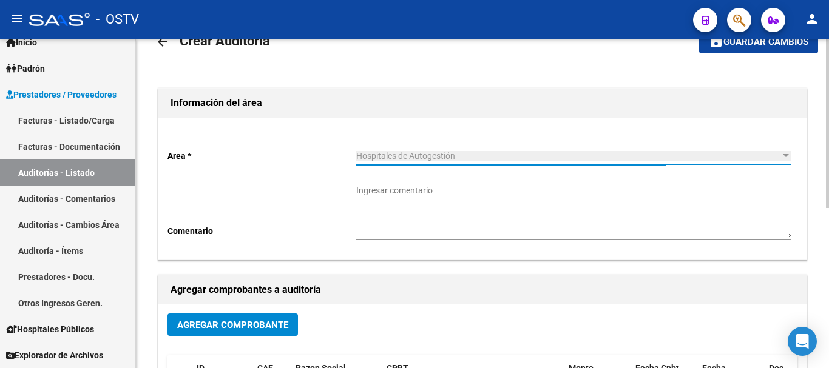
scroll to position [61, 0]
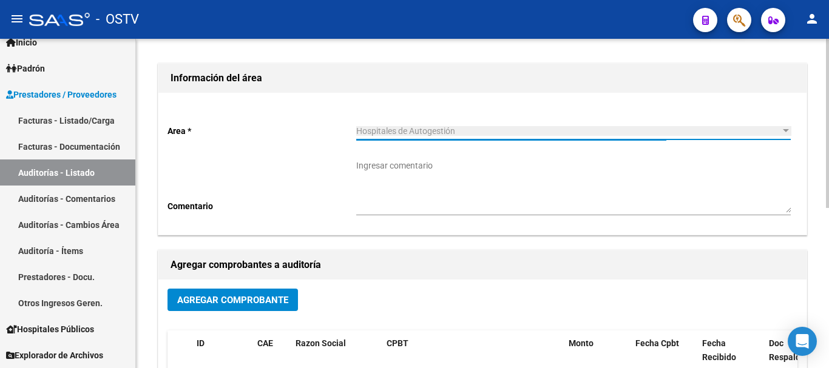
click at [279, 294] on button "Agregar Comprobante" at bounding box center [232, 300] width 130 height 22
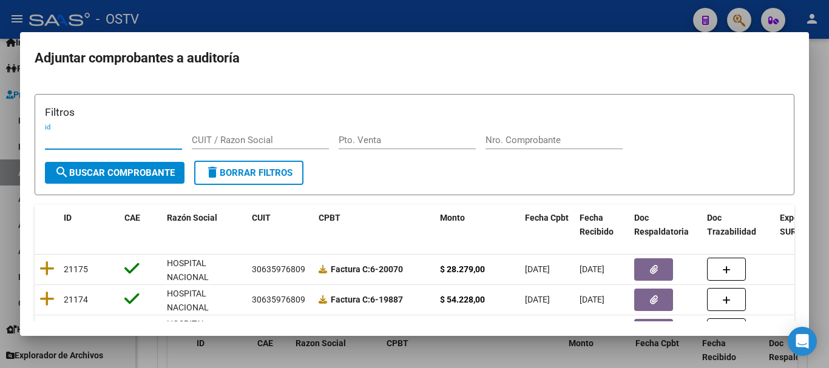
click at [558, 133] on div "Nro. Comprobante" at bounding box center [553, 140] width 137 height 18
paste input "18285"
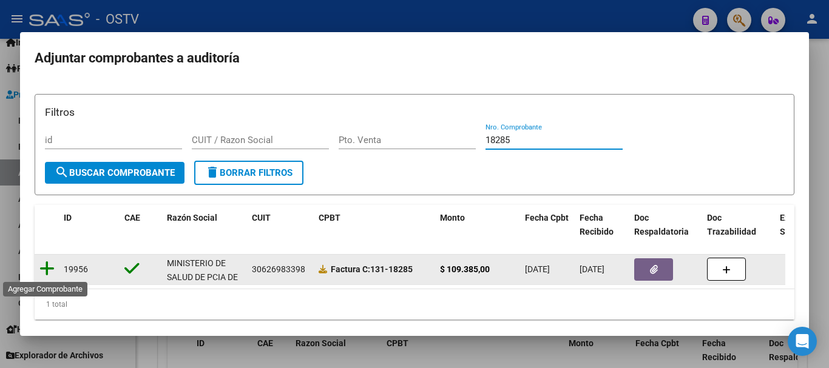
type input "18285"
click at [46, 271] on icon at bounding box center [46, 268] width 15 height 17
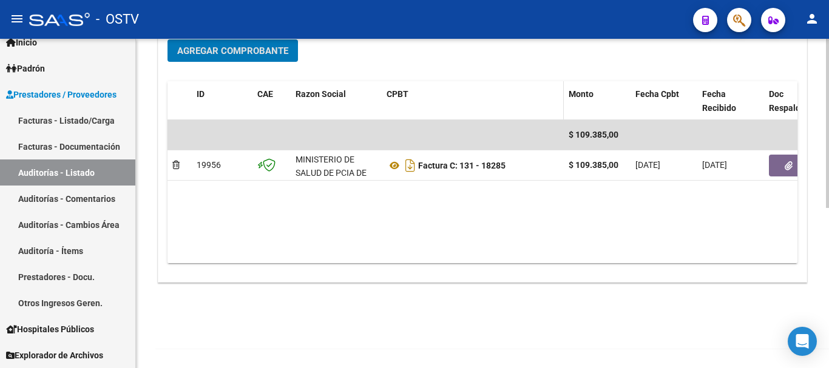
scroll to position [311, 0]
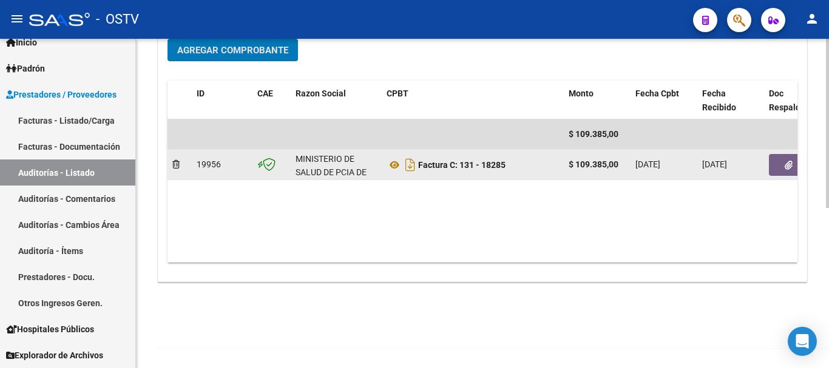
click at [791, 164] on icon "button" at bounding box center [788, 165] width 8 height 9
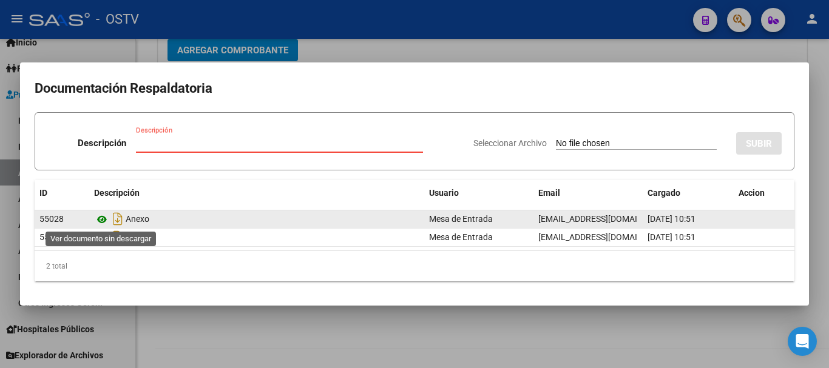
click at [95, 213] on icon at bounding box center [102, 219] width 16 height 15
click at [101, 217] on icon at bounding box center [102, 219] width 16 height 15
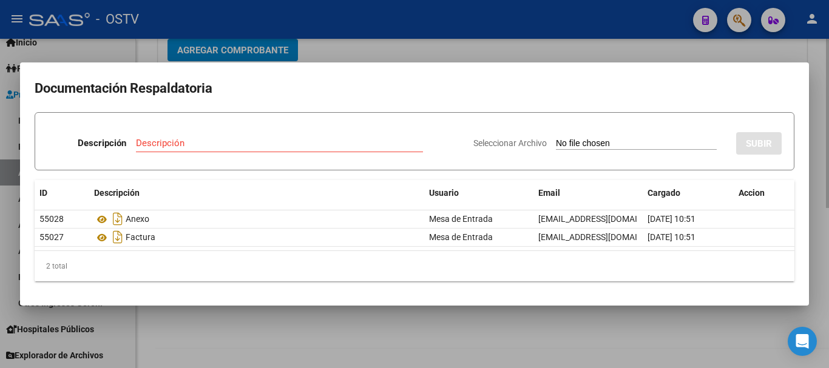
click at [644, 52] on div at bounding box center [414, 184] width 829 height 368
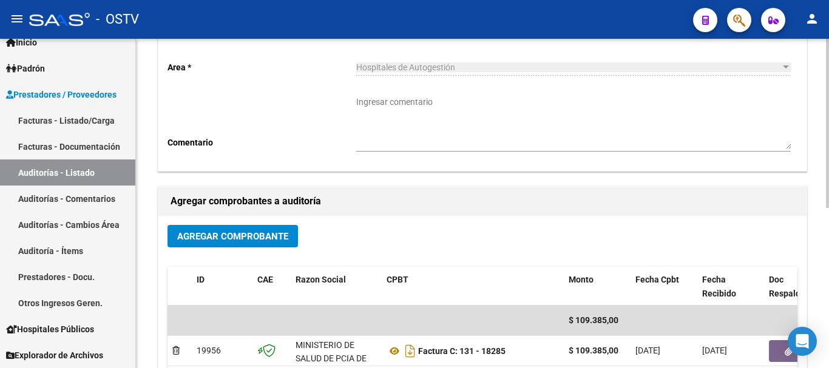
scroll to position [0, 0]
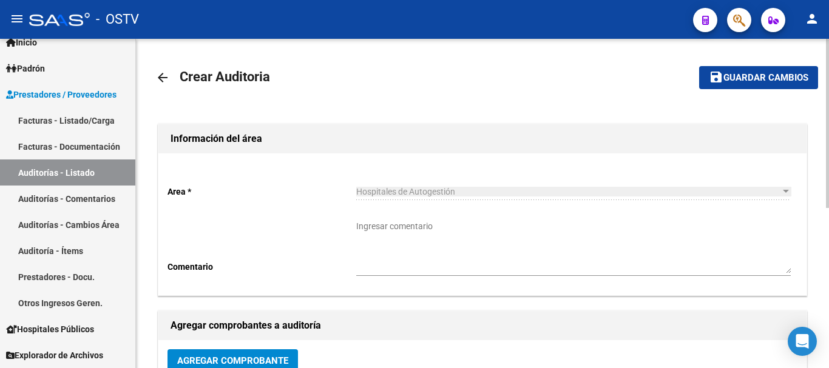
click at [784, 75] on span "Guardar cambios" at bounding box center [765, 78] width 85 height 11
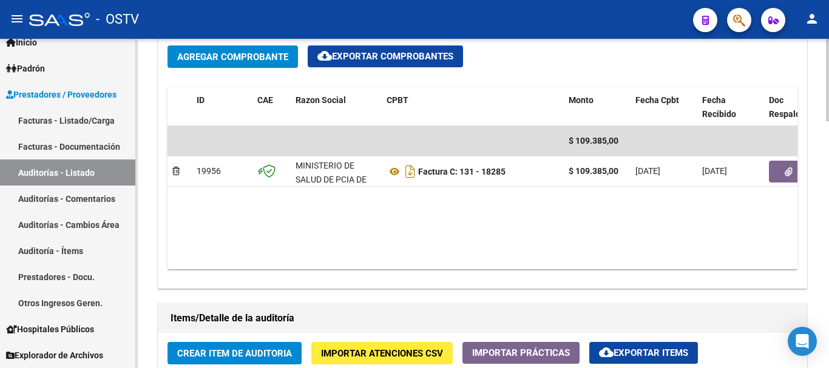
scroll to position [667, 0]
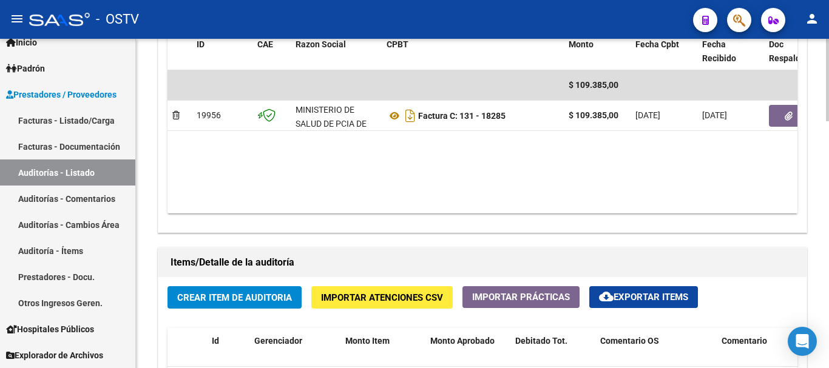
click at [247, 292] on span "Crear Item de Auditoria" at bounding box center [234, 297] width 115 height 11
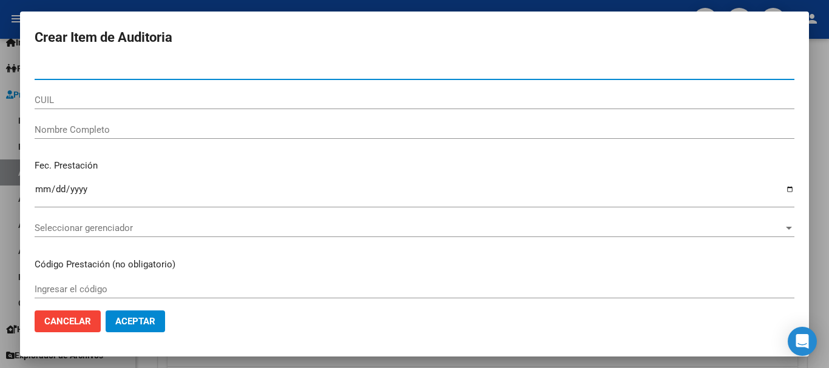
paste input "4987253"
click at [66, 70] on input "4987253" at bounding box center [415, 70] width 760 height 11
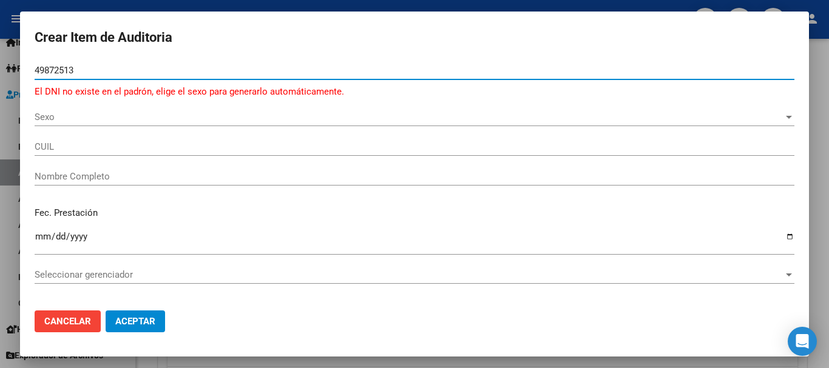
click at [50, 65] on input "49872513" at bounding box center [415, 70] width 760 height 11
type input "49672513"
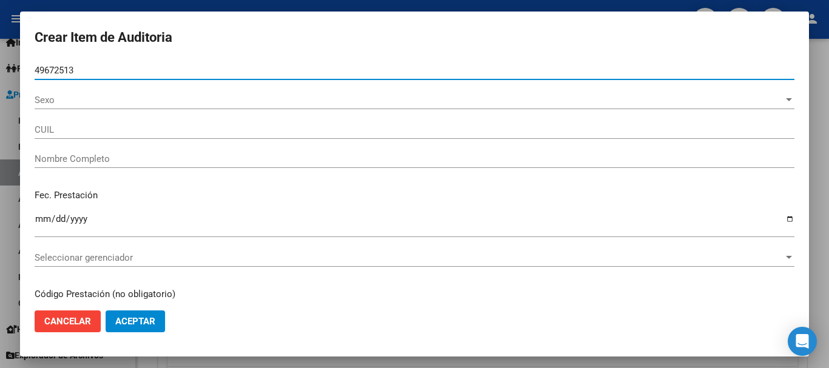
type input "20496725132"
type input "[PERSON_NAME]"
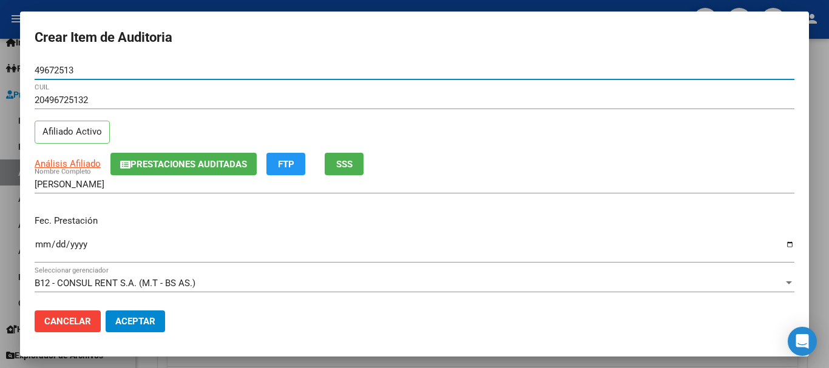
type input "49672513"
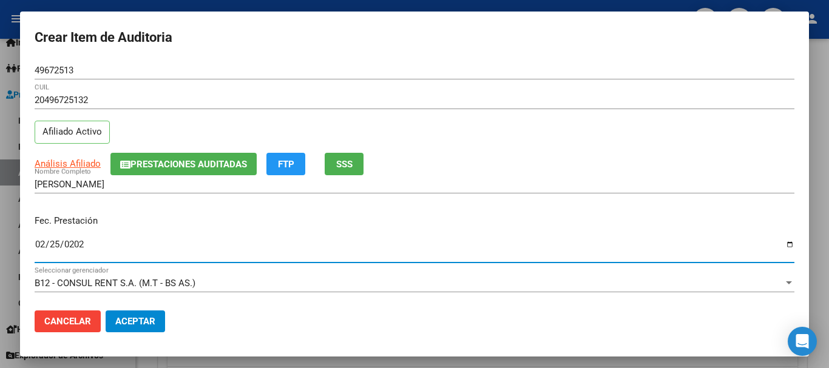
type input "[DATE]"
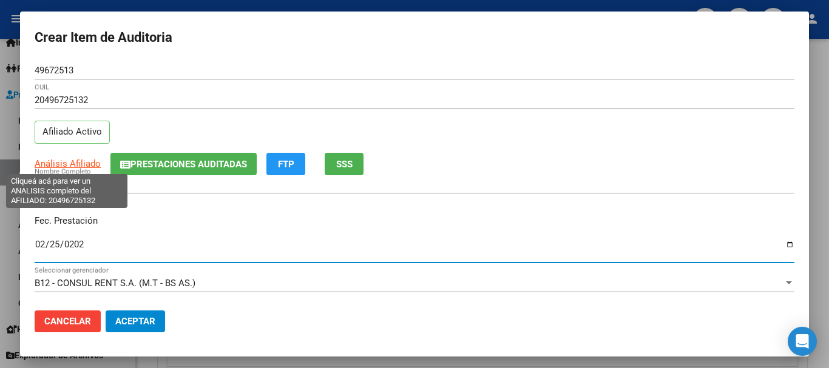
click at [73, 164] on span "Análisis Afiliado" at bounding box center [68, 163] width 66 height 11
type textarea "20496725132"
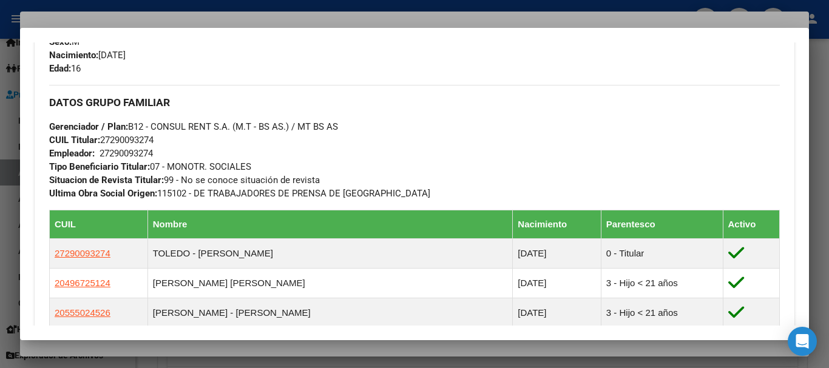
scroll to position [843, 0]
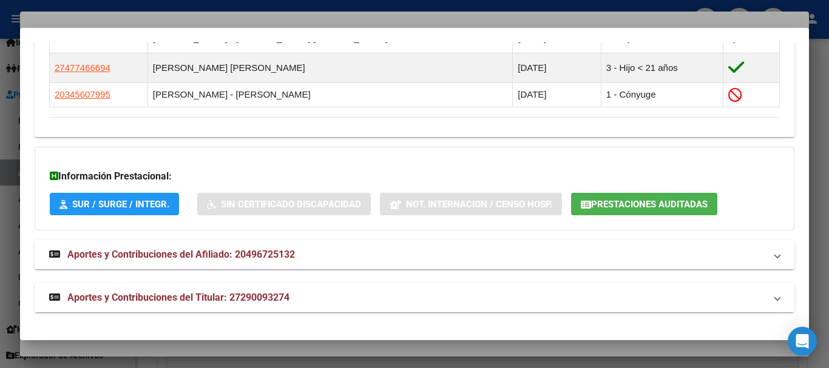
click at [278, 288] on mat-expansion-panel-header "Aportes y Contribuciones del Titular: 27290093274" at bounding box center [415, 297] width 760 height 29
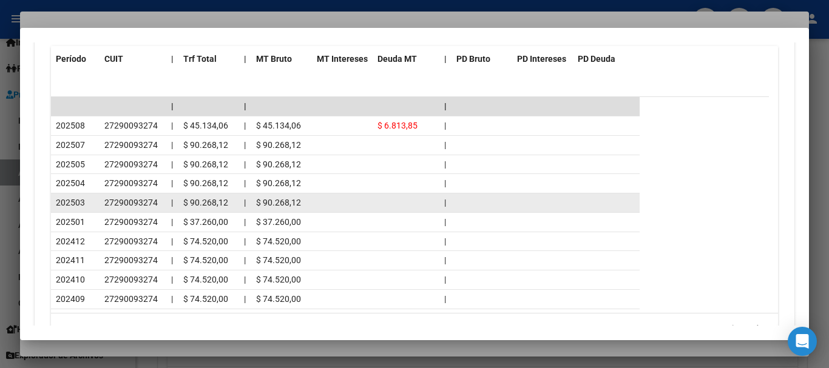
scroll to position [1328, 0]
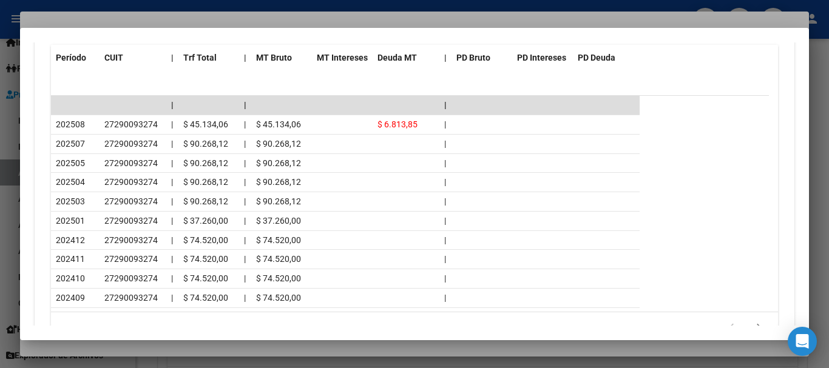
click at [193, 19] on div at bounding box center [414, 184] width 829 height 368
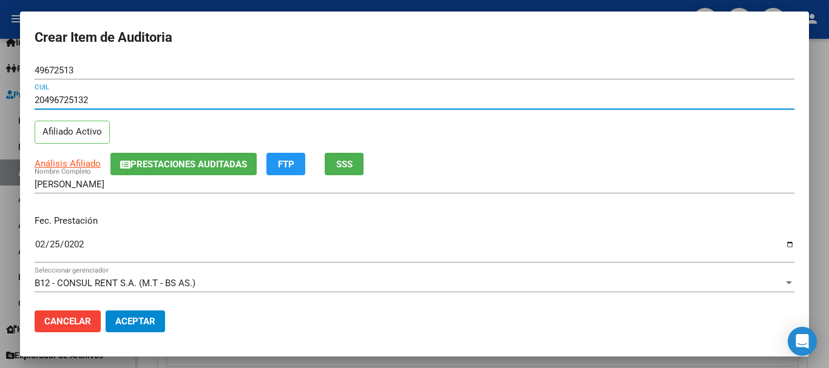
click at [430, 98] on input "20496725132" at bounding box center [415, 100] width 760 height 11
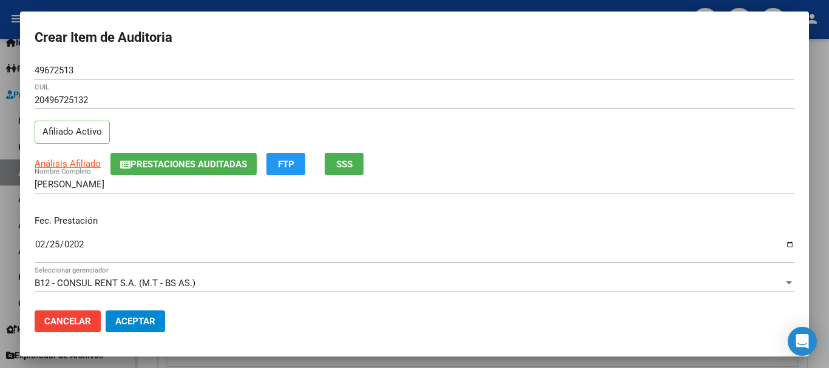
scroll to position [164, 0]
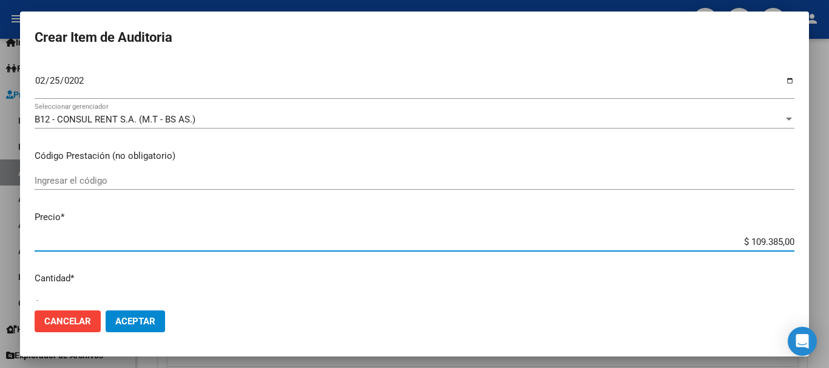
type input "$ 0,05"
type input "$ 0,56"
type input "$ 5,64"
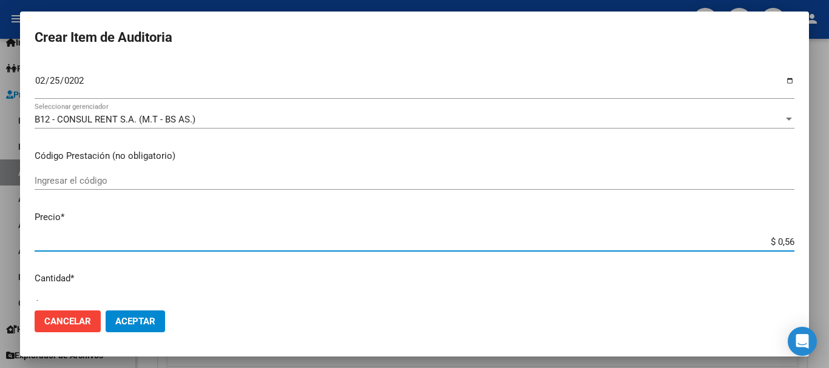
type input "$ 5,64"
type input "$ 56,45"
type input "$ 564,50"
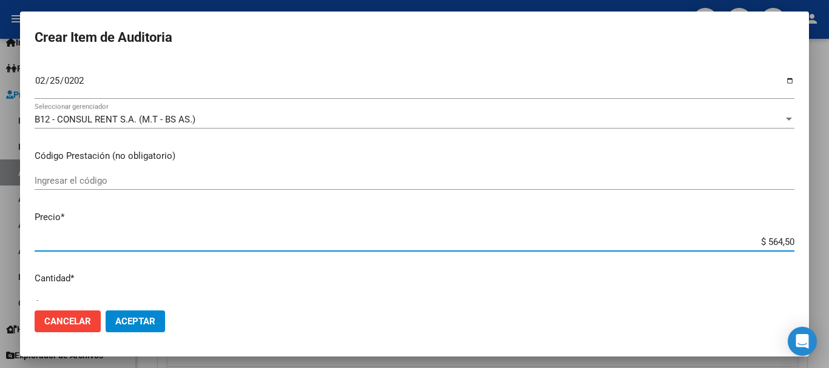
type input "$ 5.645,00"
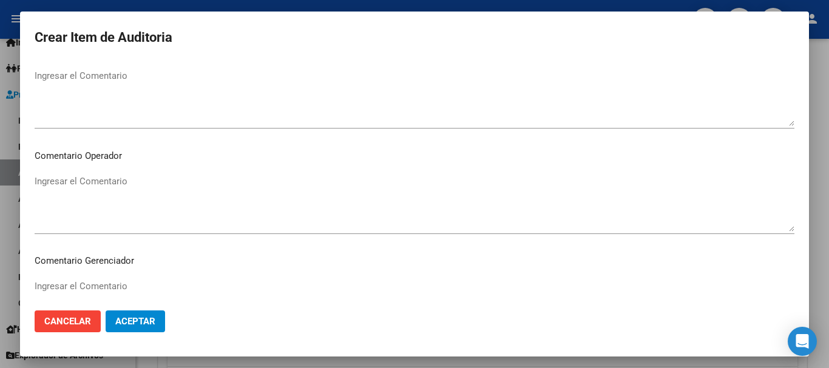
scroll to position [786, 0]
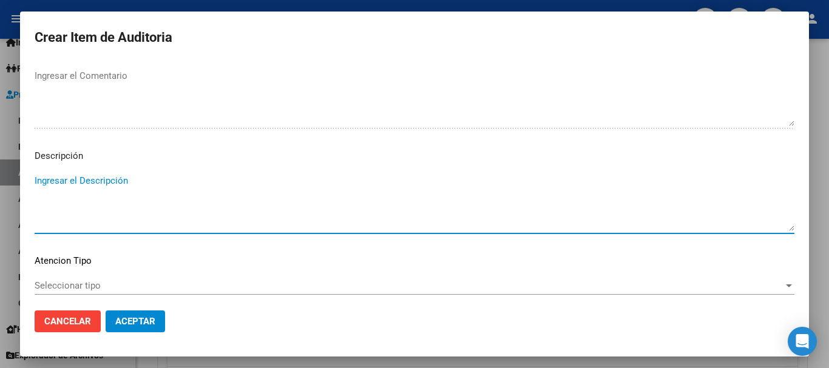
type textarea "A"
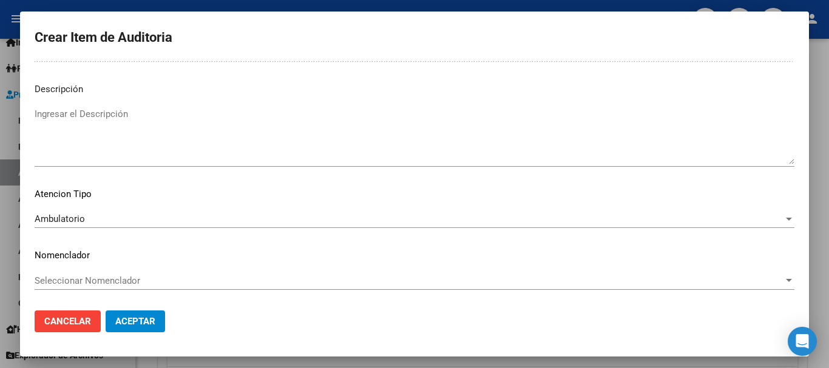
scroll to position [0, 0]
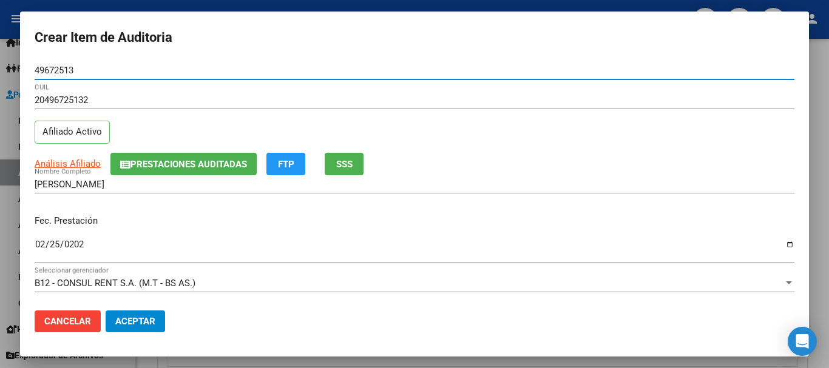
click at [106, 311] on button "Aceptar" at bounding box center [135, 322] width 59 height 22
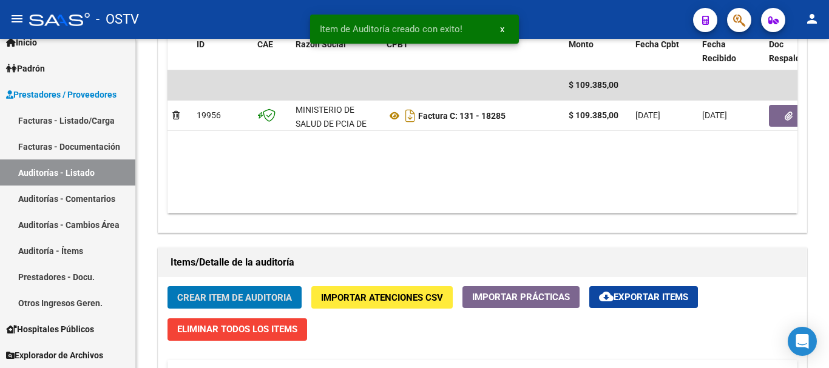
scroll to position [668, 0]
click at [167, 286] on button "Crear Item de Auditoria" at bounding box center [234, 297] width 134 height 22
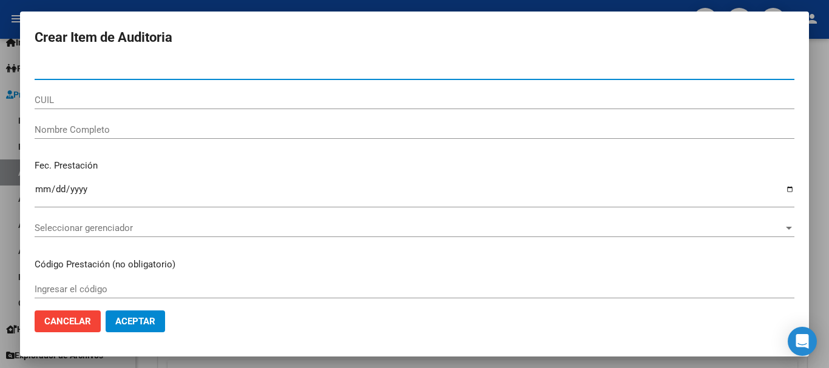
paste input "25600355"
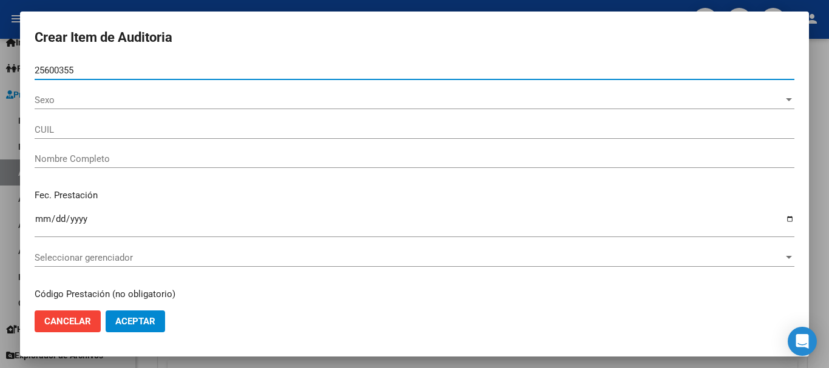
type input "25600355"
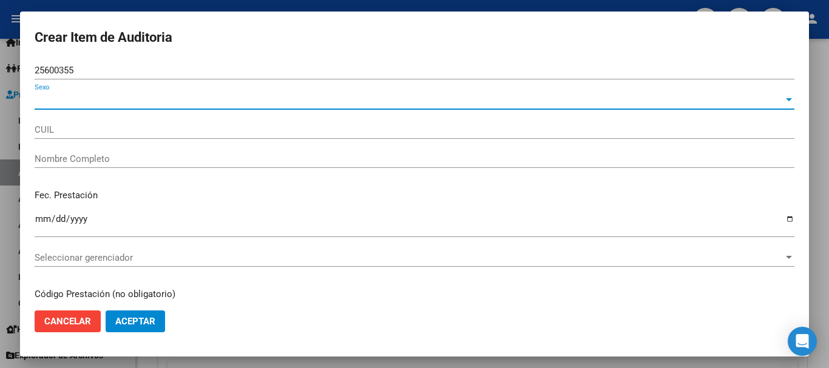
type input "23256003554"
type input "ARROCHE [PERSON_NAME] [PERSON_NAME]"
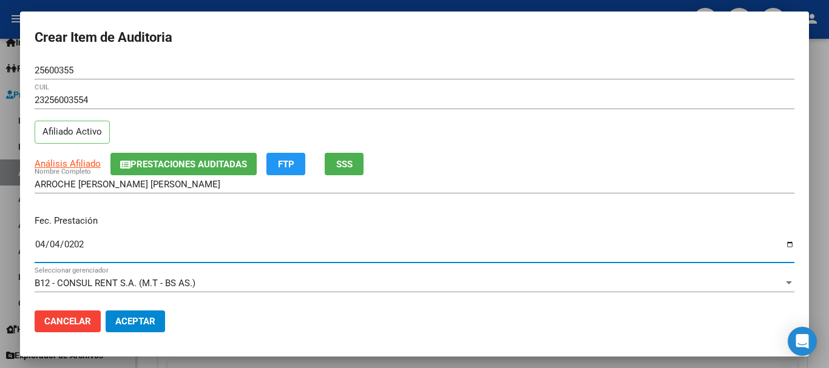
type input "[DATE]"
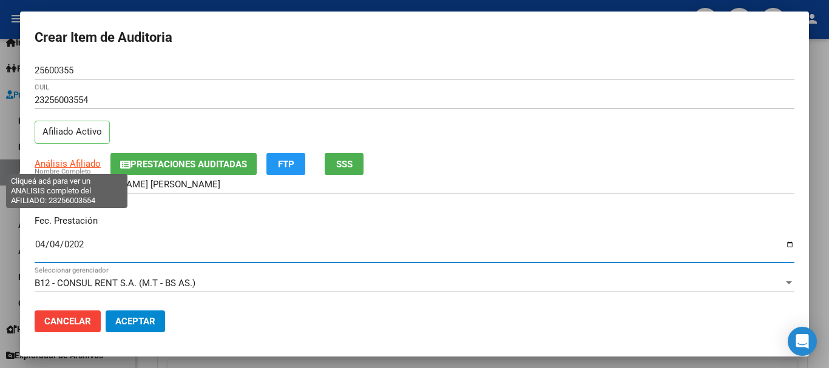
click at [64, 164] on span "Análisis Afiliado" at bounding box center [68, 163] width 66 height 11
type textarea "23256003554"
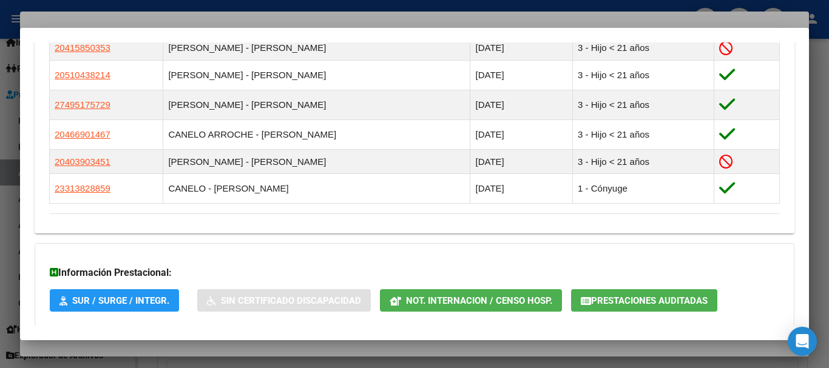
scroll to position [795, 0]
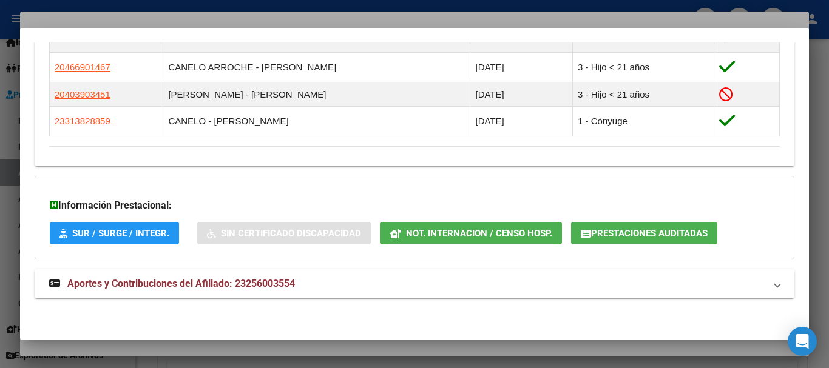
click at [272, 275] on mat-expansion-panel-header "Aportes y Contribuciones del Afiliado: 23256003554" at bounding box center [415, 283] width 760 height 29
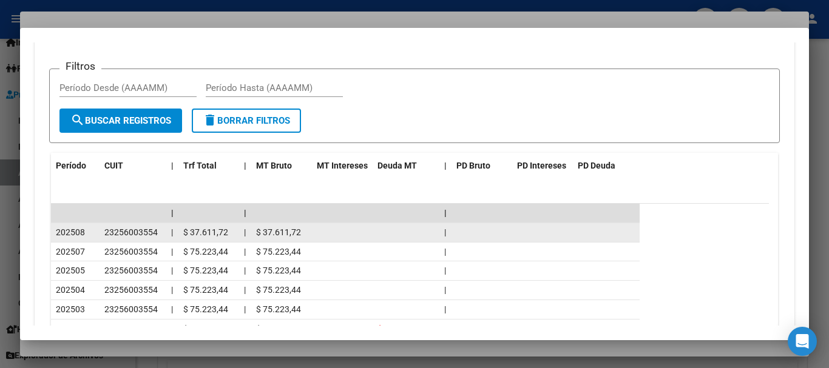
scroll to position [1188, 0]
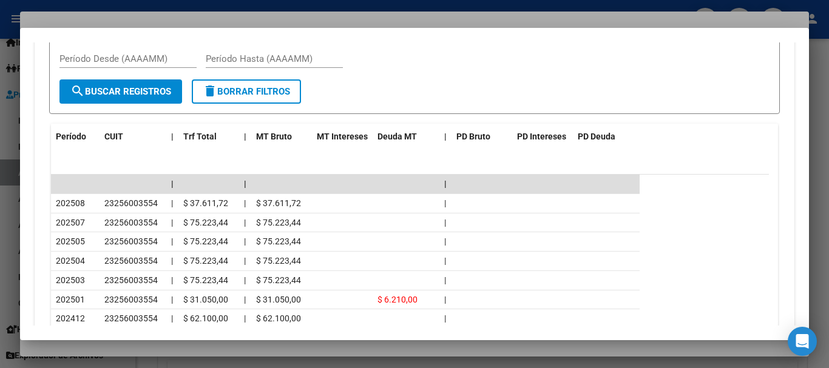
click at [184, 18] on div at bounding box center [414, 184] width 829 height 368
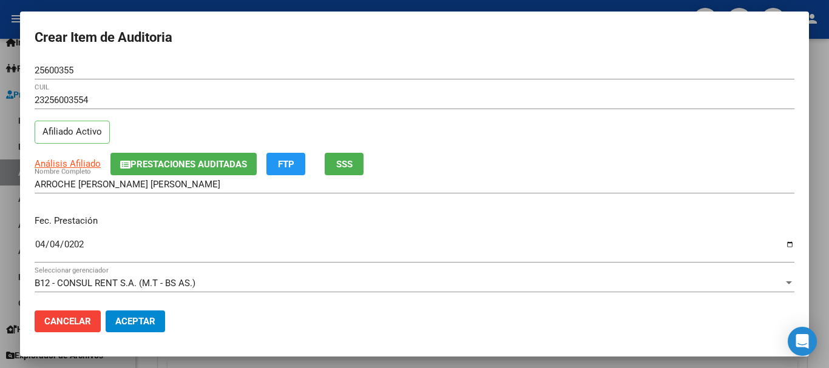
click at [575, 207] on div "Fec. Prestación [DATE] Ingresar la fecha" at bounding box center [415, 239] width 760 height 69
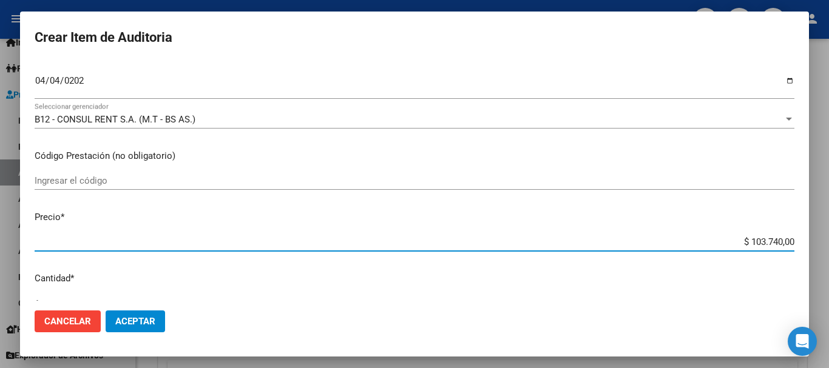
type input "$ 0,01"
type input "$ 0,12"
type input "$ 1,22"
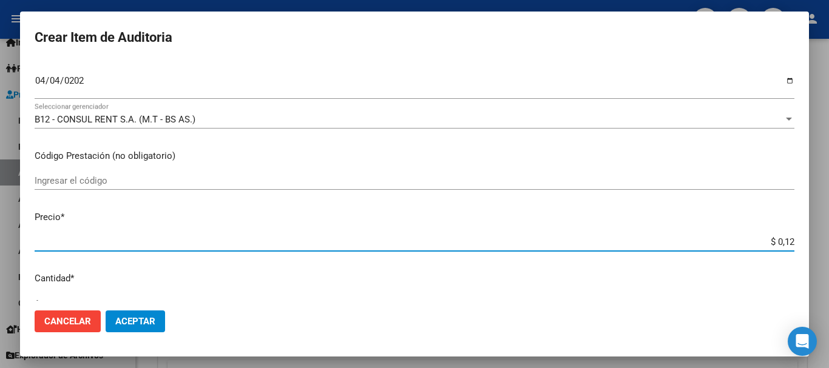
type input "$ 1,22"
type input "$ 12,23"
type input "$ 122,32"
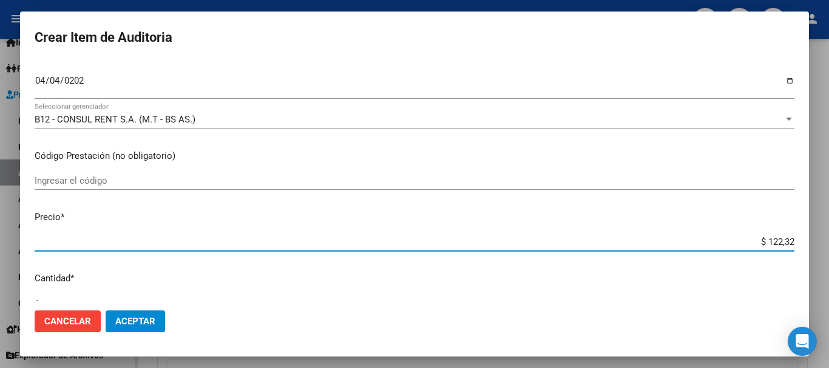
type input "$ 1.223,20"
type input "$ 12.232,00"
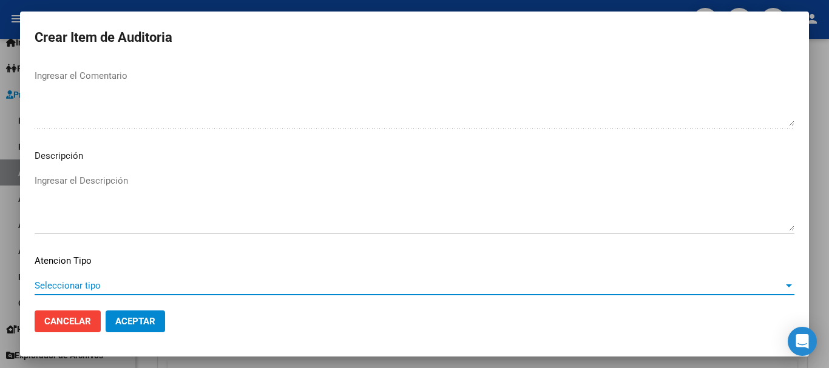
scroll to position [853, 0]
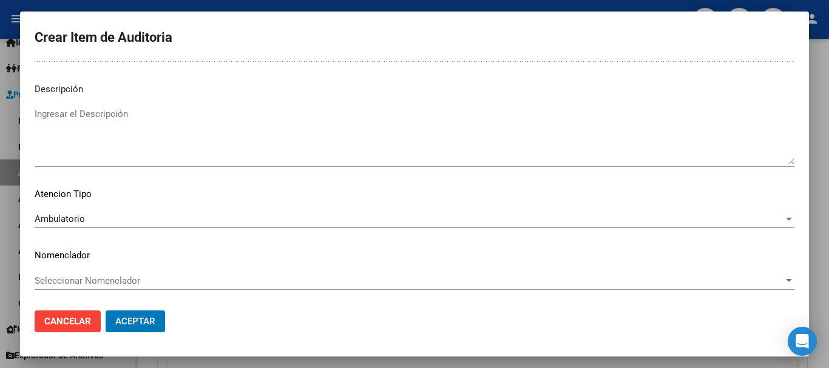
click at [106, 311] on button "Aceptar" at bounding box center [135, 322] width 59 height 22
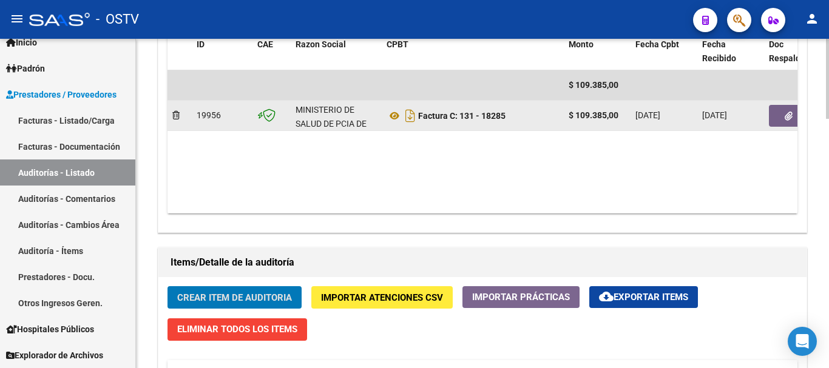
click at [167, 286] on button "Crear Item de Auditoria" at bounding box center [234, 297] width 134 height 22
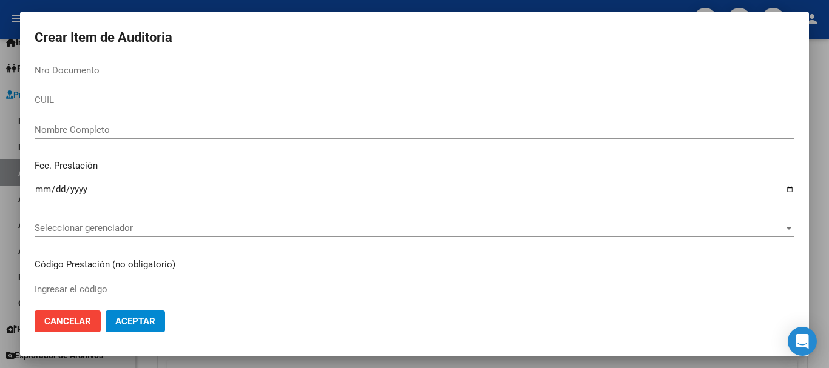
click at [824, 140] on div at bounding box center [414, 184] width 829 height 368
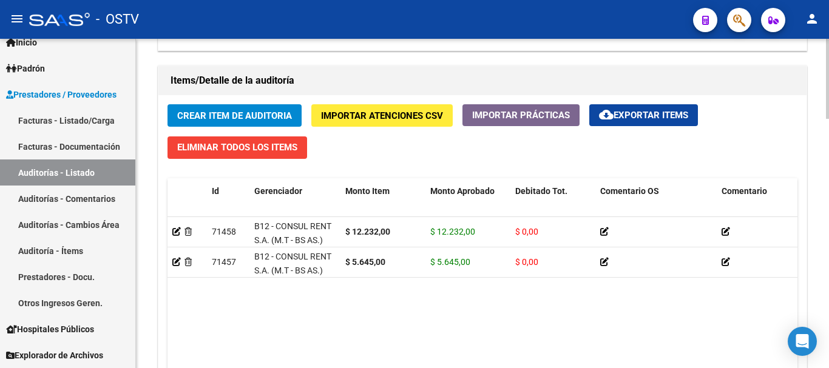
scroll to position [911, 0]
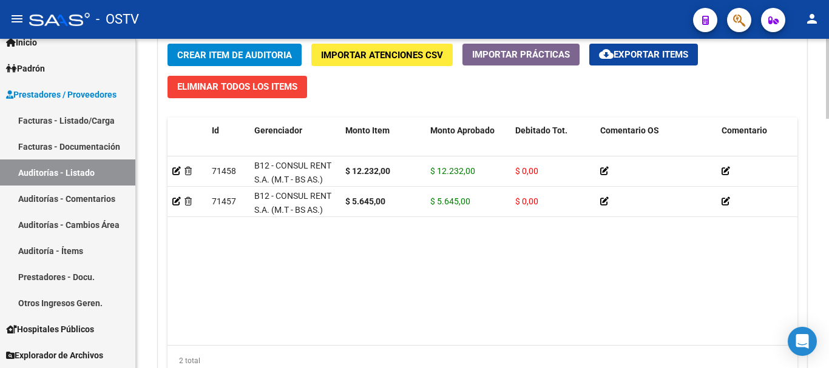
click at [212, 49] on button "Crear Item de Auditoria" at bounding box center [234, 55] width 134 height 22
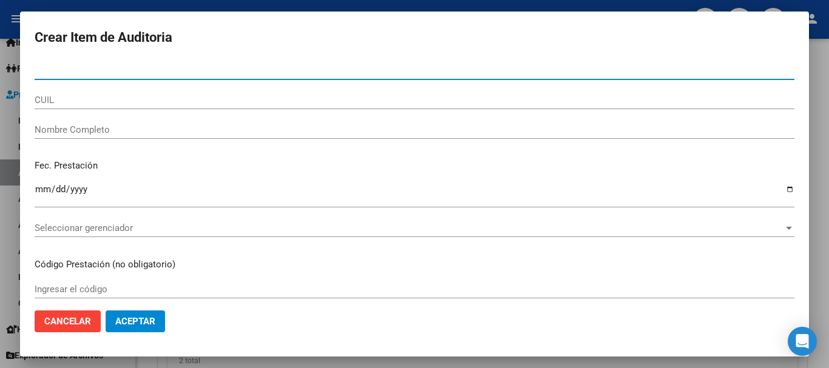
paste input "53519312"
type input "53519312"
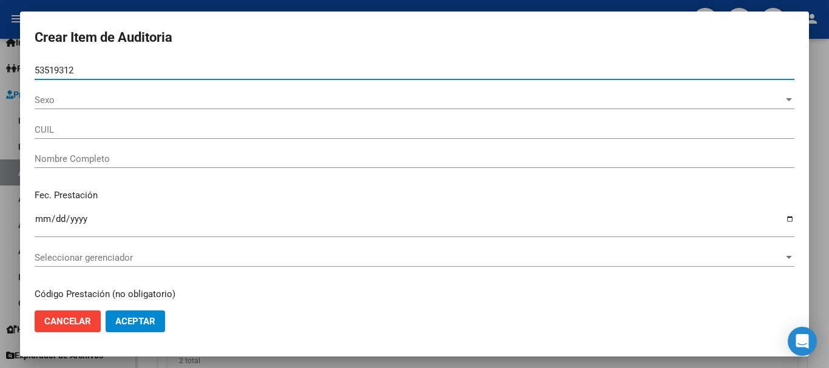
type input "27535193121"
type input "[PERSON_NAME] [PERSON_NAME]"
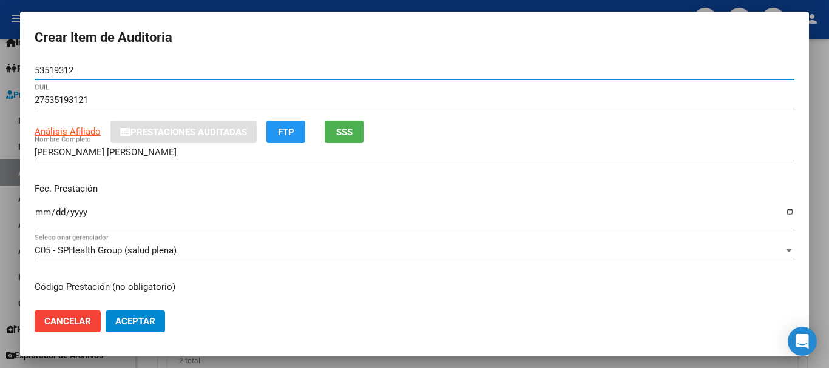
type input "53519312"
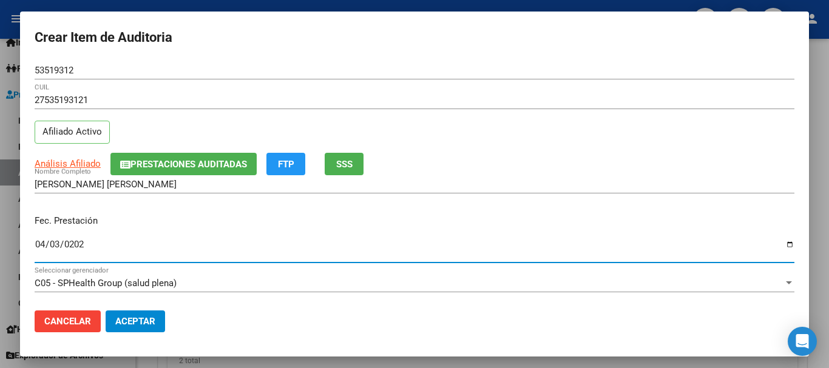
type input "[DATE]"
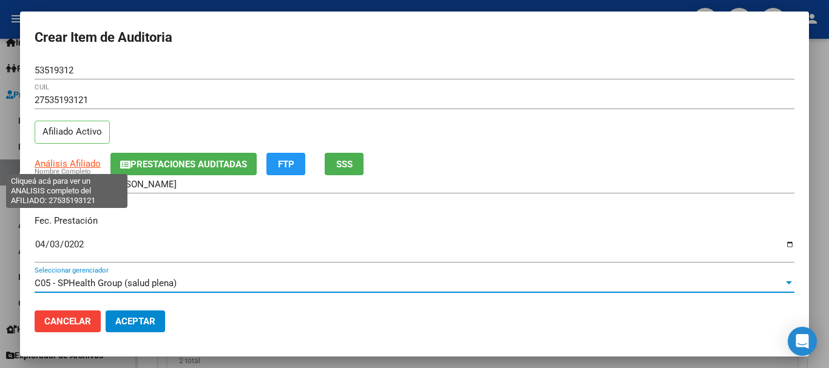
click at [50, 163] on span "Análisis Afiliado" at bounding box center [68, 163] width 66 height 11
type textarea "27535193121"
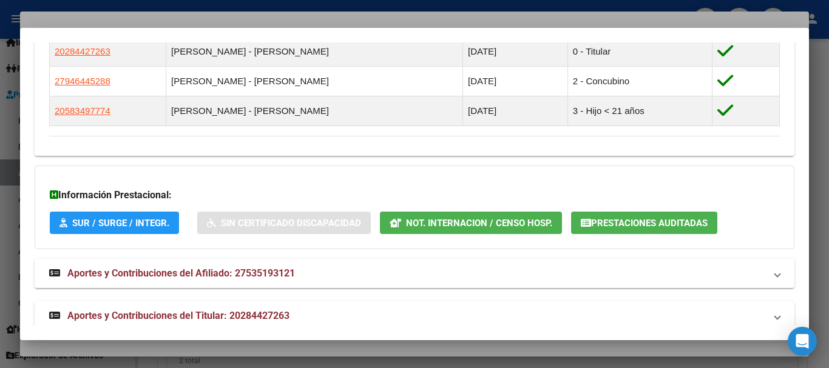
scroll to position [758, 0]
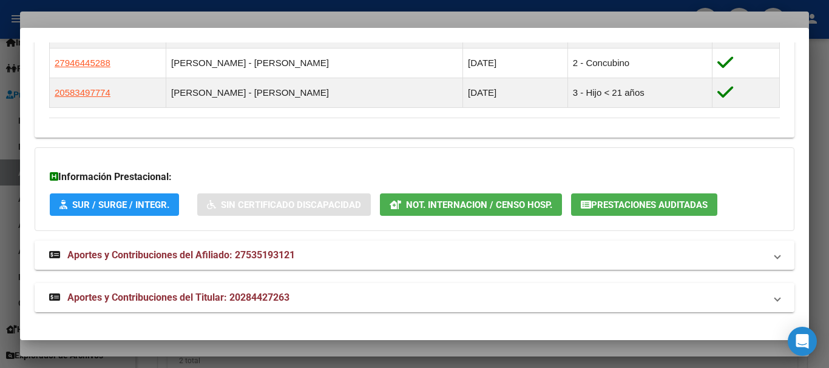
click at [295, 300] on mat-panel-title "Aportes y Contribuciones del Titular: 20284427263" at bounding box center [407, 298] width 716 height 15
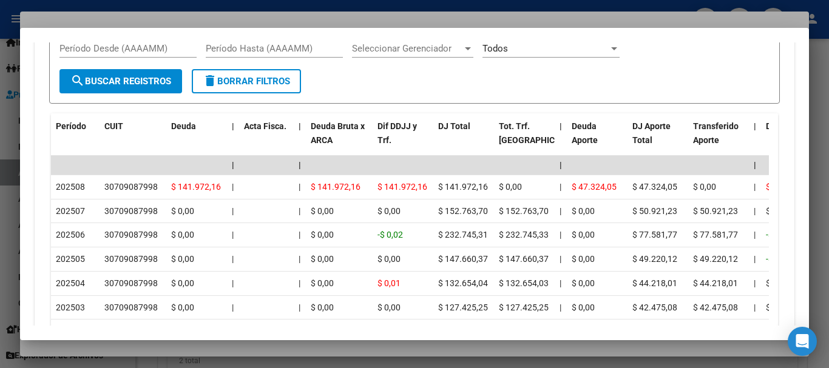
scroll to position [1244, 0]
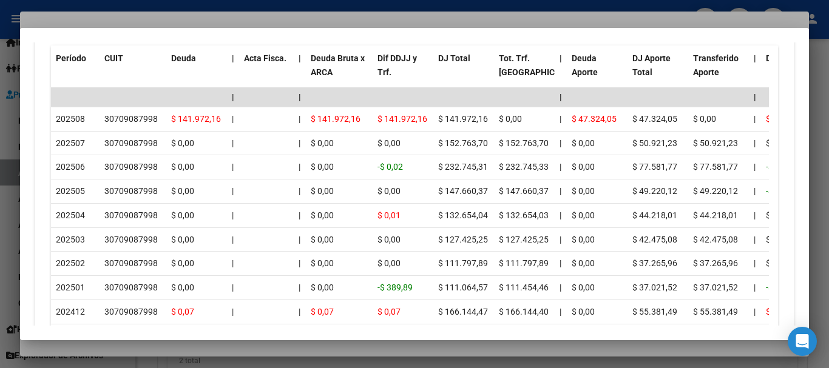
click at [130, 17] on div at bounding box center [414, 184] width 829 height 368
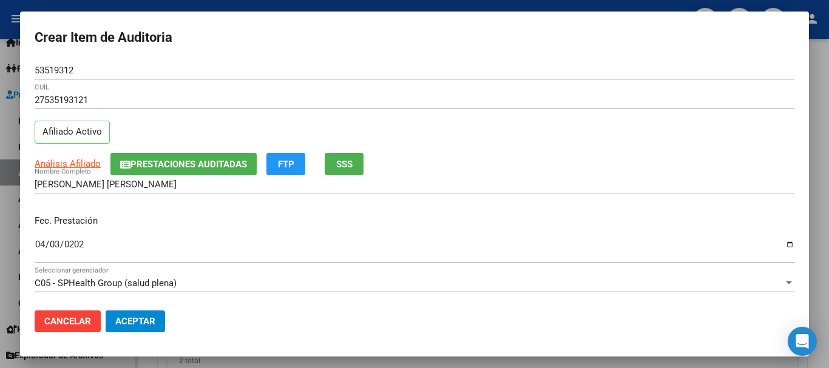
click at [495, 165] on div "Análisis Afiliado Prestaciones Auditadas FTP SSS" at bounding box center [415, 164] width 760 height 22
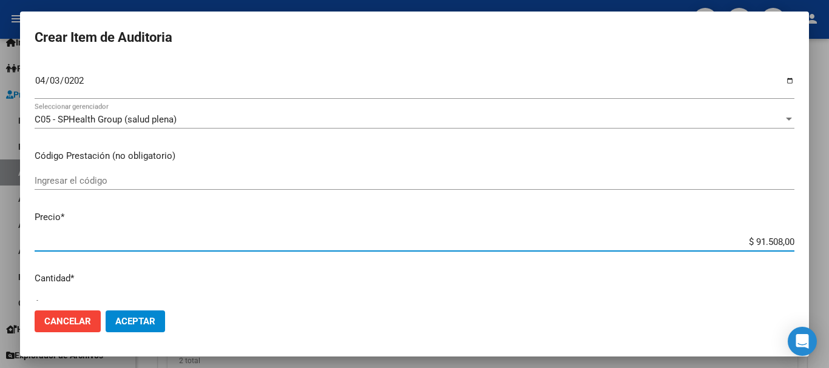
type input "$ 0,04"
type input "$ 0,42"
type input "$ 4,29"
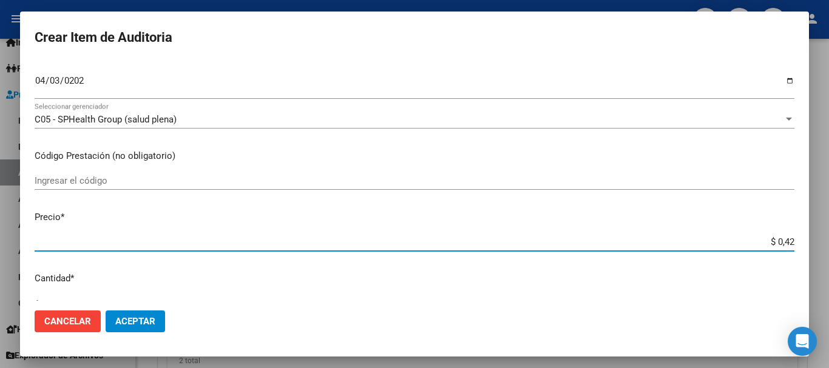
type input "$ 4,29"
type input "$ 42,95"
type input "$ 4,29"
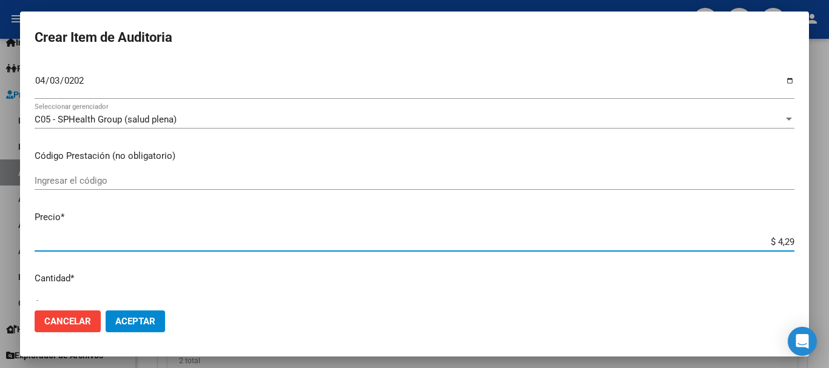
type input "$ 42,96"
type input "$ 429,69"
type input "$ 4.296,90"
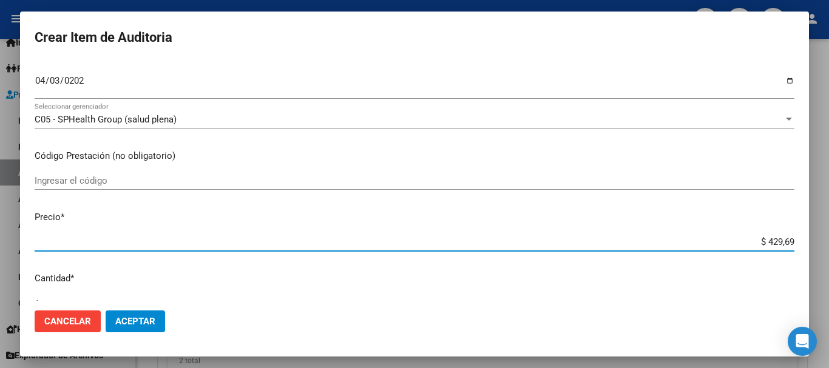
type input "$ 4.296,90"
type input "$ 42.969,00"
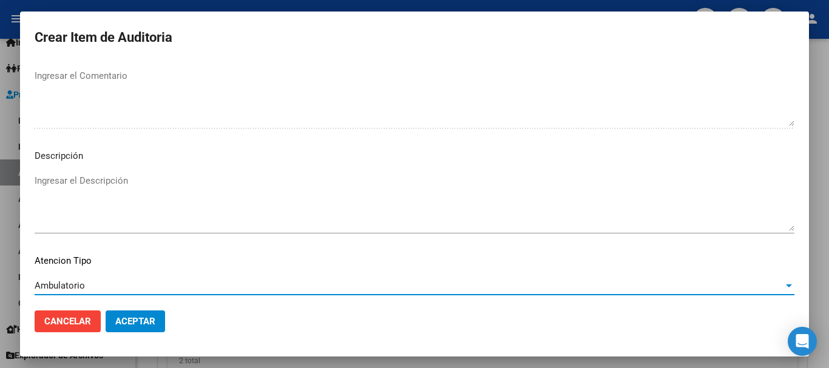
scroll to position [853, 0]
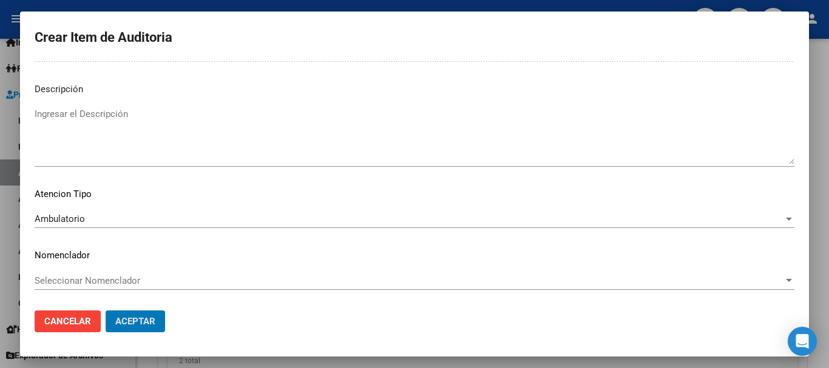
click at [106, 311] on button "Aceptar" at bounding box center [135, 322] width 59 height 22
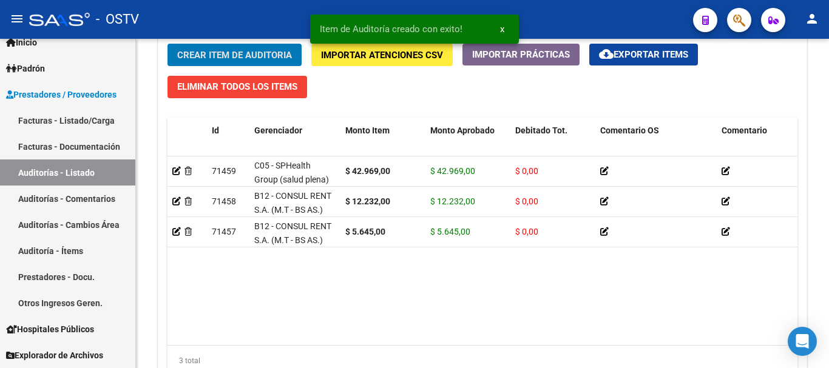
click at [167, 44] on button "Crear Item de Auditoria" at bounding box center [234, 55] width 134 height 22
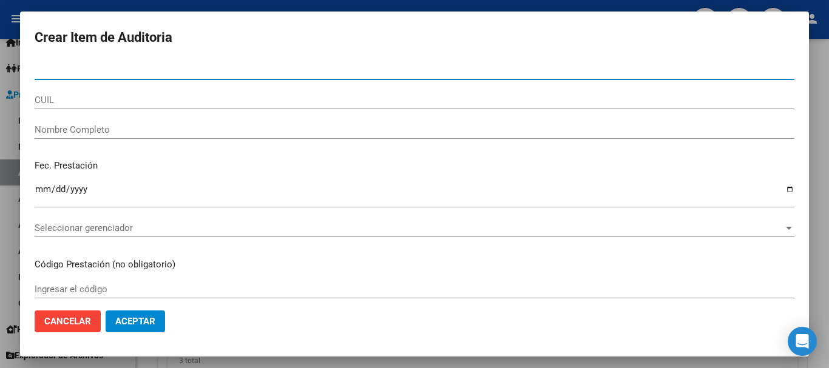
paste input "35206069"
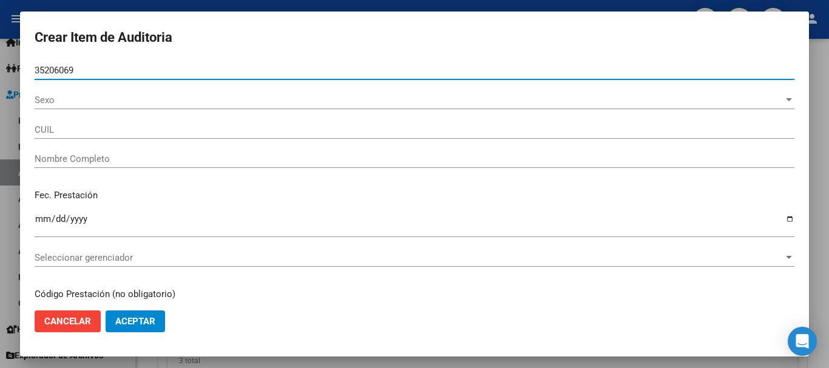
type input "35206069"
type input "20352060691"
type input "ESCALADA [PERSON_NAME]"
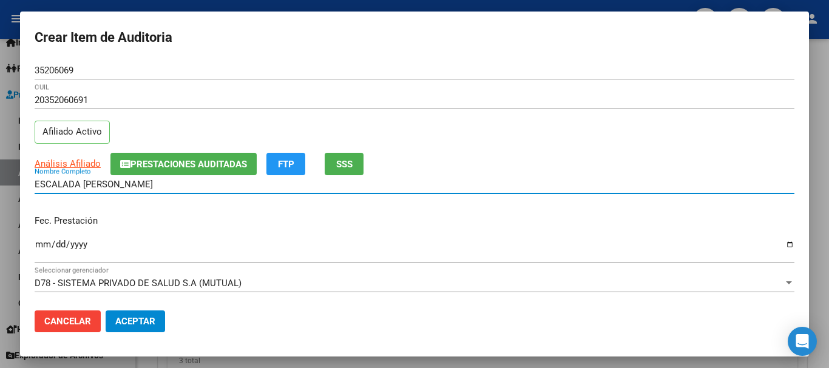
type input "1"
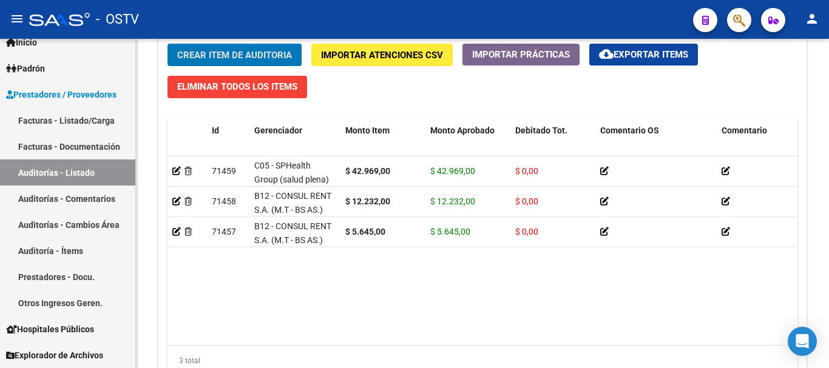
click at [167, 44] on button "Crear Item de Auditoria" at bounding box center [234, 55] width 134 height 22
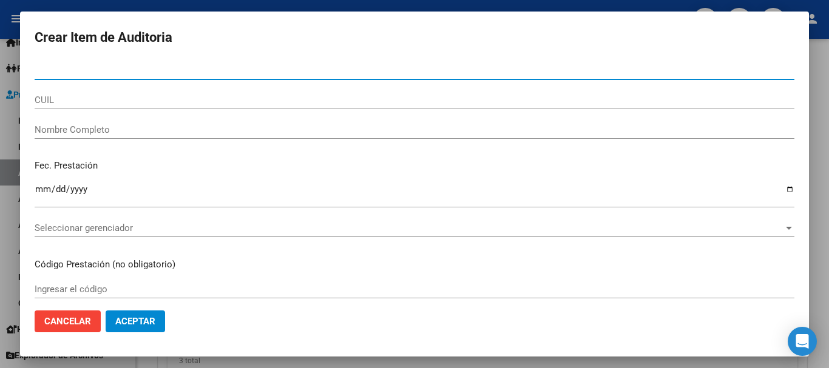
paste input "35206069"
type input "35206069"
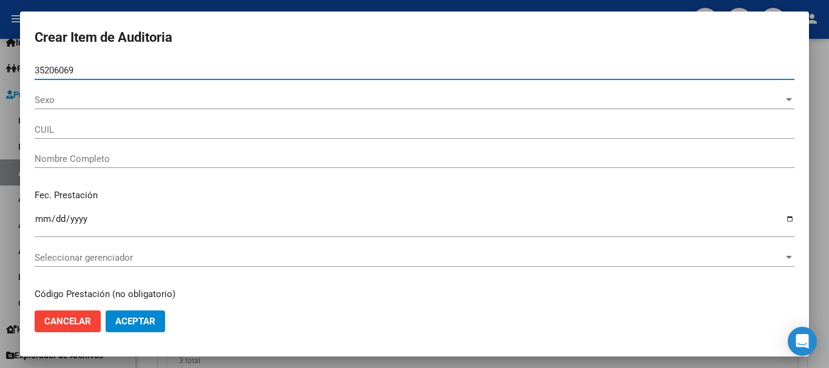
type input "20352060691"
type input "ESCALADA [PERSON_NAME]"
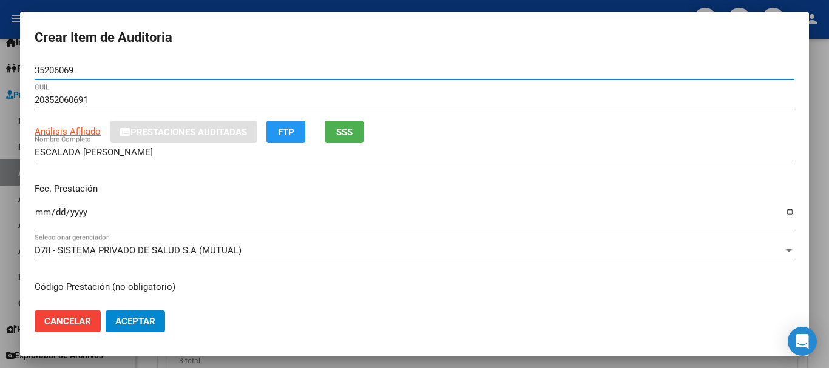
type input "35206069"
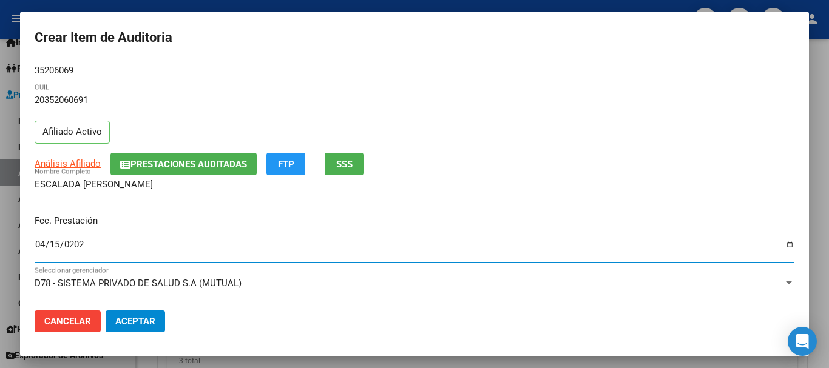
type input "[DATE]"
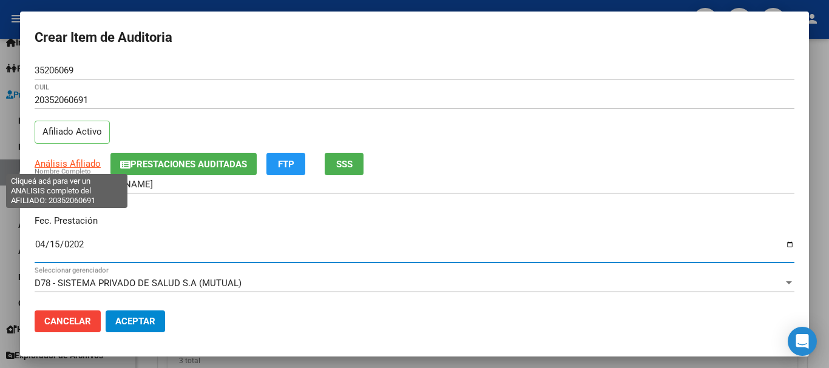
click at [66, 163] on span "Análisis Afiliado" at bounding box center [68, 163] width 66 height 11
type textarea "20352060691"
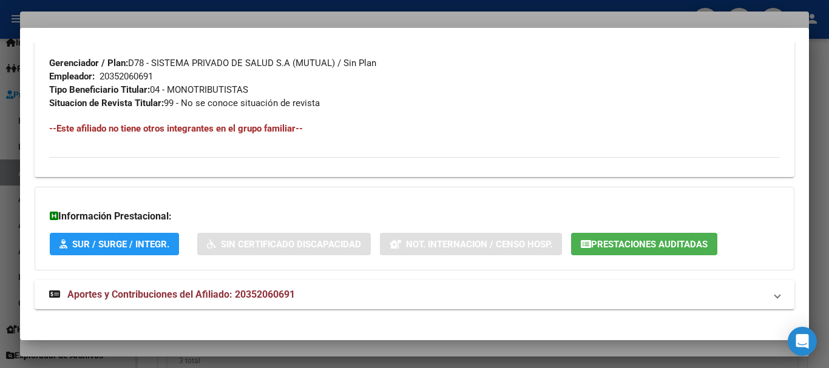
scroll to position [612, 0]
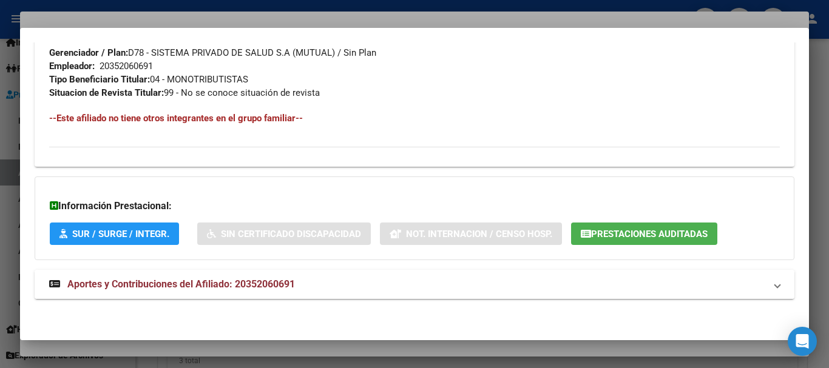
click at [177, 280] on span "Aportes y Contribuciones del Afiliado: 20352060691" at bounding box center [181, 284] width 228 height 12
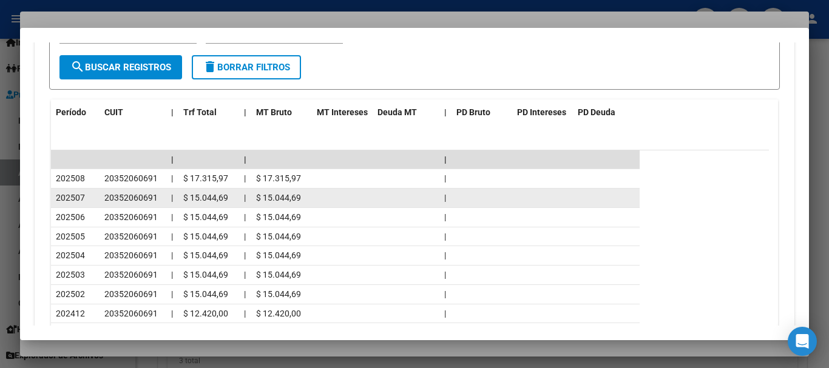
scroll to position [1098, 0]
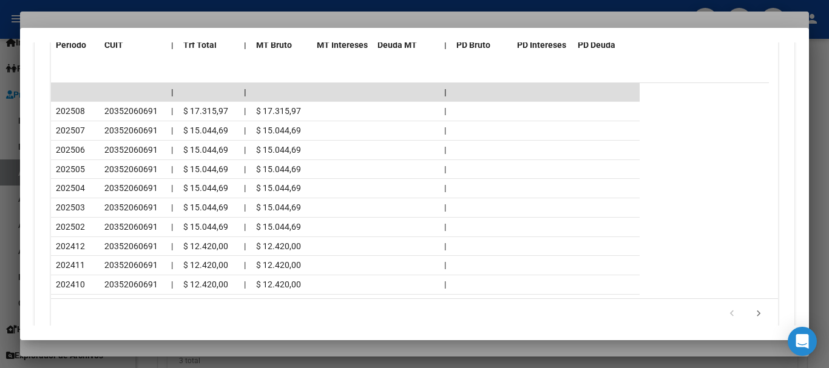
click at [143, 16] on div at bounding box center [414, 184] width 829 height 368
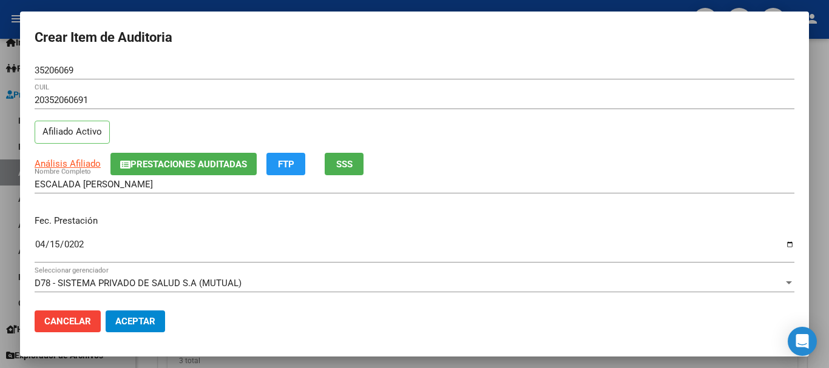
click at [544, 110] on div "20352060691 CUIL" at bounding box center [415, 106] width 760 height 30
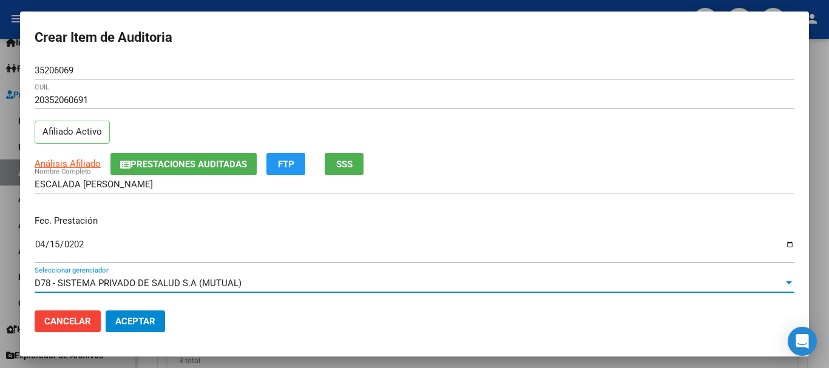
scroll to position [164, 0]
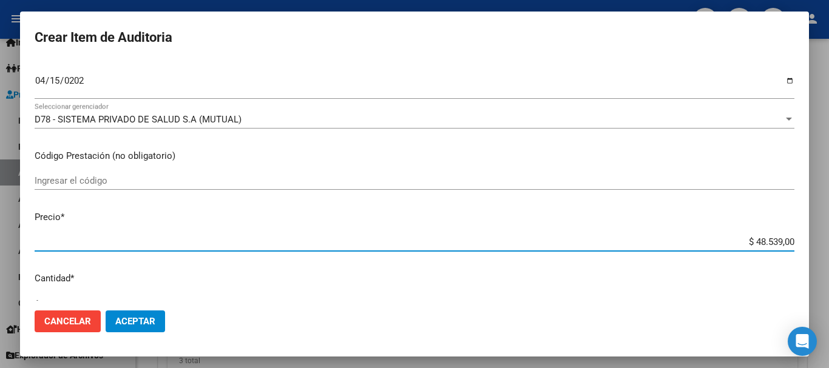
type input "$ 0,01"
type input "$ 0,12"
type input "$ 1,27"
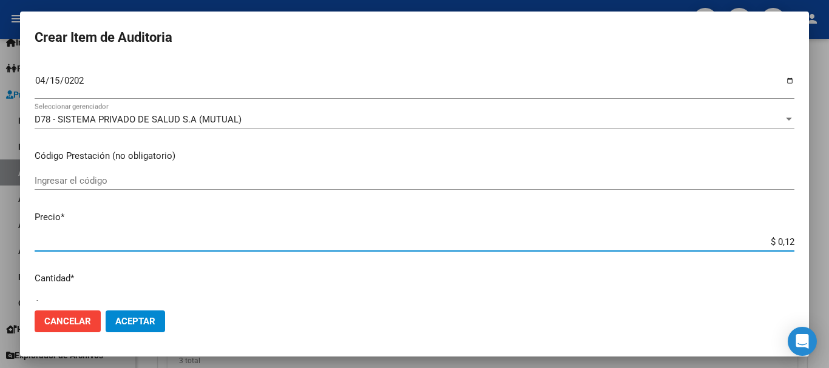
type input "$ 1,27"
type input "$ 12,77"
type input "$ 127,79"
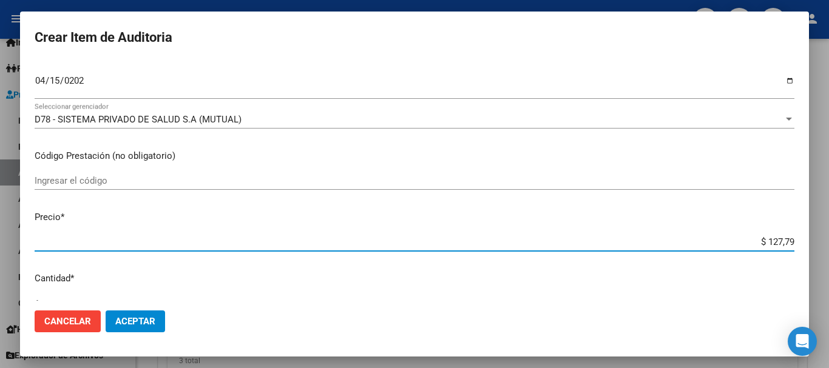
type input "$ 1.277,90"
type input "$ 12.779,00"
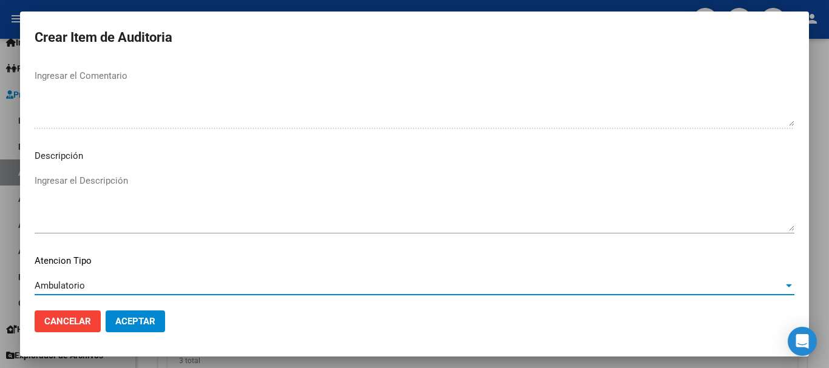
scroll to position [853, 0]
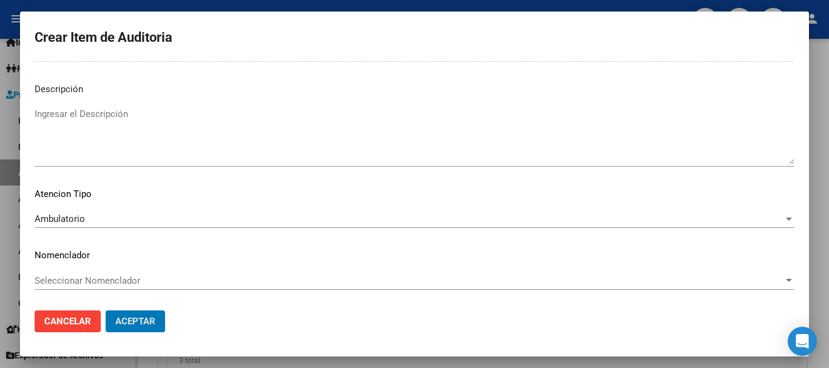
click at [106, 311] on button "Aceptar" at bounding box center [135, 322] width 59 height 22
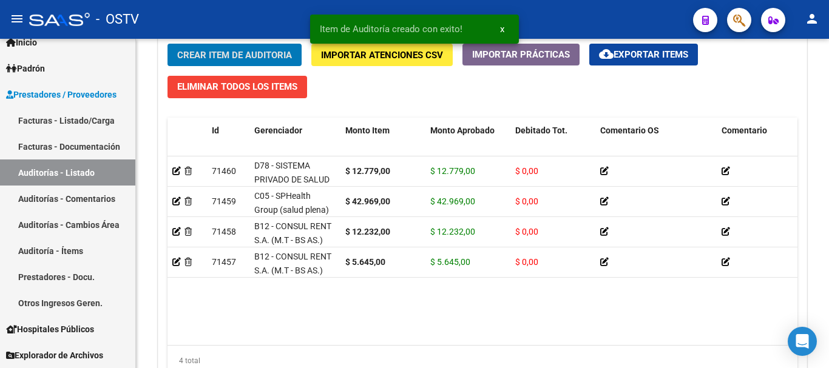
click at [167, 44] on button "Crear Item de Auditoria" at bounding box center [234, 55] width 134 height 22
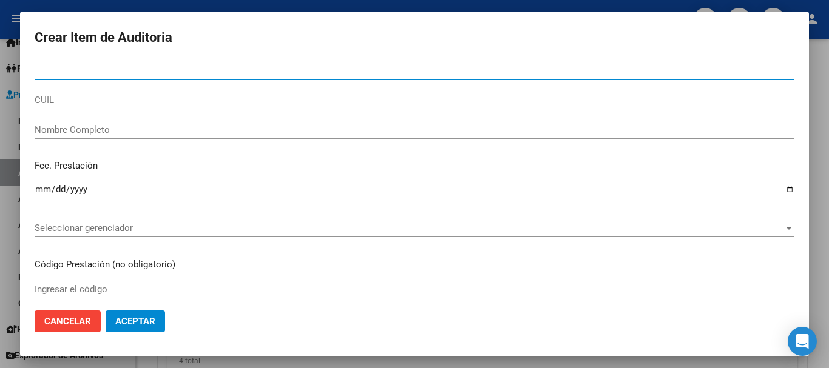
paste input "49088912"
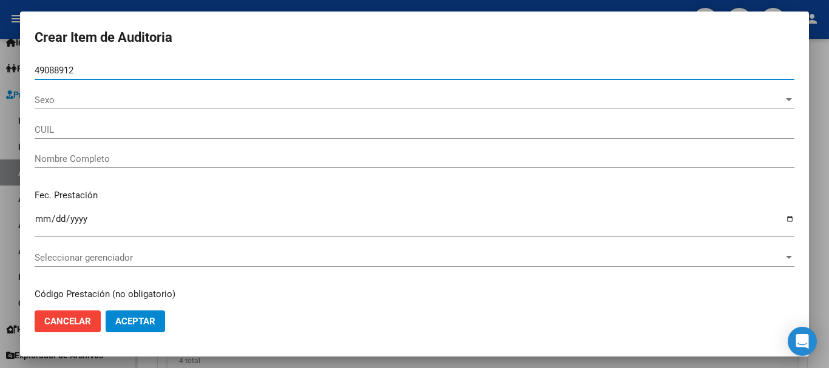
type input "49088912"
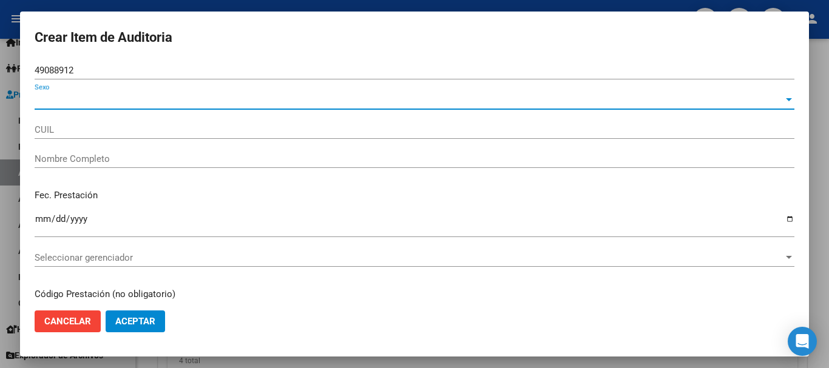
type input "23490889124"
type input "POVALEJ [PERSON_NAME] [PERSON_NAME]"
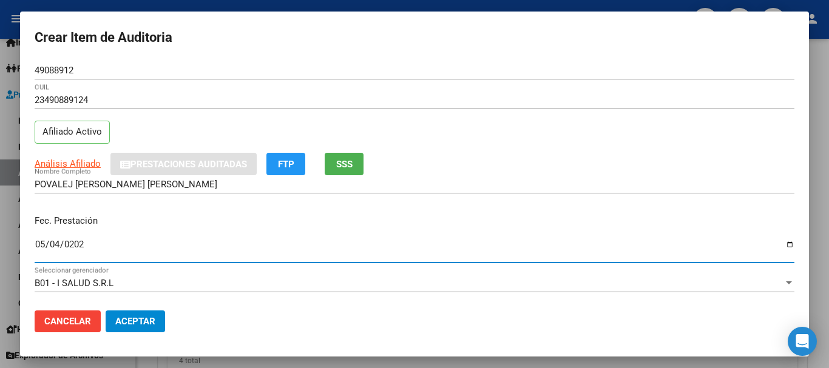
type input "[DATE]"
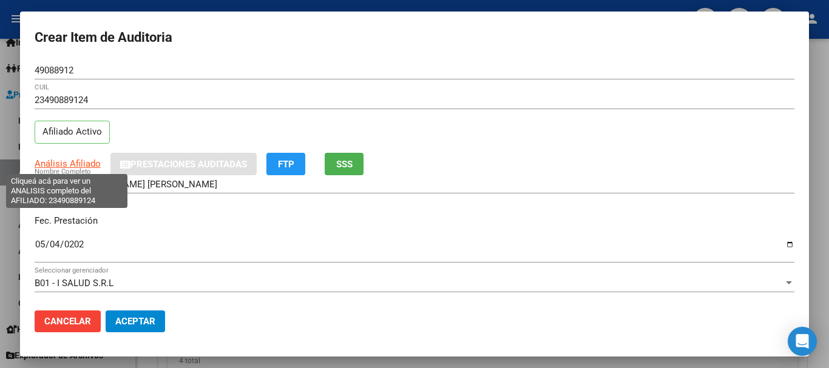
click at [65, 163] on span "Análisis Afiliado" at bounding box center [68, 163] width 66 height 11
type textarea "23490889124"
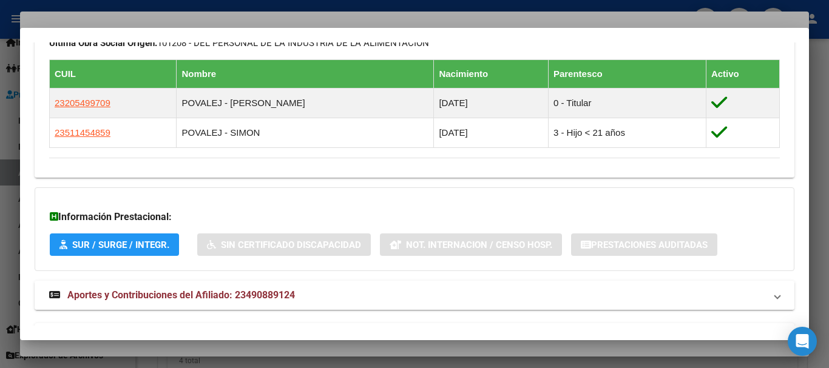
scroll to position [729, 0]
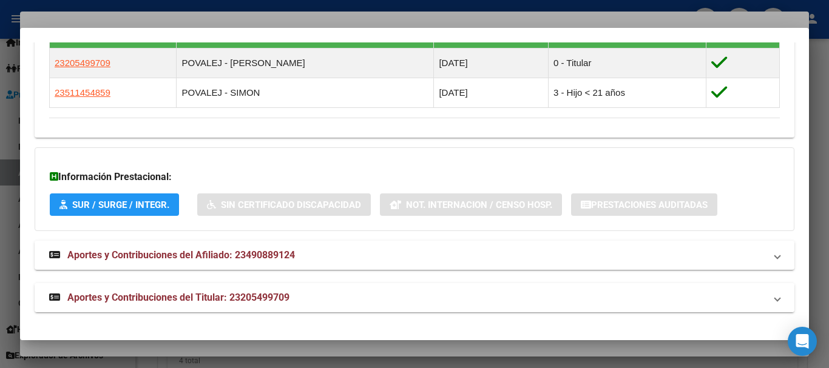
click at [268, 295] on span "Aportes y Contribuciones del Titular: 23205499709" at bounding box center [178, 298] width 222 height 12
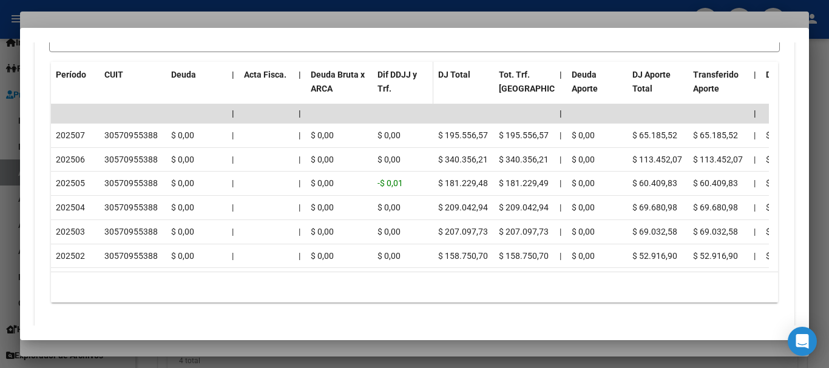
scroll to position [1216, 0]
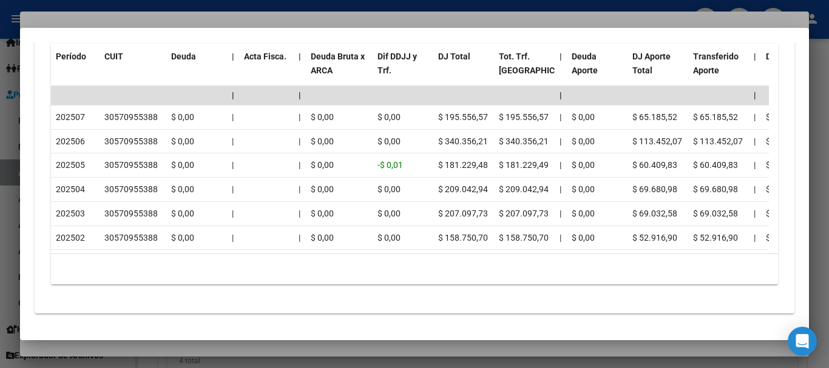
click at [276, 17] on div at bounding box center [414, 184] width 829 height 368
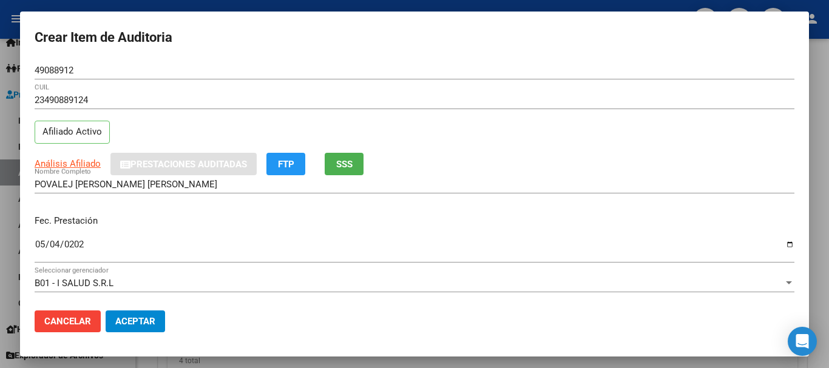
click at [434, 83] on div "49088912 Nro Documento" at bounding box center [415, 76] width 760 height 30
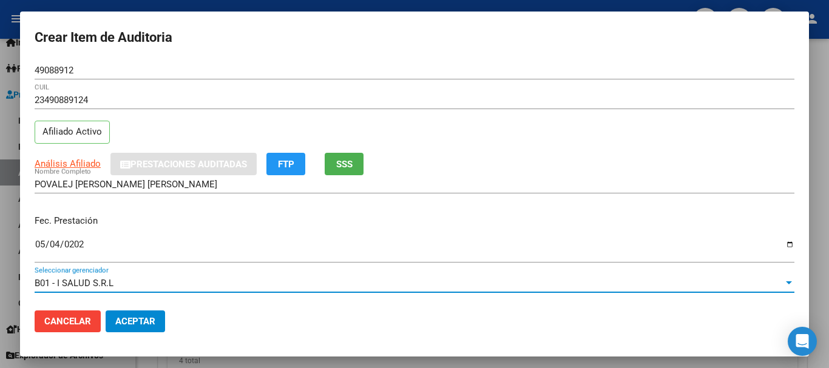
scroll to position [164, 0]
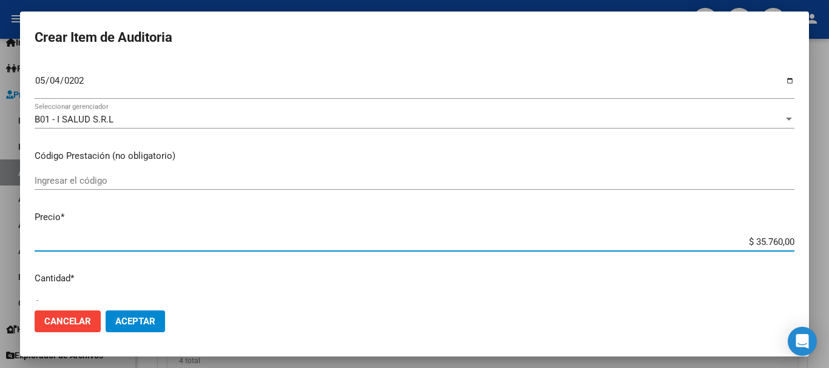
type input "$ 0,03"
type input "$ 0,35"
type input "$ 3,57"
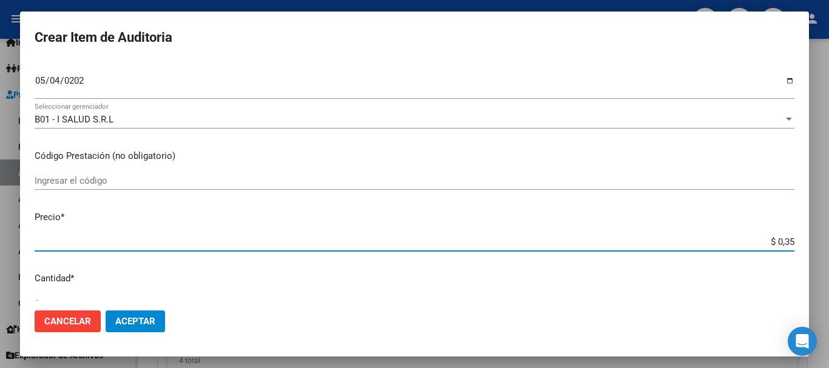
type input "$ 3,57"
type input "$ 35,76"
type input "$ 357,60"
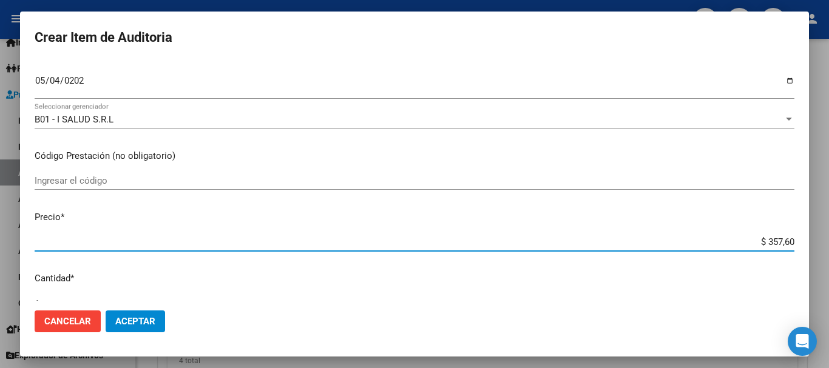
type input "$ 3.576,00"
type input "$ 35.760,00"
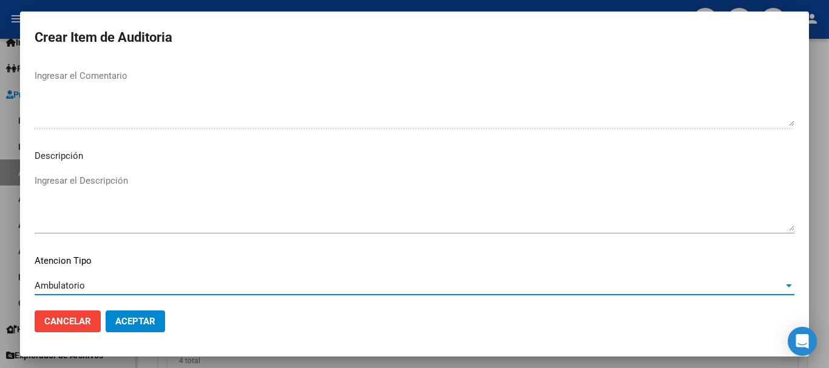
scroll to position [853, 0]
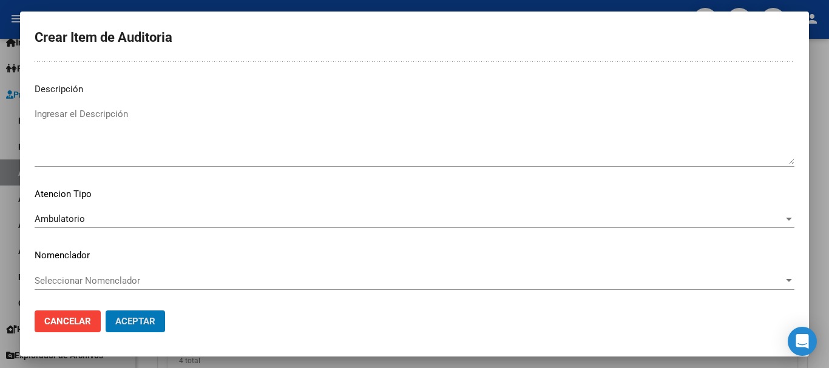
click at [106, 311] on button "Aceptar" at bounding box center [135, 322] width 59 height 22
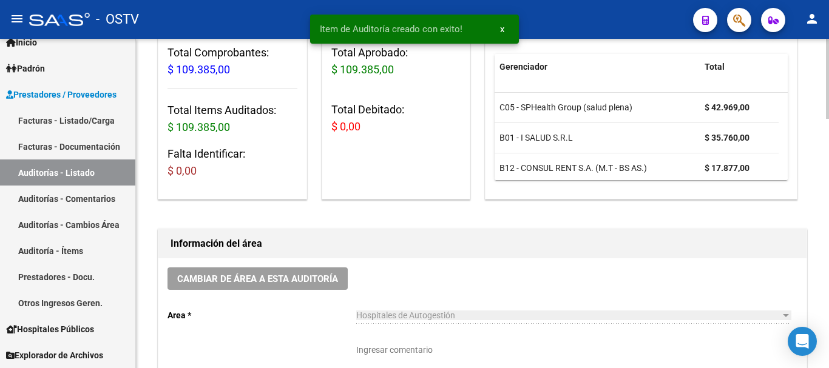
scroll to position [304, 0]
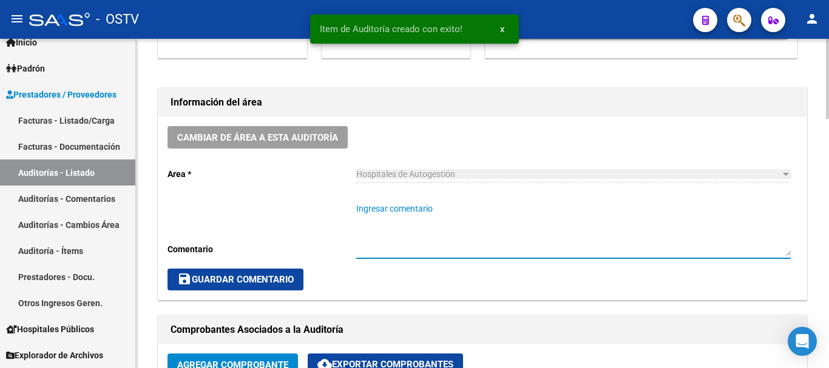
click at [456, 231] on textarea "Ingresar comentario" at bounding box center [573, 229] width 434 height 53
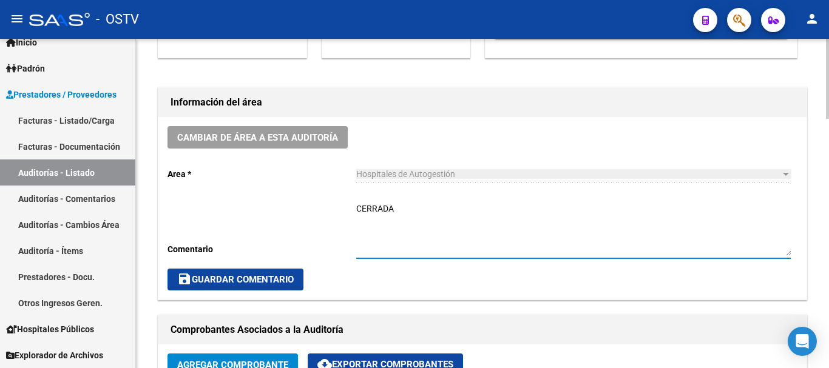
type textarea "CERRADA"
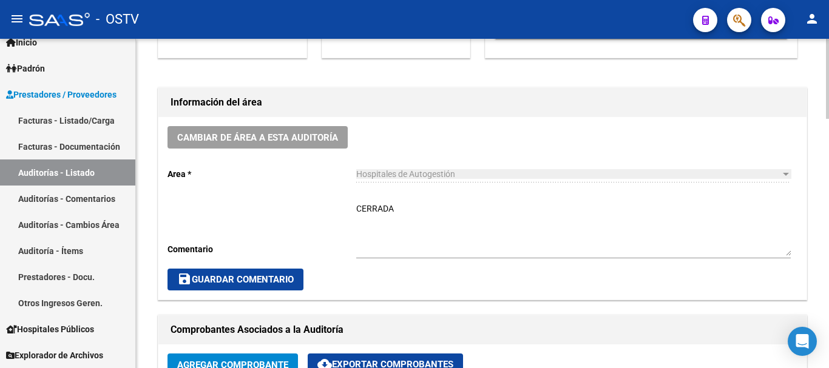
click at [261, 268] on div "Cambiar de área a esta auditoría Area * Hospitales de Autogestión Seleccionar a…" at bounding box center [482, 208] width 648 height 183
click at [240, 275] on span "save Guardar Comentario" at bounding box center [235, 279] width 116 height 11
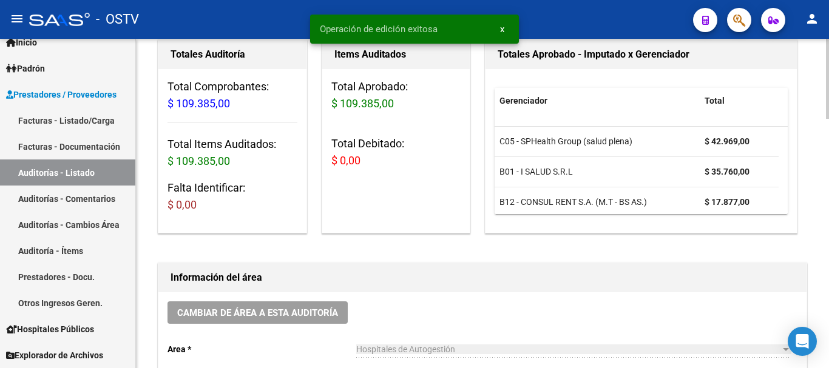
scroll to position [0, 0]
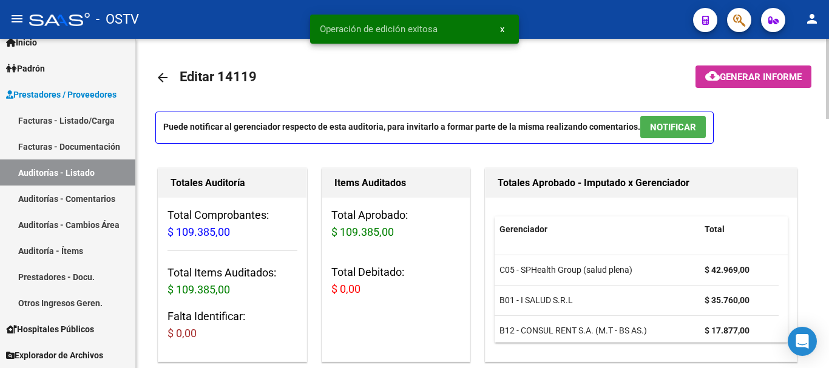
click at [158, 70] on mat-icon "arrow_back" at bounding box center [162, 77] width 15 height 15
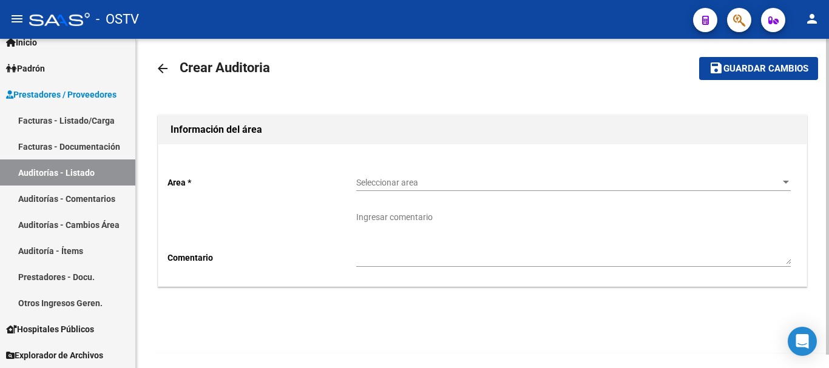
scroll to position [14, 0]
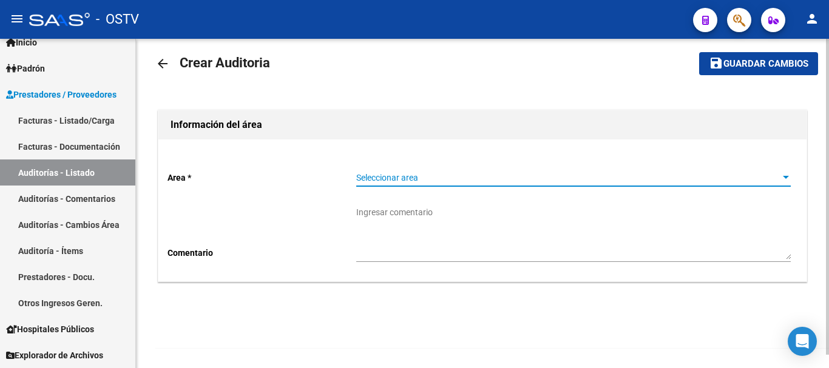
click at [443, 173] on span "Seleccionar area" at bounding box center [567, 178] width 423 height 10
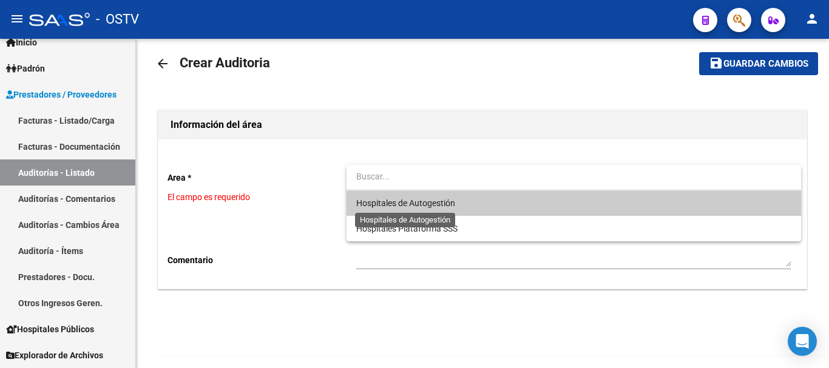
click at [407, 203] on span "Hospitales de Autogestión" at bounding box center [405, 203] width 99 height 10
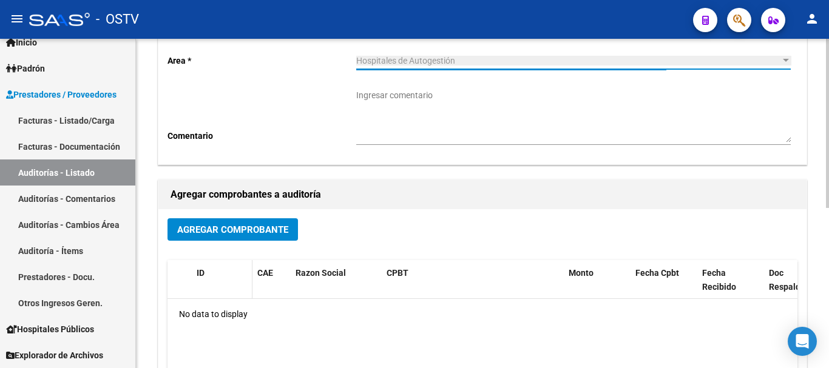
scroll to position [135, 0]
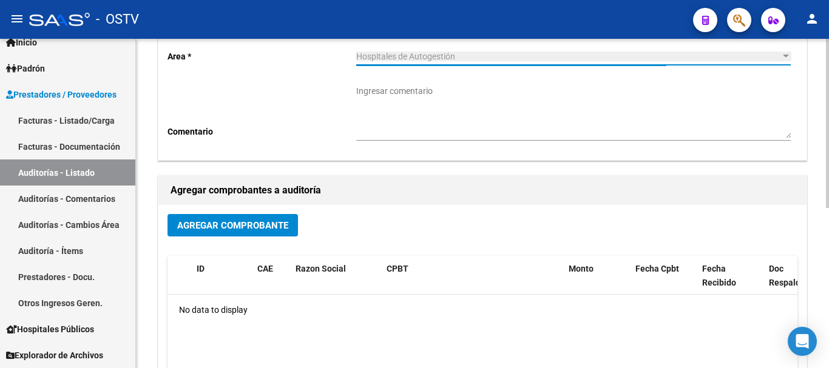
click at [238, 225] on span "Agregar Comprobante" at bounding box center [232, 225] width 111 height 11
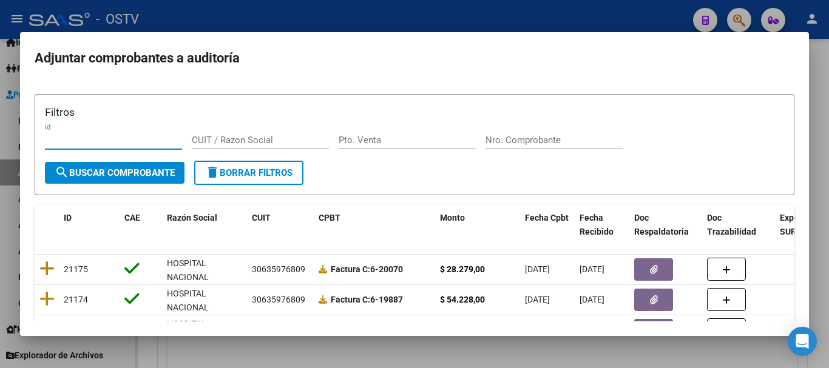
click at [538, 150] on div "Nro. Comprobante" at bounding box center [553, 146] width 137 height 30
click at [545, 138] on input "Nro. Comprobante" at bounding box center [553, 140] width 137 height 11
paste input "18283"
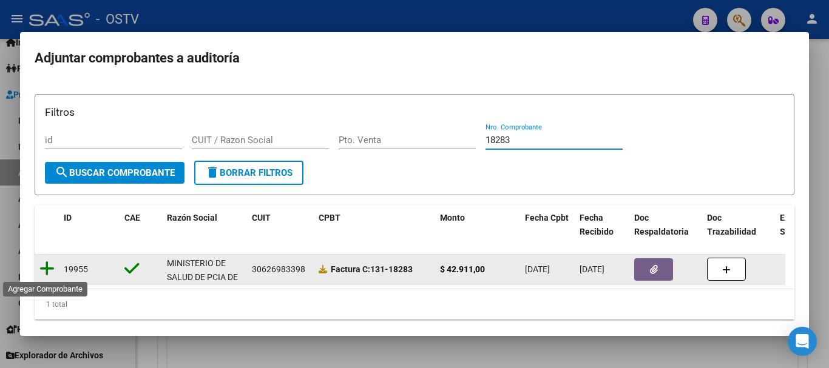
type input "18283"
click at [46, 261] on icon at bounding box center [46, 268] width 15 height 17
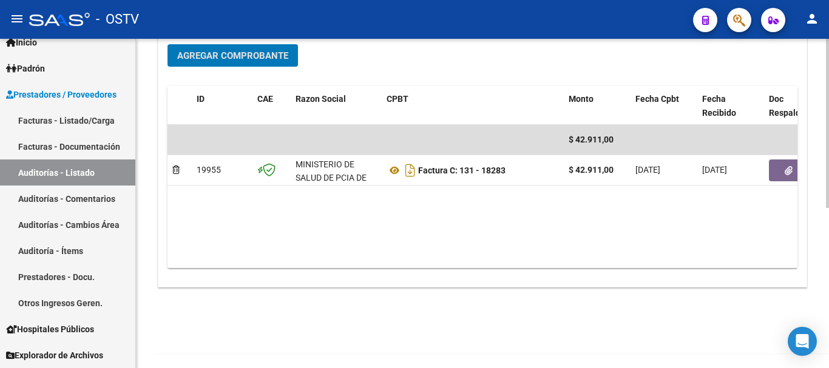
scroll to position [311, 0]
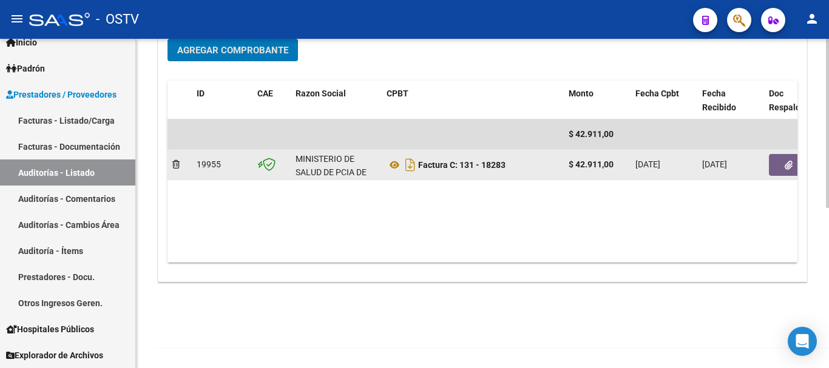
click at [788, 167] on icon "button" at bounding box center [788, 165] width 8 height 9
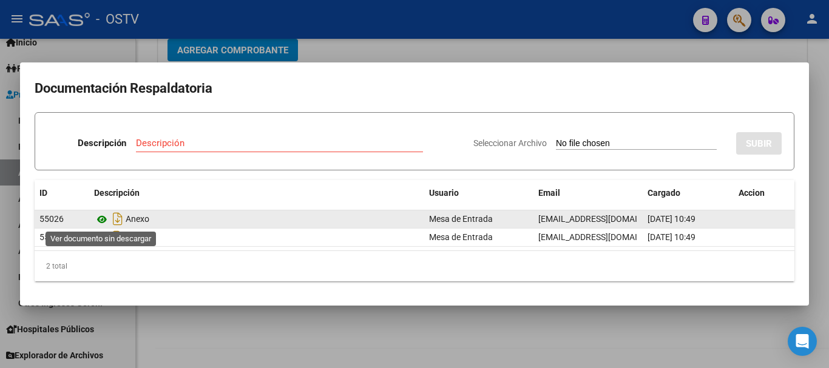
click at [100, 218] on icon at bounding box center [102, 219] width 16 height 15
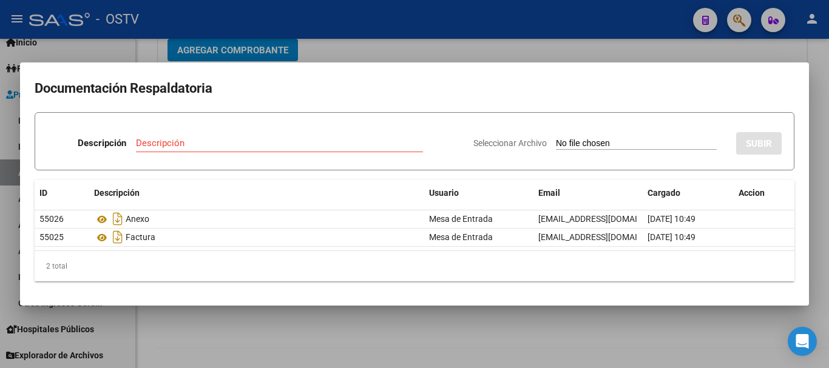
click at [669, 59] on div at bounding box center [414, 184] width 829 height 368
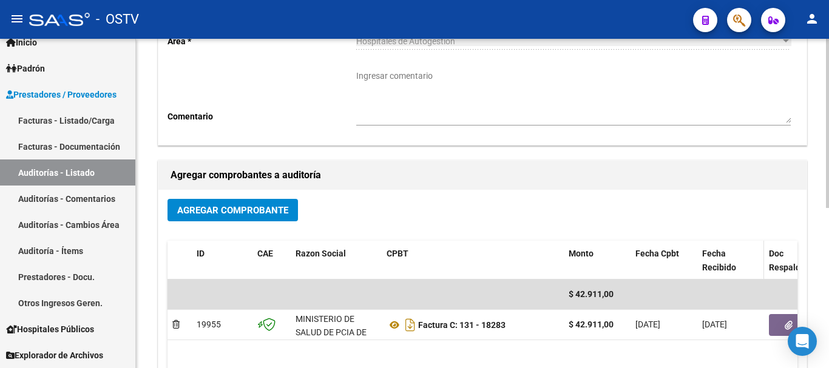
scroll to position [0, 0]
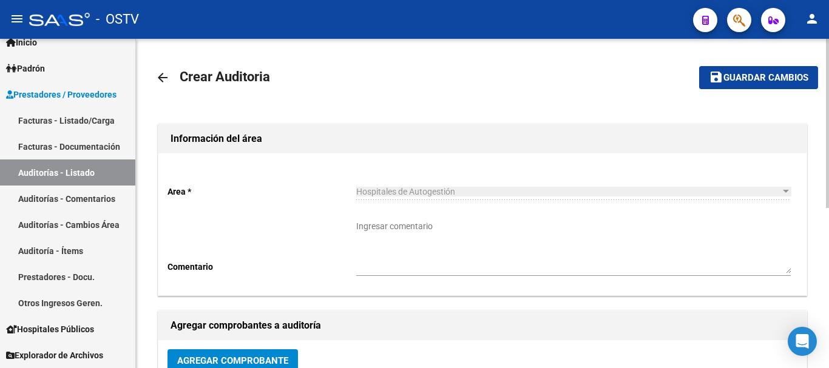
click at [721, 75] on mat-icon "save" at bounding box center [716, 77] width 15 height 15
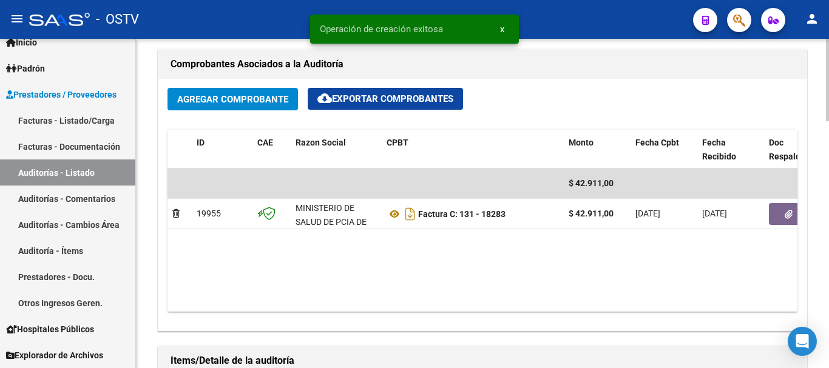
scroll to position [667, 0]
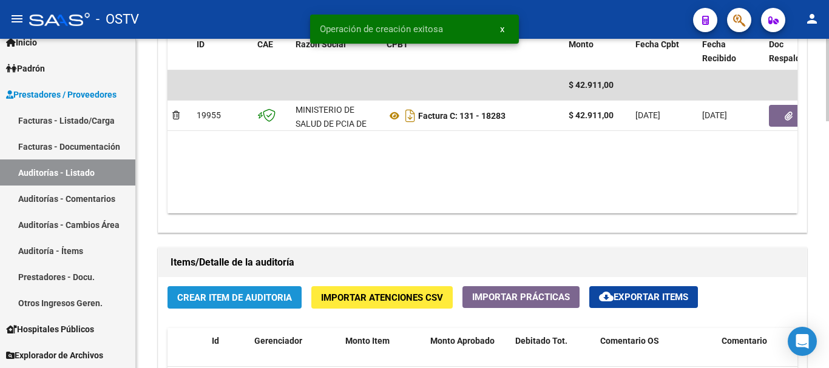
click at [268, 300] on span "Crear Item de Auditoria" at bounding box center [234, 297] width 115 height 11
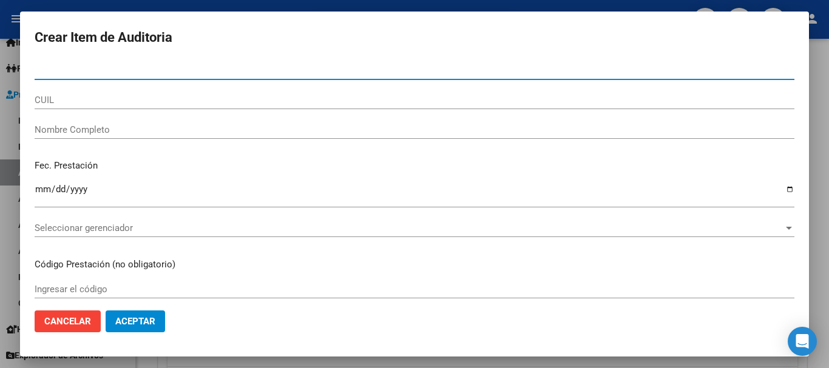
type input "39407454"
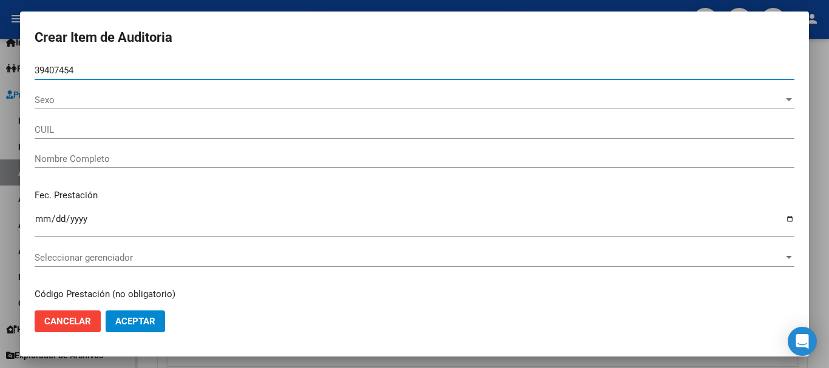
type input "20394074544"
type input "ALEGRE [PERSON_NAME]"
type input "39407454"
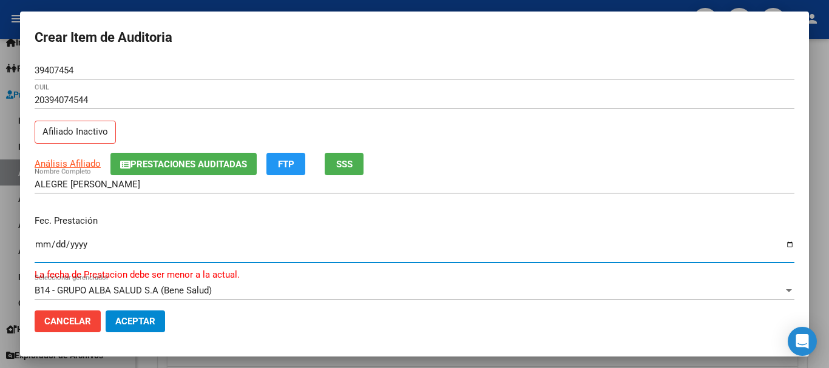
type input "[DATE]"
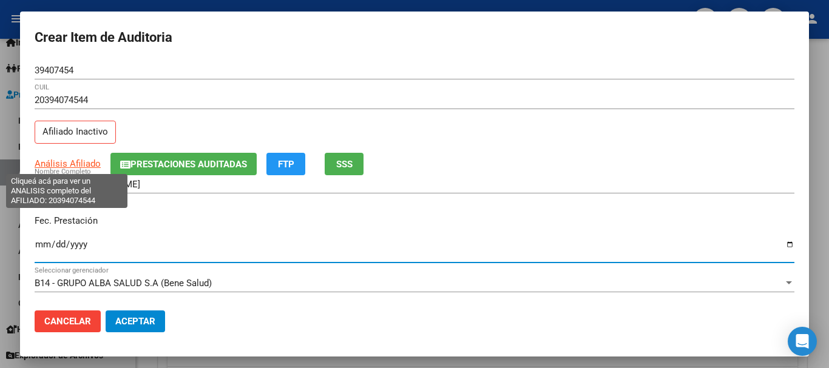
click at [90, 160] on span "Análisis Afiliado" at bounding box center [68, 163] width 66 height 11
type textarea "20394074544"
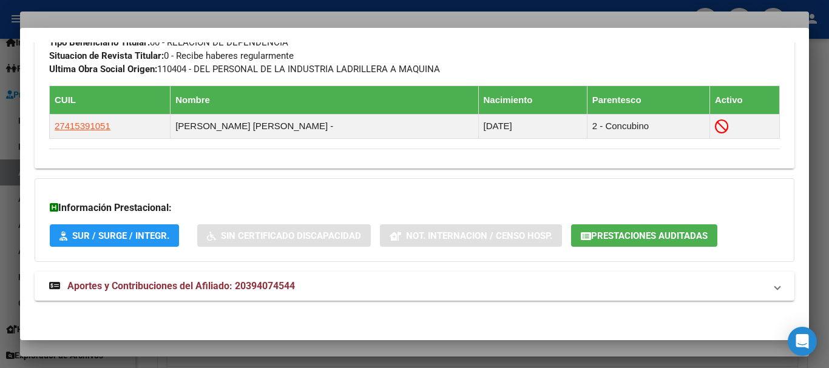
scroll to position [678, 0]
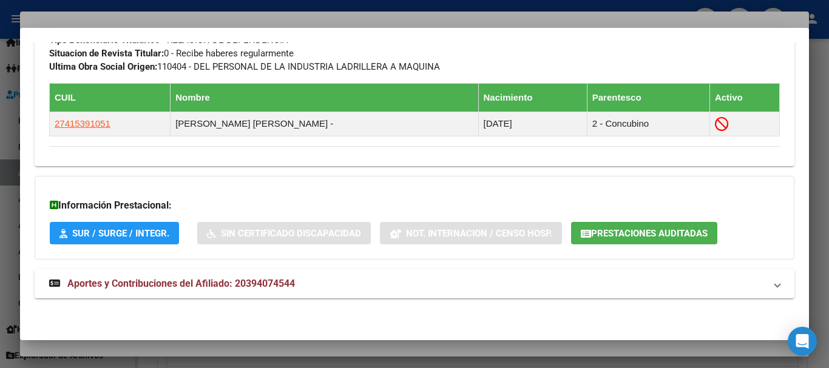
click at [236, 286] on span "Aportes y Contribuciones del Afiliado: 20394074544" at bounding box center [181, 284] width 228 height 12
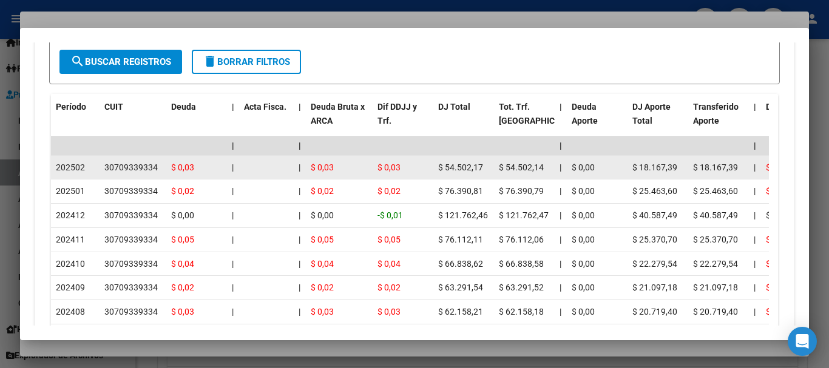
scroll to position [1123, 0]
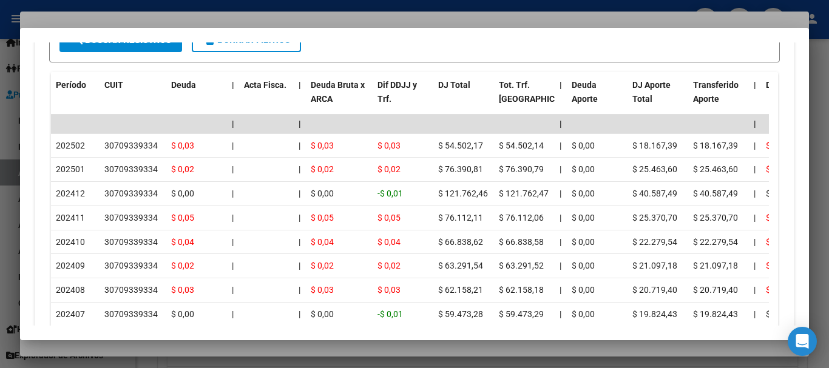
click at [317, 16] on div at bounding box center [414, 184] width 829 height 368
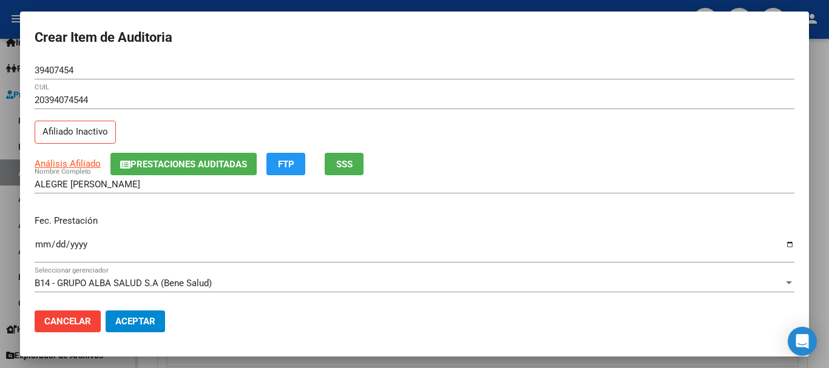
click at [612, 132] on div "20394074544 CUIL Afiliado Inactivo" at bounding box center [415, 122] width 760 height 62
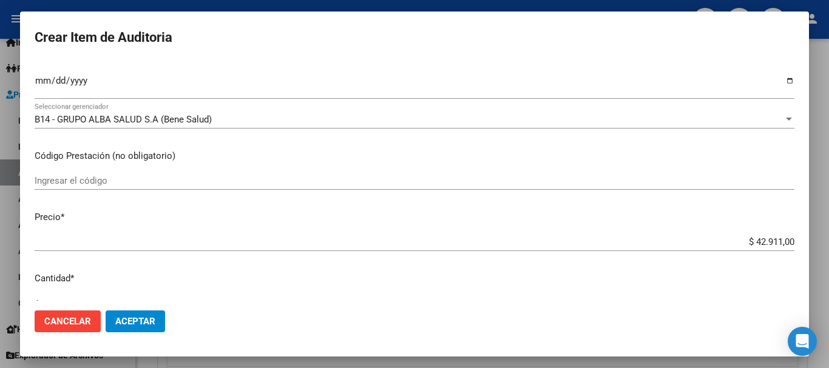
type input "$ 0,01"
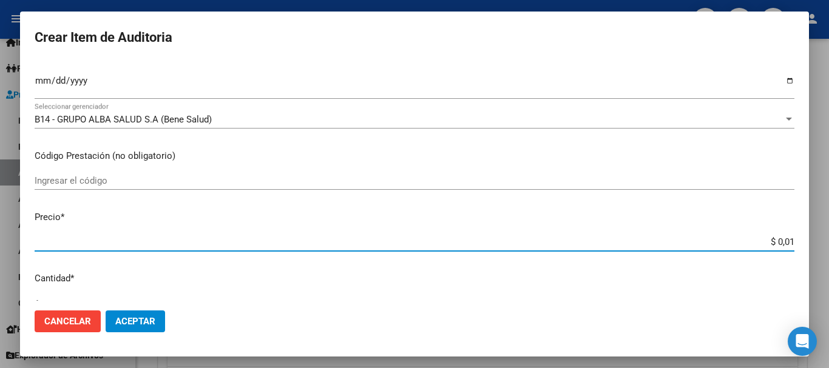
type input "$ 0,11"
type input "$ 1,18"
type input "$ 11,88"
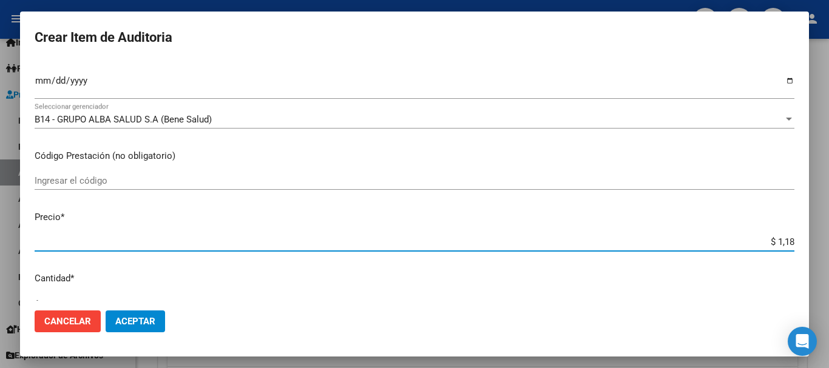
type input "$ 11,88"
type input "$ 118,89"
type input "$ 1.188,90"
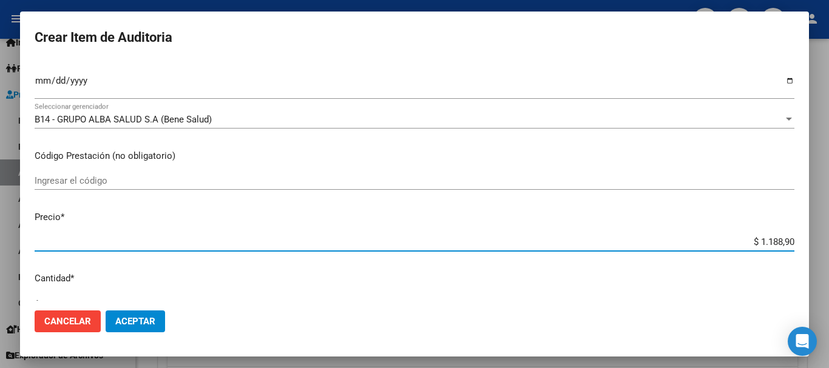
type input "$ 11.889,00"
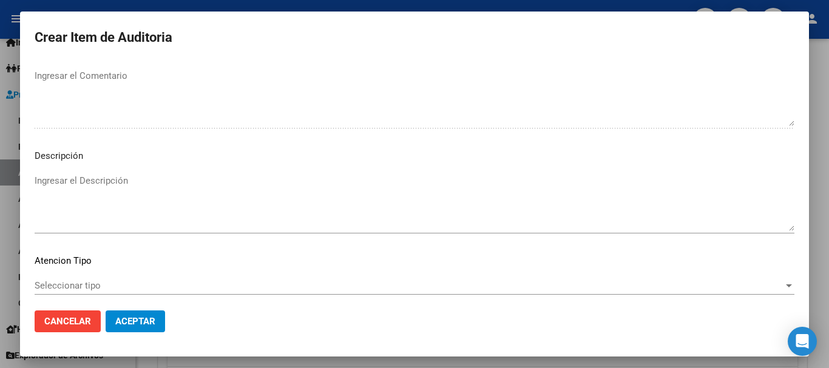
scroll to position [853, 0]
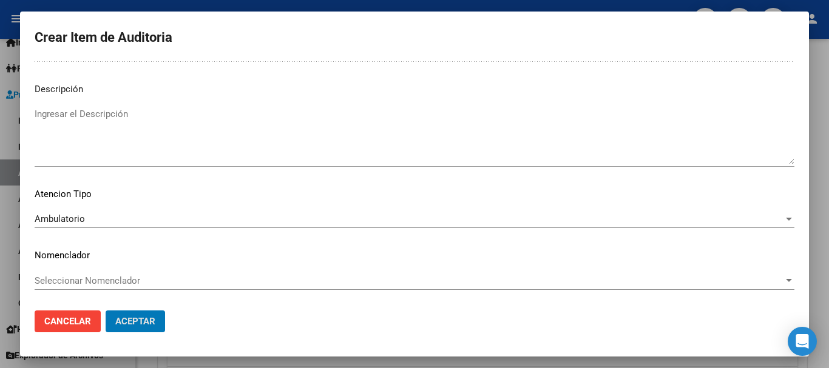
click at [106, 311] on button "Aceptar" at bounding box center [135, 322] width 59 height 22
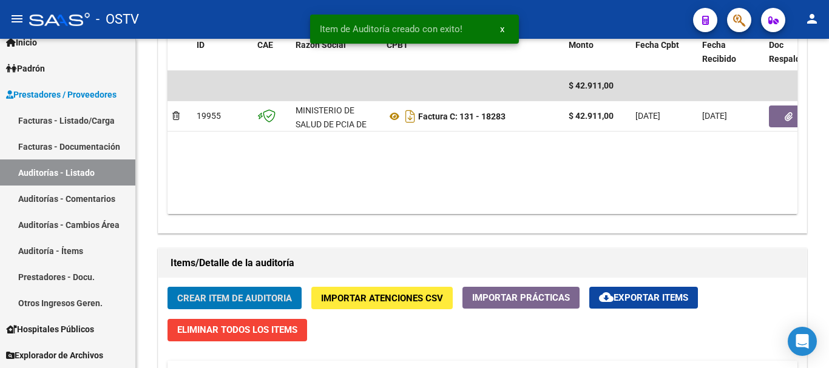
scroll to position [668, 0]
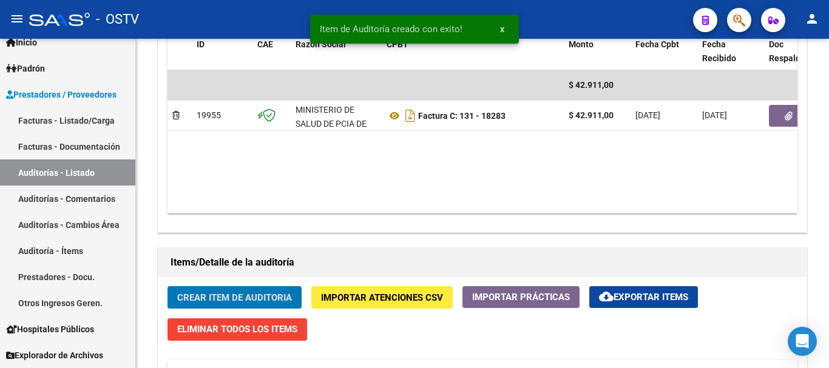
click at [167, 286] on button "Crear Item de Auditoria" at bounding box center [234, 297] width 134 height 22
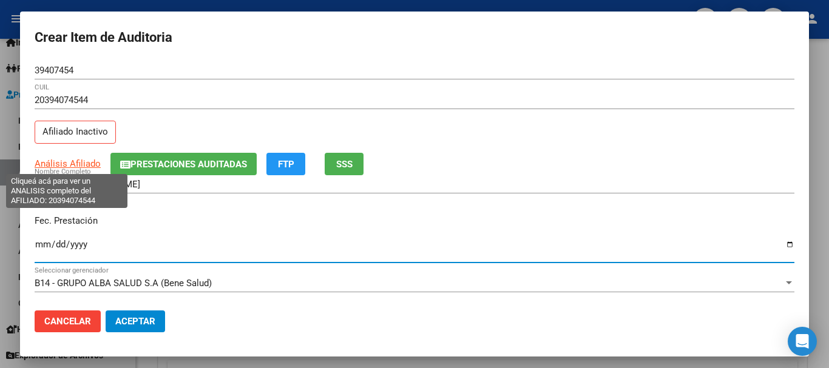
click at [80, 166] on span "Análisis Afiliado" at bounding box center [68, 163] width 66 height 11
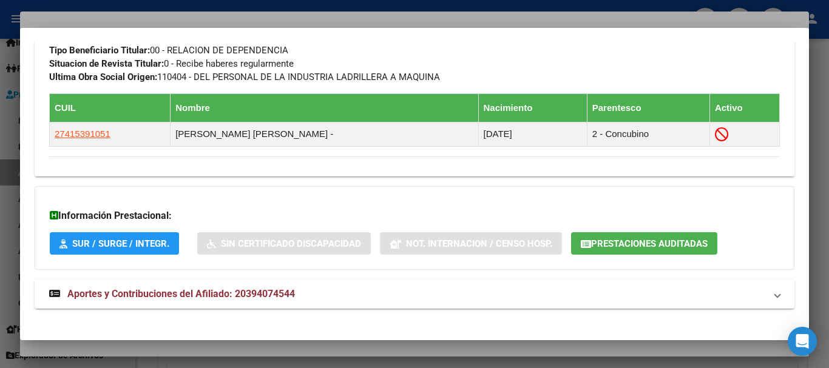
click at [266, 288] on strong "Aportes y Contribuciones del Afiliado: 20394074544" at bounding box center [172, 294] width 246 height 15
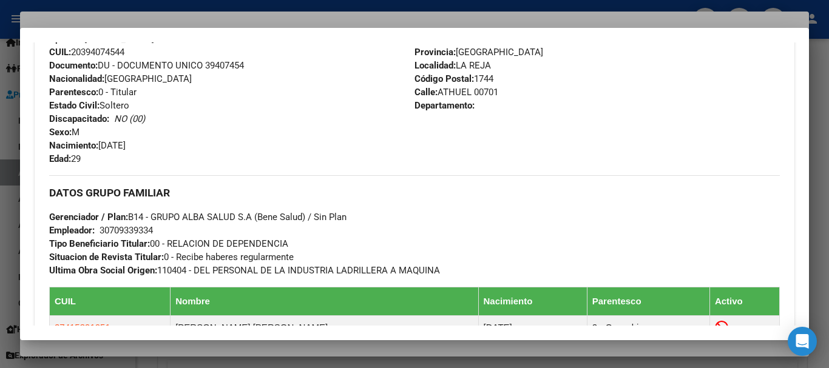
scroll to position [619, 0]
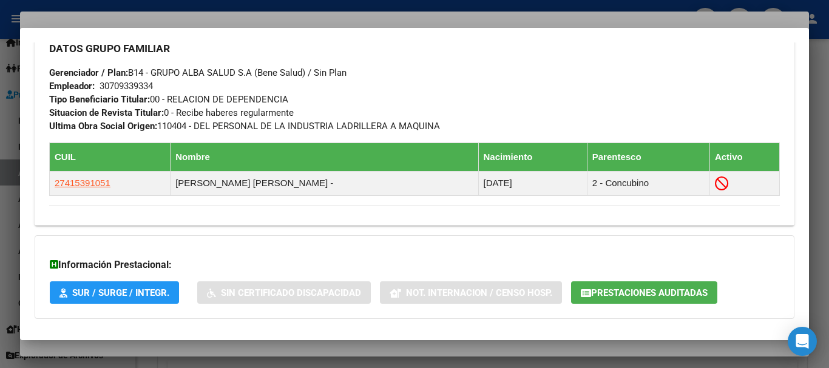
click at [655, 286] on button "Prestaciones Auditadas" at bounding box center [644, 293] width 146 height 22
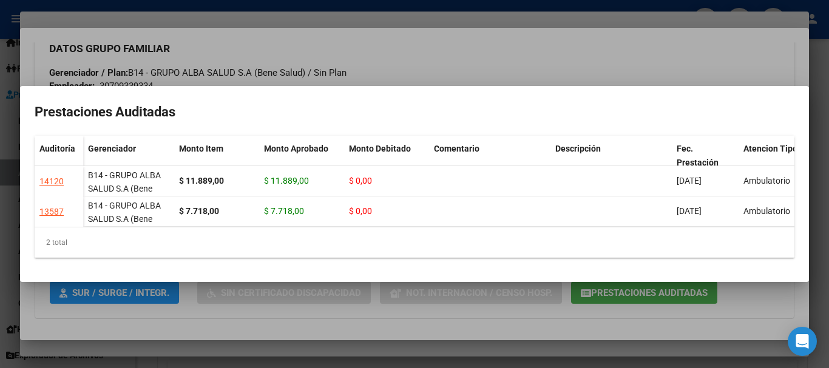
click at [459, 46] on div at bounding box center [414, 184] width 829 height 368
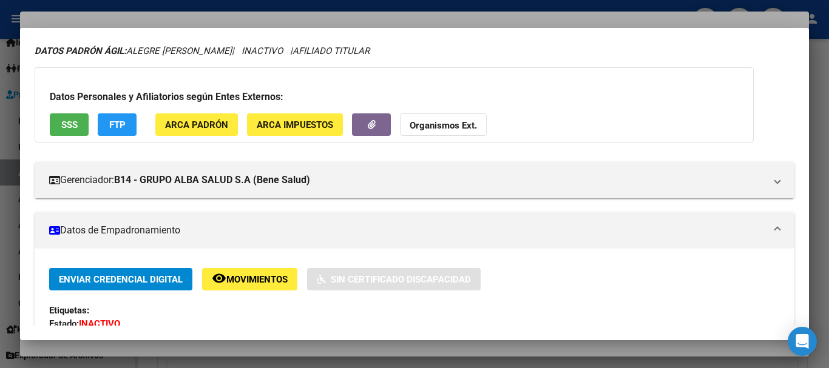
scroll to position [0, 0]
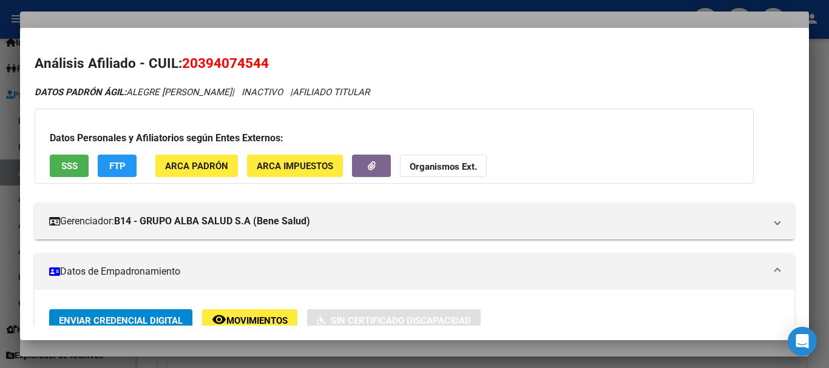
click at [451, 165] on strong "Organismos Ext." at bounding box center [443, 166] width 67 height 11
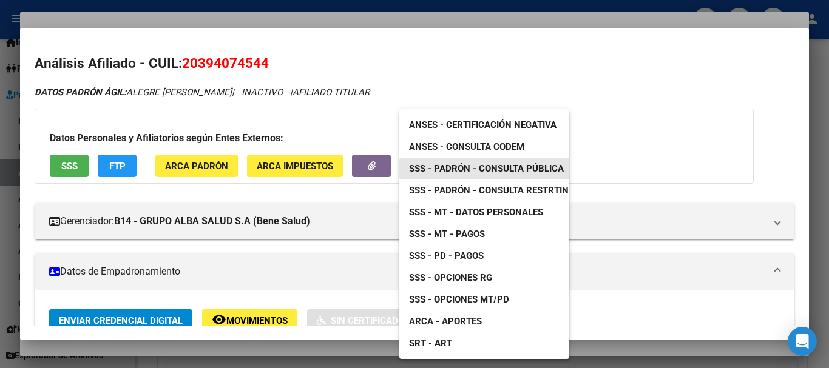
click at [547, 170] on span "SSS - Padrón - Consulta Pública" at bounding box center [486, 168] width 155 height 11
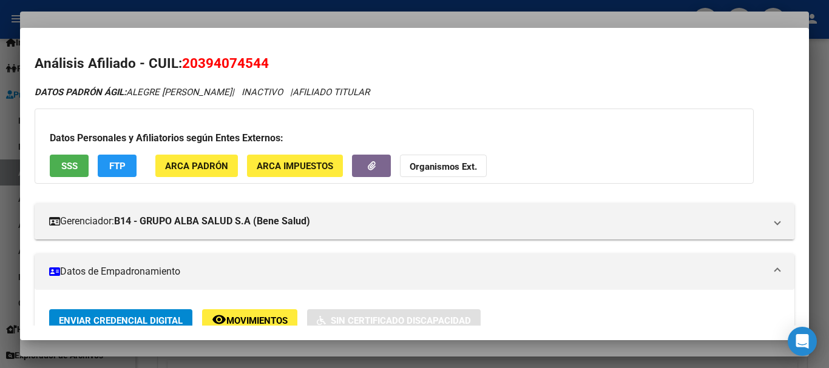
click at [430, 162] on strong "Organismos Ext." at bounding box center [443, 166] width 67 height 11
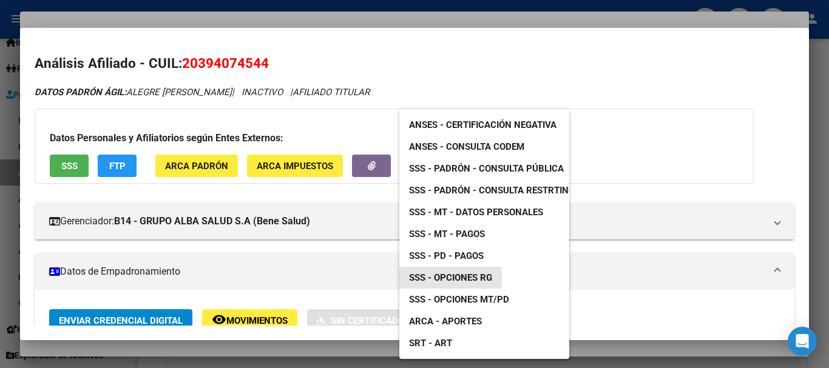
click at [468, 276] on span "SSS - Opciones RG" at bounding box center [450, 277] width 83 height 11
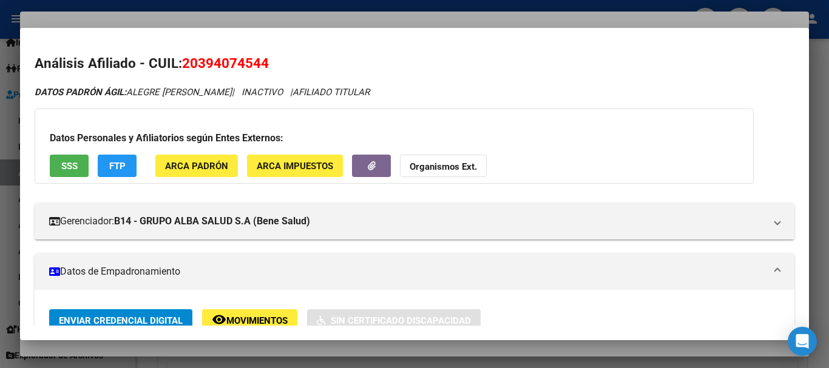
click at [359, 14] on div at bounding box center [414, 184] width 829 height 368
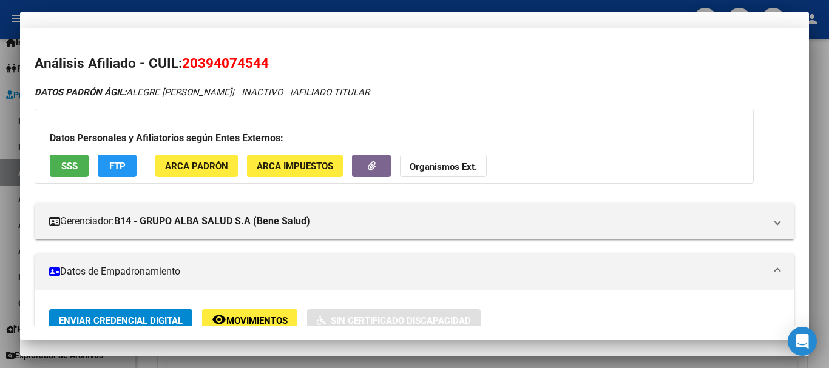
click at [693, 166] on div "Análisis Afiliado Prestaciones Auditadas FTP SSS" at bounding box center [415, 164] width 760 height 22
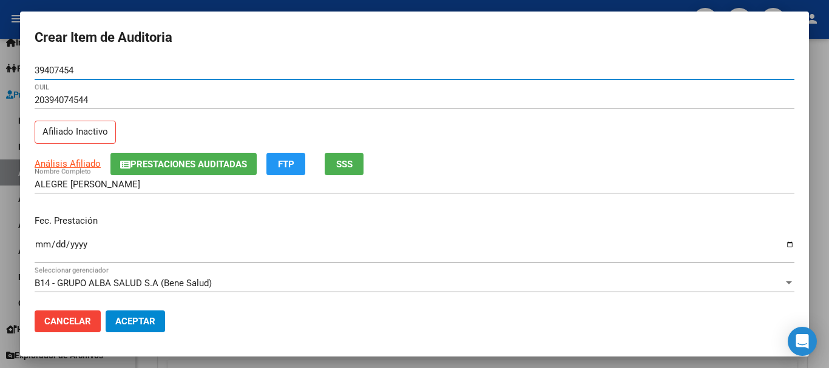
click at [106, 311] on button "Aceptar" at bounding box center [135, 322] width 59 height 22
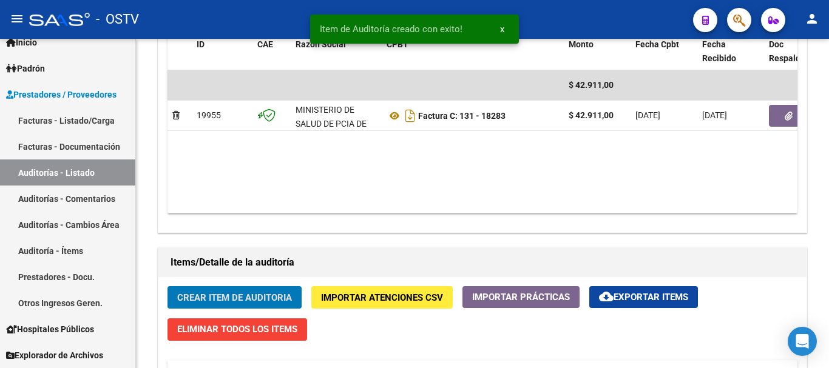
click at [167, 286] on button "Crear Item de Auditoria" at bounding box center [234, 297] width 134 height 22
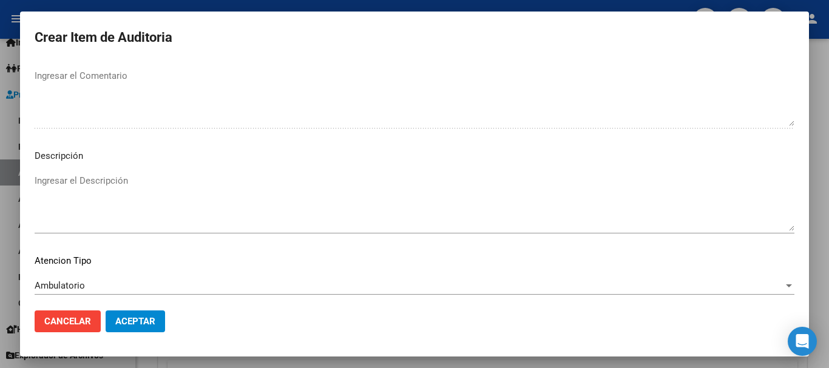
scroll to position [853, 0]
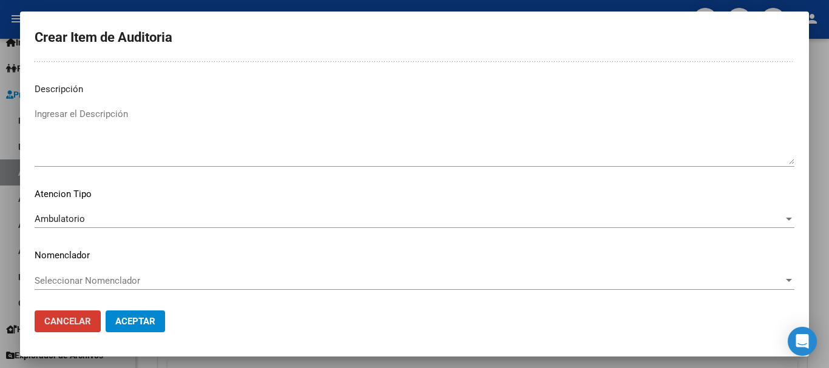
click at [106, 311] on button "Aceptar" at bounding box center [135, 322] width 59 height 22
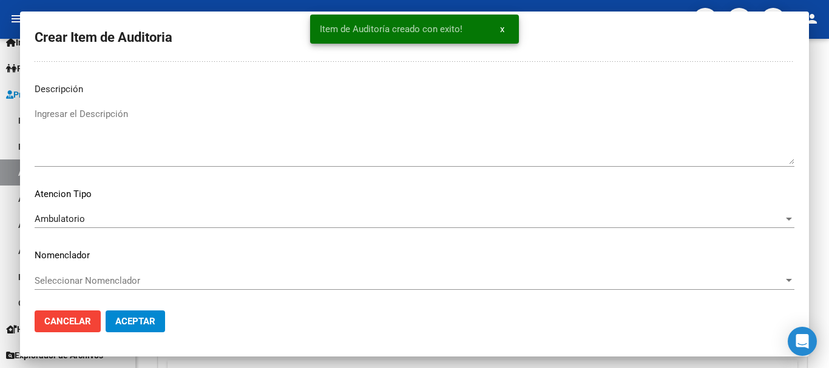
click at [167, 286] on button "Crear Item de Auditoria" at bounding box center [234, 297] width 134 height 22
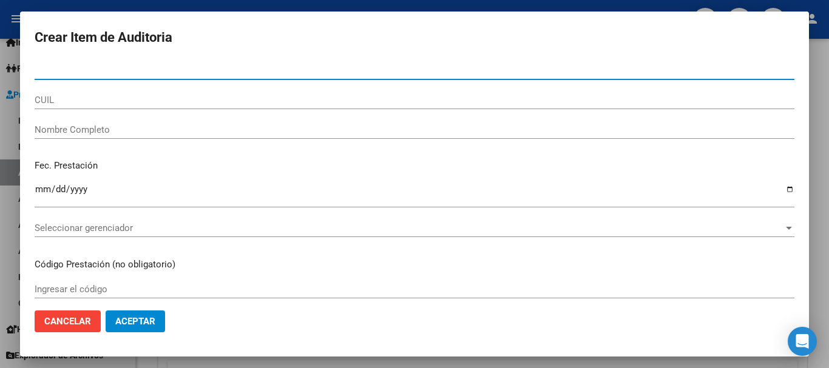
paste input "53206258"
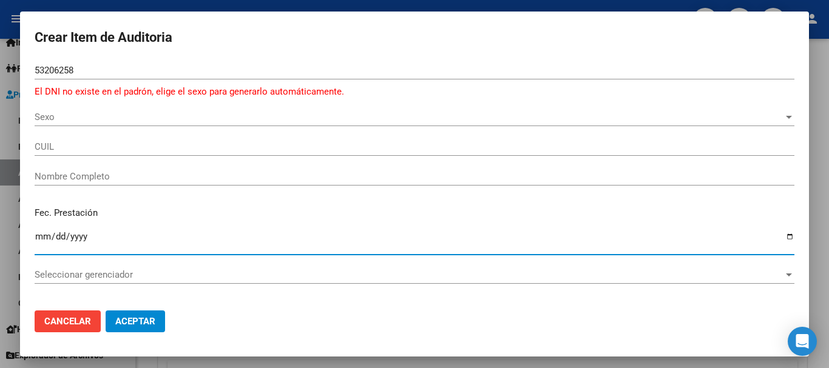
click at [47, 113] on span "Sexo" at bounding box center [409, 117] width 749 height 11
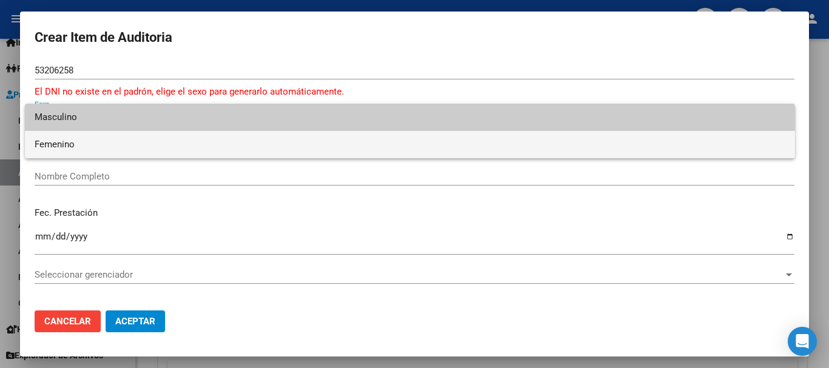
click at [64, 138] on span "Femenino" at bounding box center [410, 144] width 751 height 27
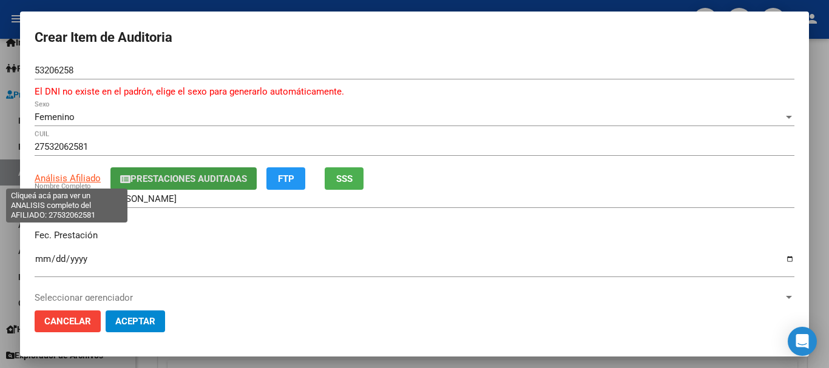
click at [81, 179] on span "Análisis Afiliado" at bounding box center [68, 178] width 66 height 11
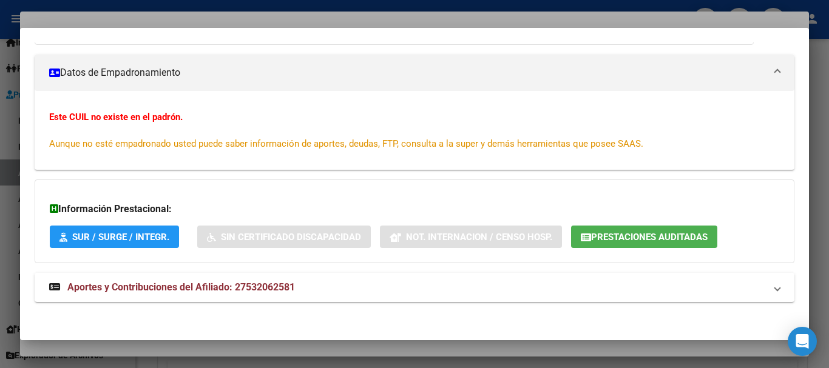
scroll to position [159, 0]
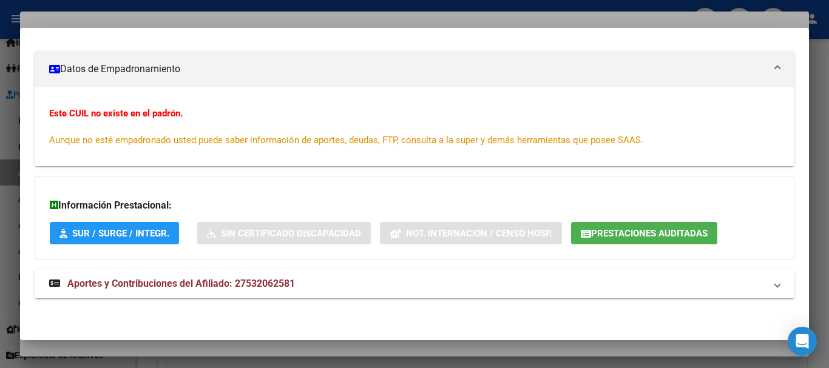
click at [258, 286] on span "Aportes y Contribuciones del Afiliado: 27532062581" at bounding box center [181, 284] width 228 height 12
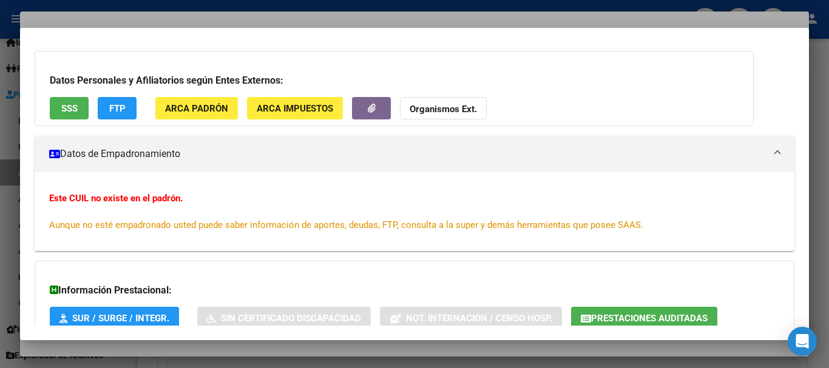
scroll to position [0, 0]
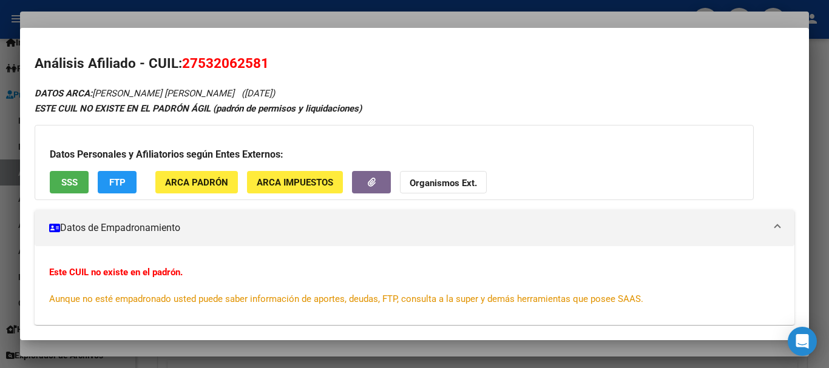
click at [209, 15] on div at bounding box center [414, 184] width 829 height 368
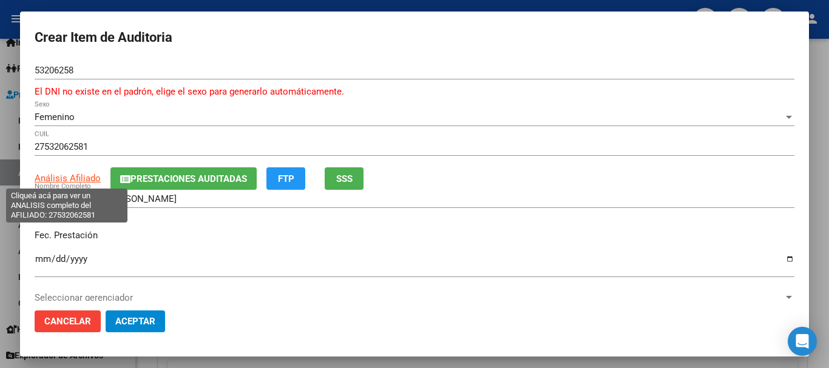
click at [74, 177] on span "Análisis Afiliado" at bounding box center [68, 178] width 66 height 11
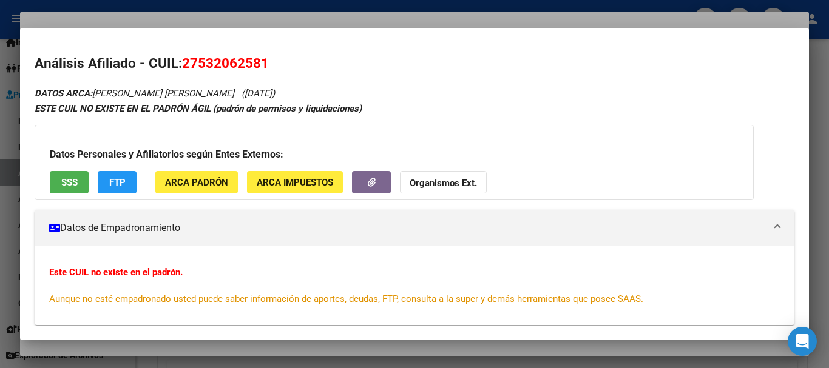
click at [460, 185] on strong "Organismos Ext." at bounding box center [443, 183] width 67 height 11
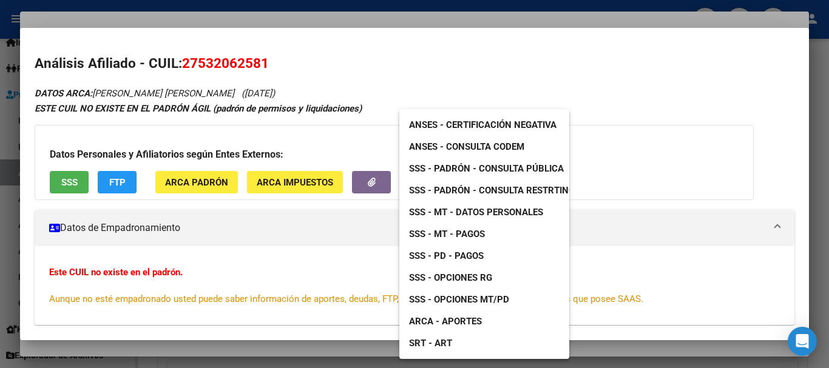
click at [536, 166] on span "SSS - Padrón - Consulta Pública" at bounding box center [486, 168] width 155 height 11
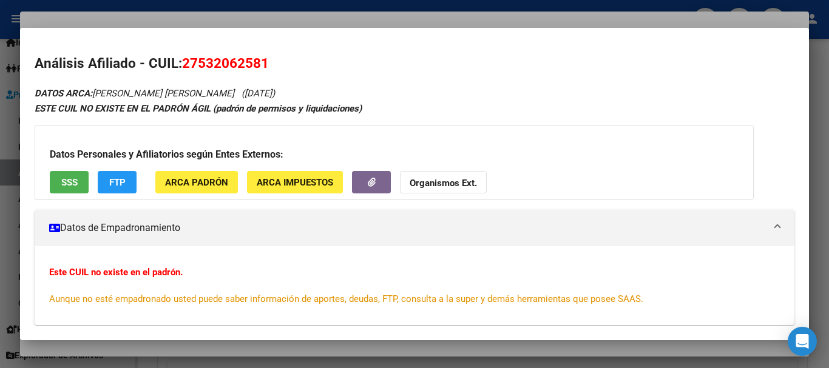
click at [345, 13] on div at bounding box center [414, 184] width 829 height 368
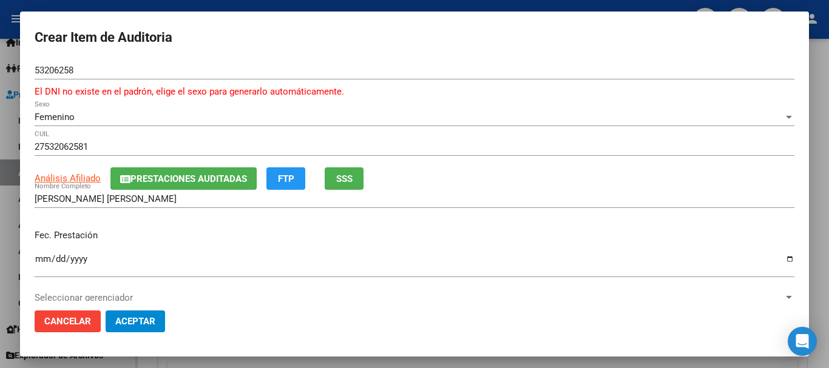
click at [565, 144] on input "27532062581" at bounding box center [415, 146] width 760 height 11
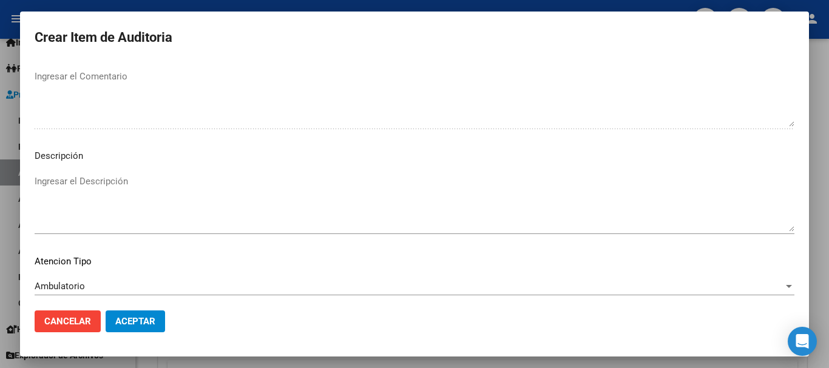
scroll to position [868, 0]
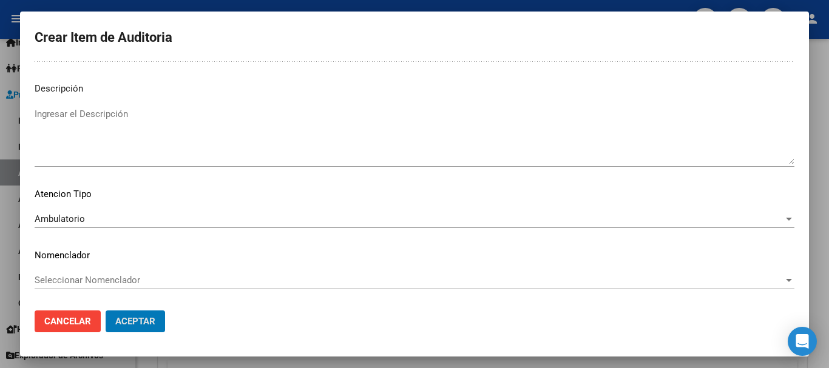
click at [106, 311] on button "Aceptar" at bounding box center [135, 322] width 59 height 22
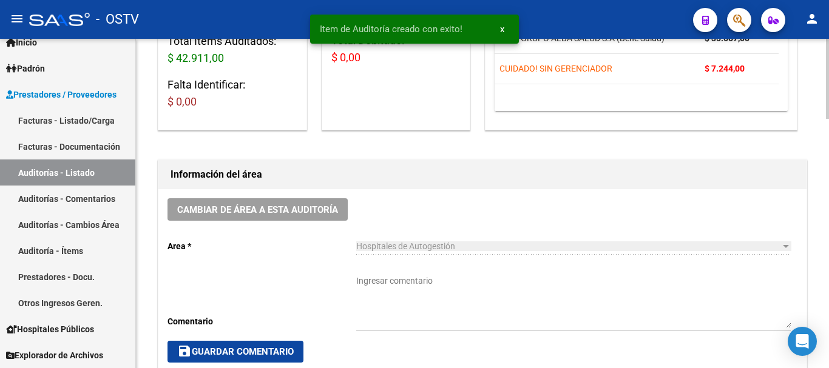
scroll to position [243, 0]
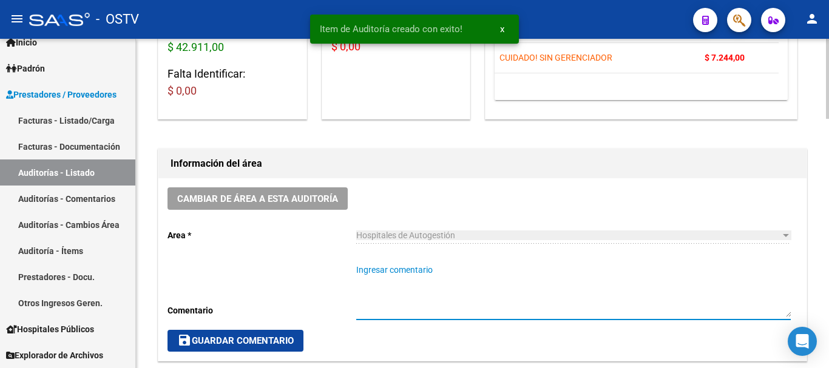
click at [487, 270] on textarea "Ingresar comentario" at bounding box center [573, 290] width 434 height 53
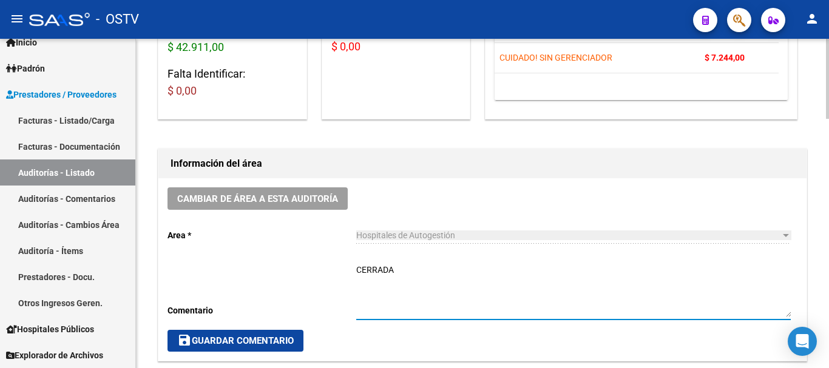
click at [278, 331] on button "save Guardar Comentario" at bounding box center [235, 341] width 136 height 22
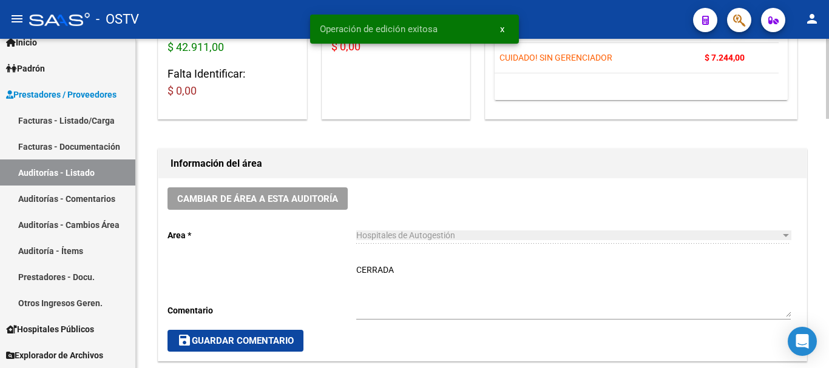
scroll to position [0, 0]
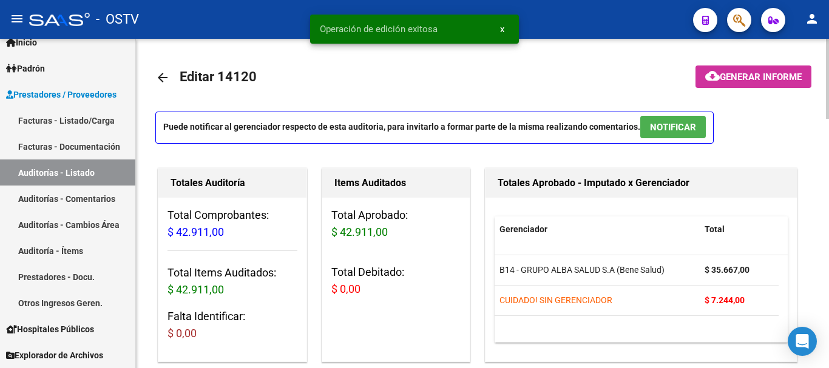
click at [163, 73] on mat-icon "arrow_back" at bounding box center [162, 77] width 15 height 15
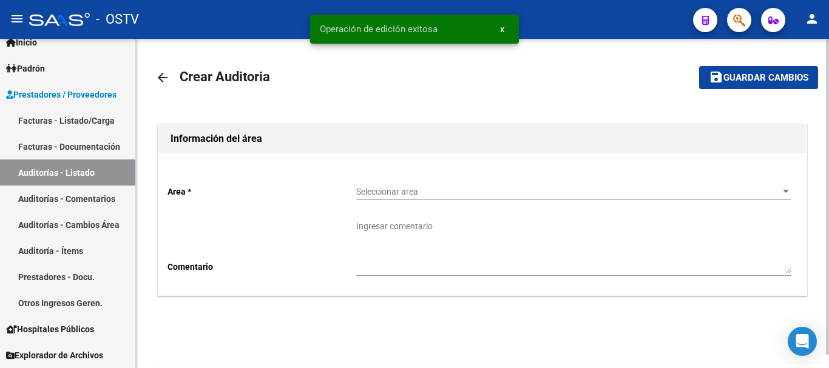
click at [423, 187] on span "Seleccionar area" at bounding box center [567, 192] width 423 height 10
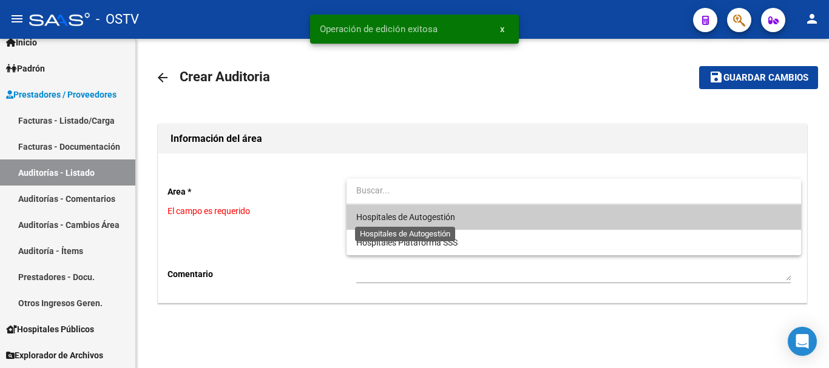
click at [405, 212] on span "Hospitales de Autogestión" at bounding box center [405, 217] width 99 height 10
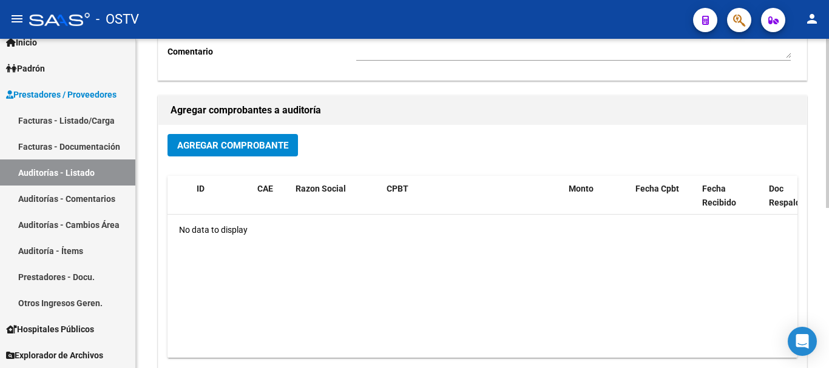
scroll to position [243, 0]
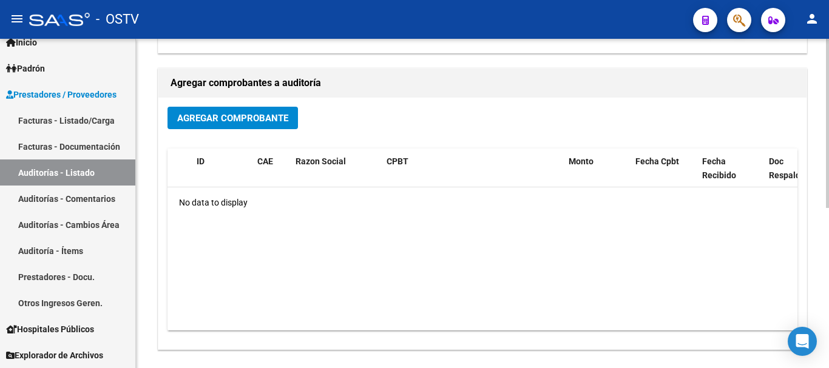
click at [235, 119] on span "Agregar Comprobante" at bounding box center [232, 118] width 111 height 11
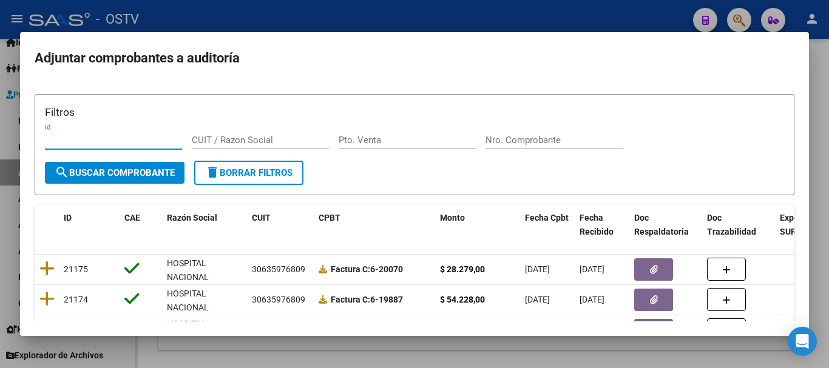
click at [536, 129] on div "Filtros id CUIT / Razon Social Pto. Venta Nro. Comprobante" at bounding box center [414, 132] width 739 height 56
click at [542, 143] on input "Nro. Comprobante" at bounding box center [553, 140] width 137 height 11
paste input "5676"
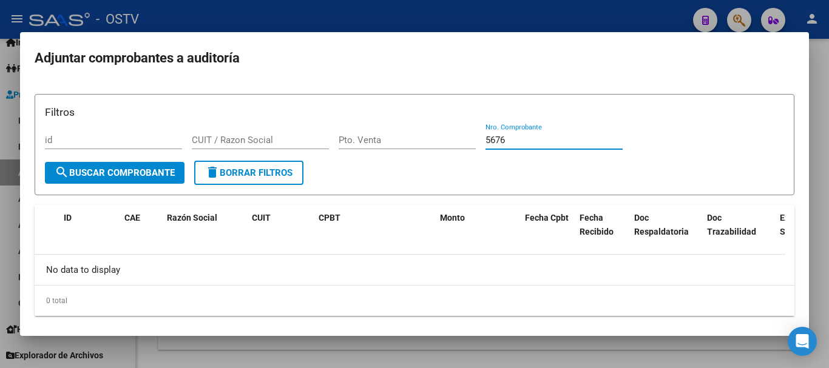
click at [289, 19] on div at bounding box center [414, 184] width 829 height 368
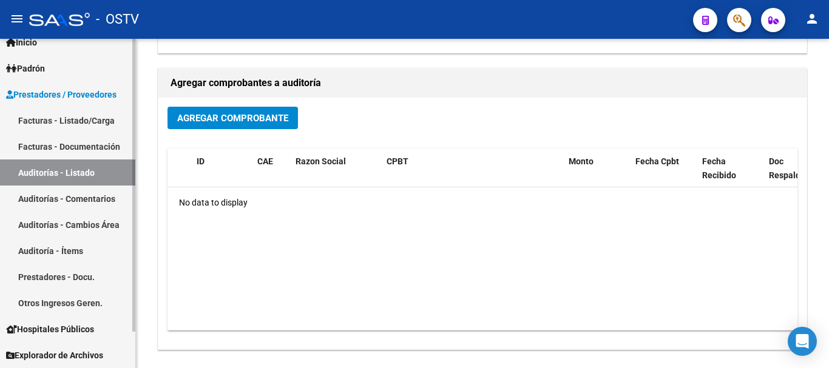
click at [37, 169] on link "Auditorías - Listado" at bounding box center [67, 173] width 135 height 26
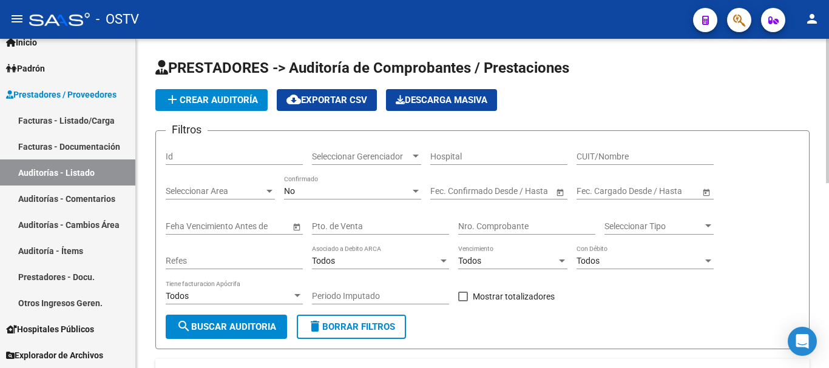
click at [487, 217] on div "Nro. Comprobante" at bounding box center [526, 223] width 137 height 24
paste input "5676"
click at [272, 332] on span "search Buscar Auditoria" at bounding box center [227, 327] width 100 height 11
click at [362, 194] on div "No" at bounding box center [347, 191] width 126 height 10
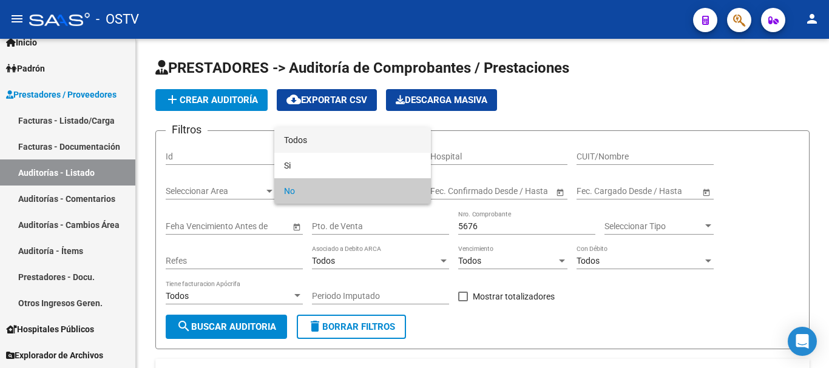
click at [326, 142] on span "Todos" at bounding box center [352, 139] width 137 height 25
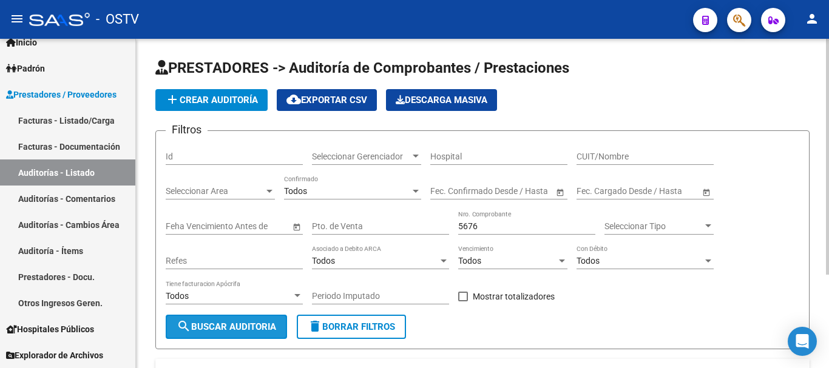
drag, startPoint x: 221, startPoint y: 326, endPoint x: 232, endPoint y: 320, distance: 13.0
click at [221, 326] on span "search Buscar Auditoria" at bounding box center [227, 327] width 100 height 11
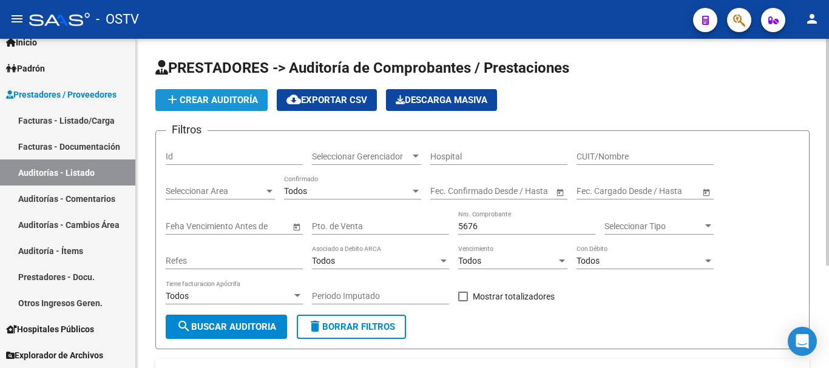
click at [208, 104] on span "add Crear Auditoría" at bounding box center [211, 100] width 93 height 11
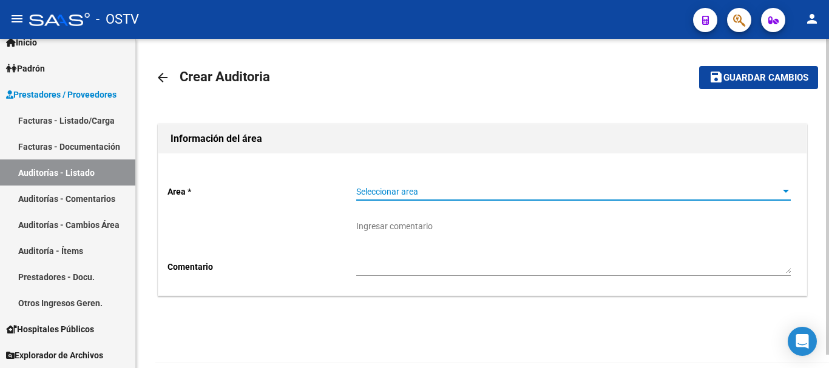
click at [410, 189] on span "Seleccionar area" at bounding box center [567, 192] width 423 height 10
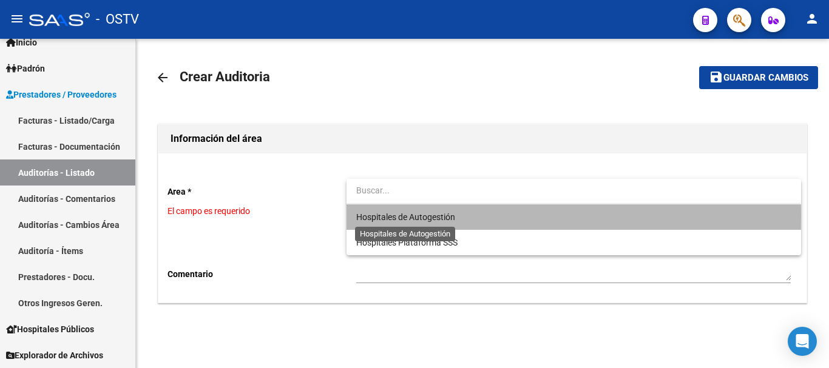
click at [422, 215] on span "Hospitales de Autogestión" at bounding box center [405, 217] width 99 height 10
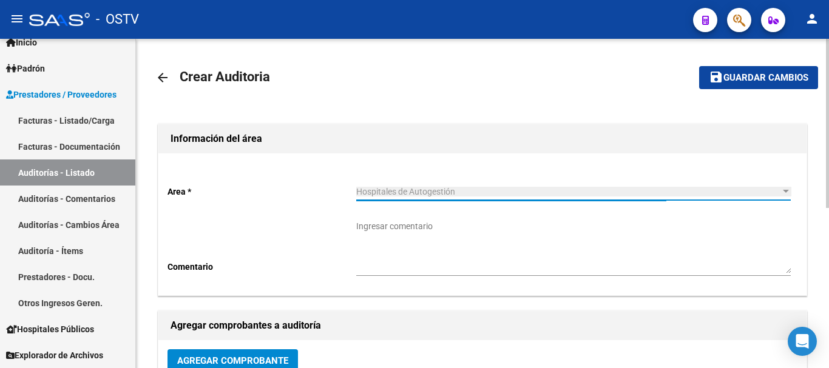
scroll to position [121, 0]
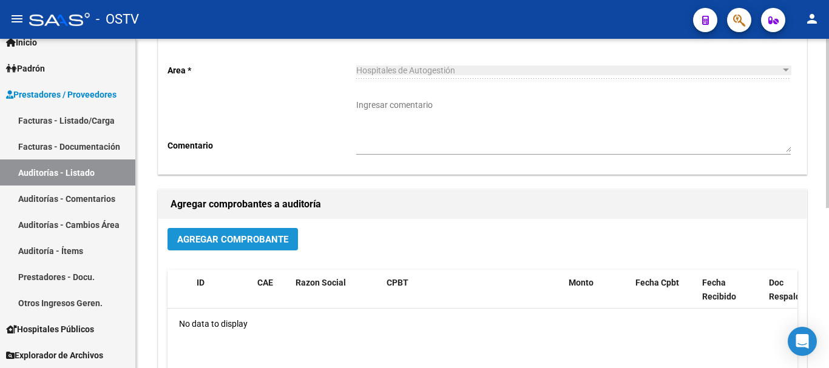
click at [255, 233] on button "Agregar Comprobante" at bounding box center [232, 239] width 130 height 22
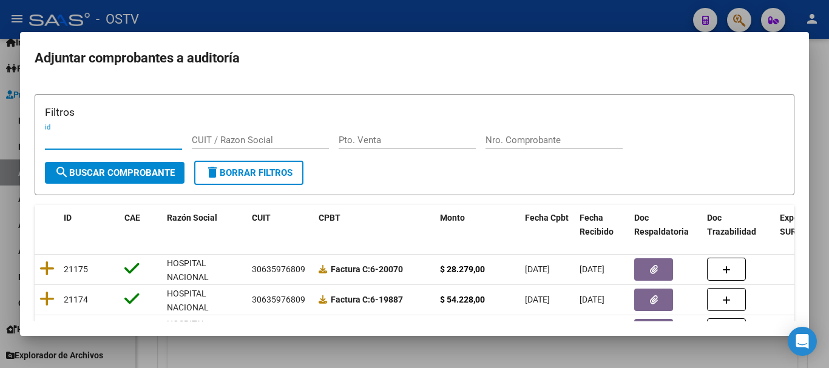
click at [586, 138] on input "Nro. Comprobante" at bounding box center [553, 140] width 137 height 11
paste input "129"
